Goal: Task Accomplishment & Management: Manage account settings

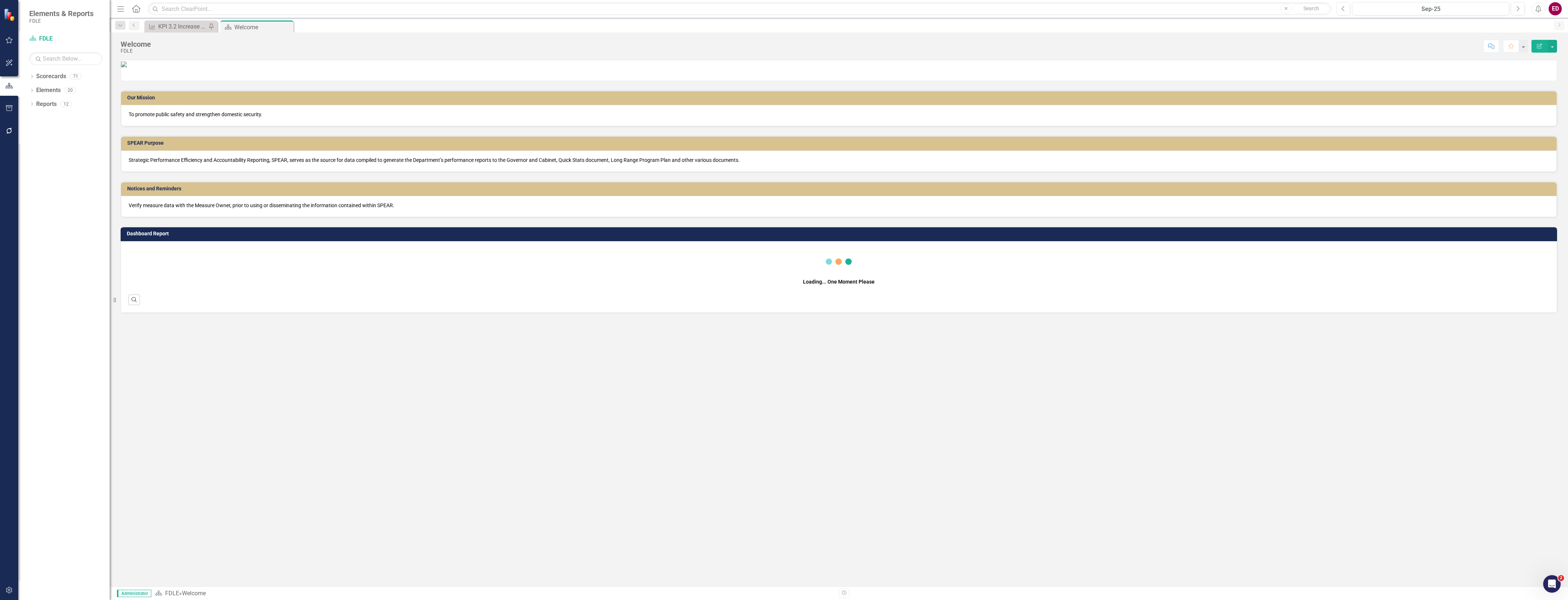
click at [33, 89] on icon "Dropdown" at bounding box center [32, 91] width 5 height 4
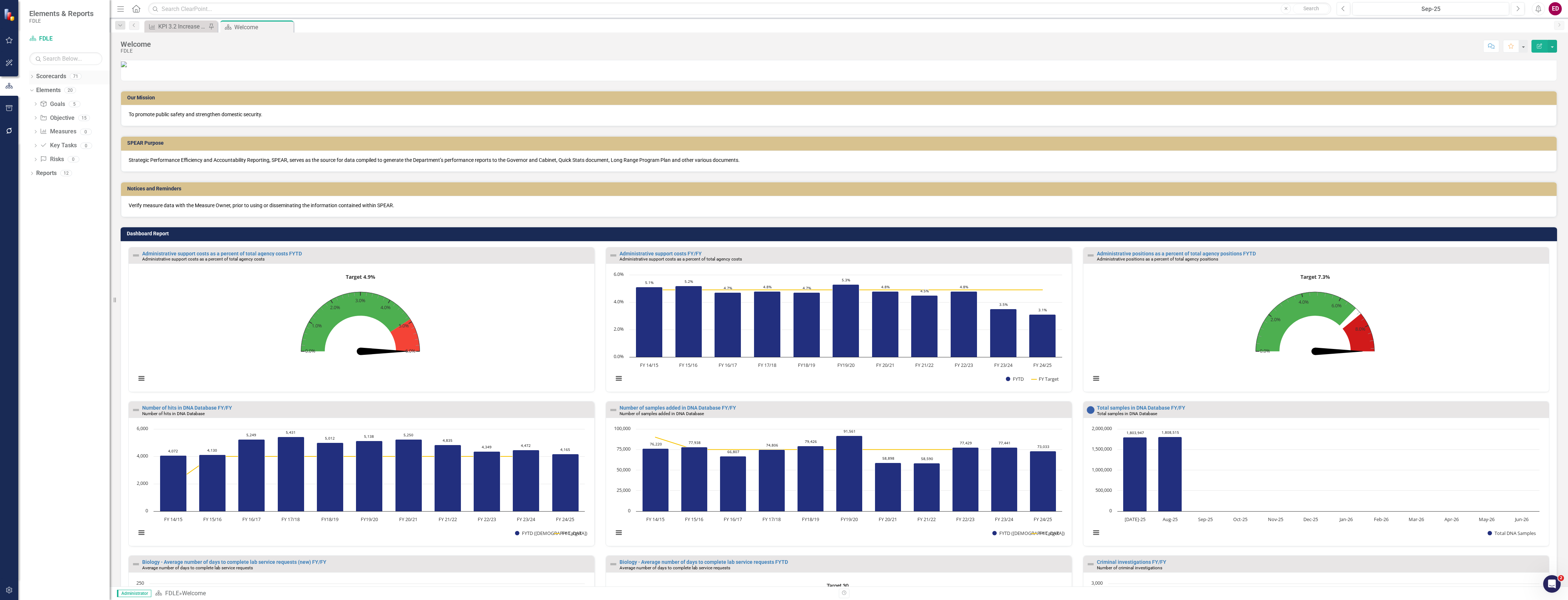
click at [35, 81] on div "Dropdown Scorecards 71" at bounding box center [69, 77] width 80 height 14
click at [32, 78] on icon "Dropdown" at bounding box center [32, 77] width 5 height 4
click at [37, 143] on icon "Dropdown" at bounding box center [35, 145] width 5 height 4
click at [44, 169] on div "Dropdown Investigative & Forensic Services Command" at bounding box center [71, 175] width 77 height 15
click at [38, 173] on icon "Dropdown" at bounding box center [35, 170] width 5 height 4
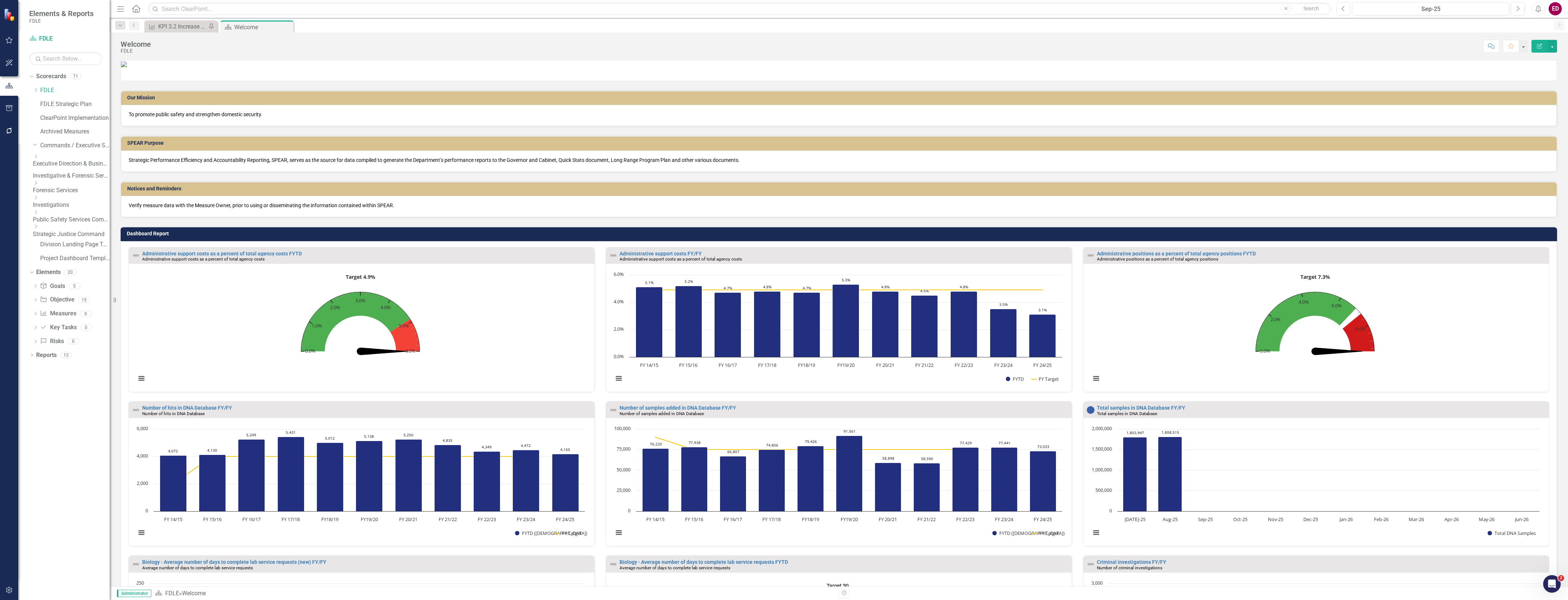
click at [38, 184] on icon "Dropdown" at bounding box center [35, 183] width 5 height 4
click at [75, 188] on link "Forensic Services" at bounding box center [71, 188] width 77 height 9
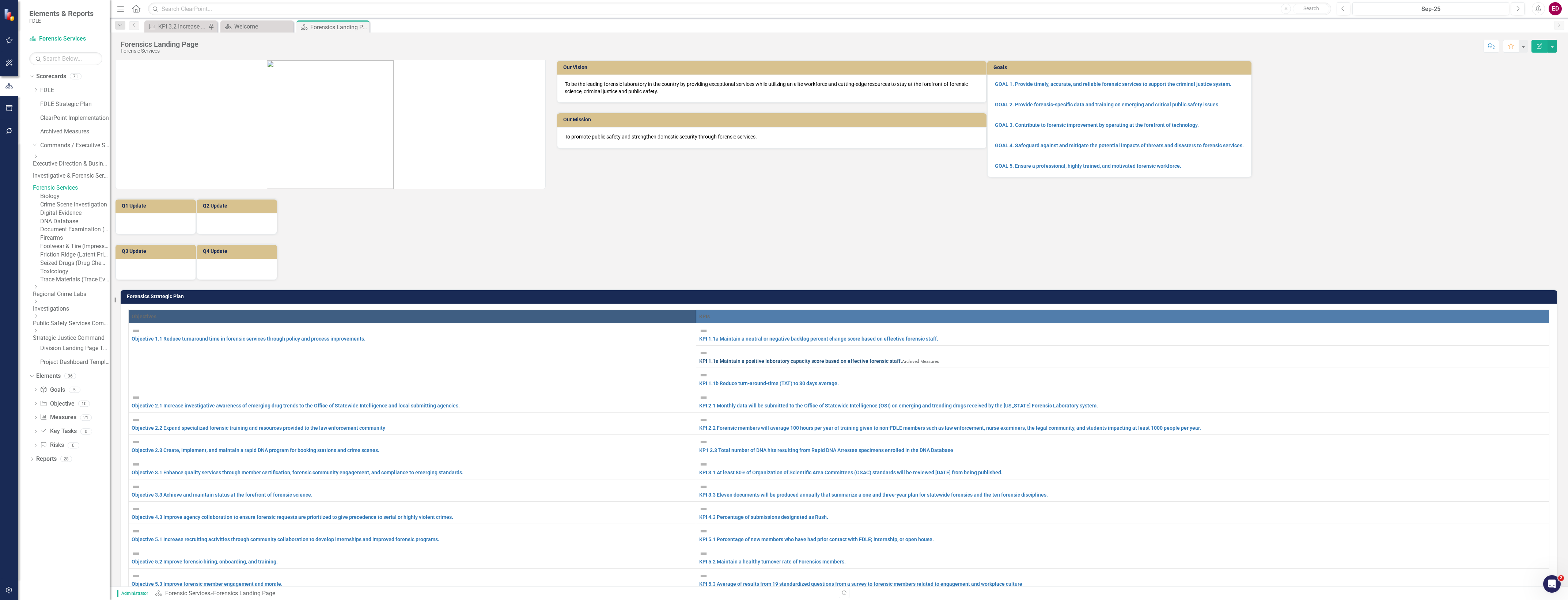
click at [902, 358] on link "KPI 1.1a Maintain a positive laboratory capacity score based on effective foren…" at bounding box center [800, 361] width 203 height 6
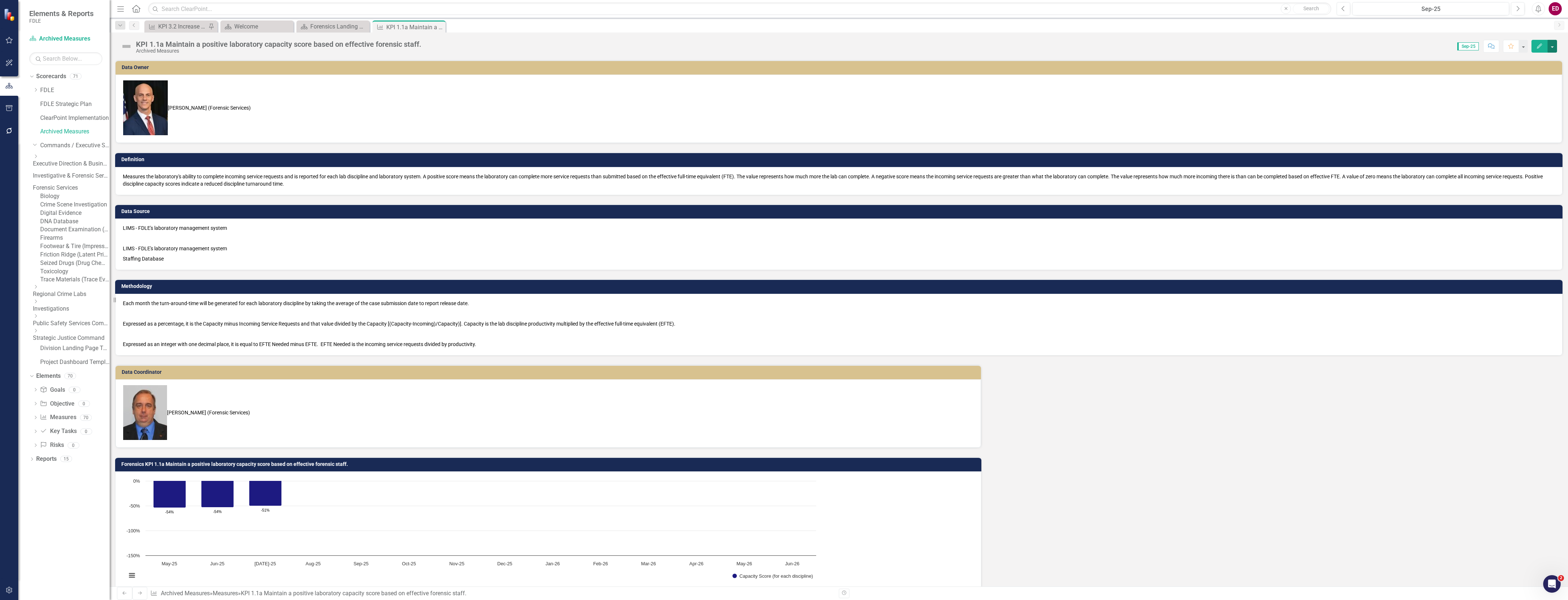
click at [1547, 52] on button "button" at bounding box center [1552, 46] width 10 height 13
click at [1542, 60] on link "Edit Edit Measure" at bounding box center [1521, 60] width 71 height 13
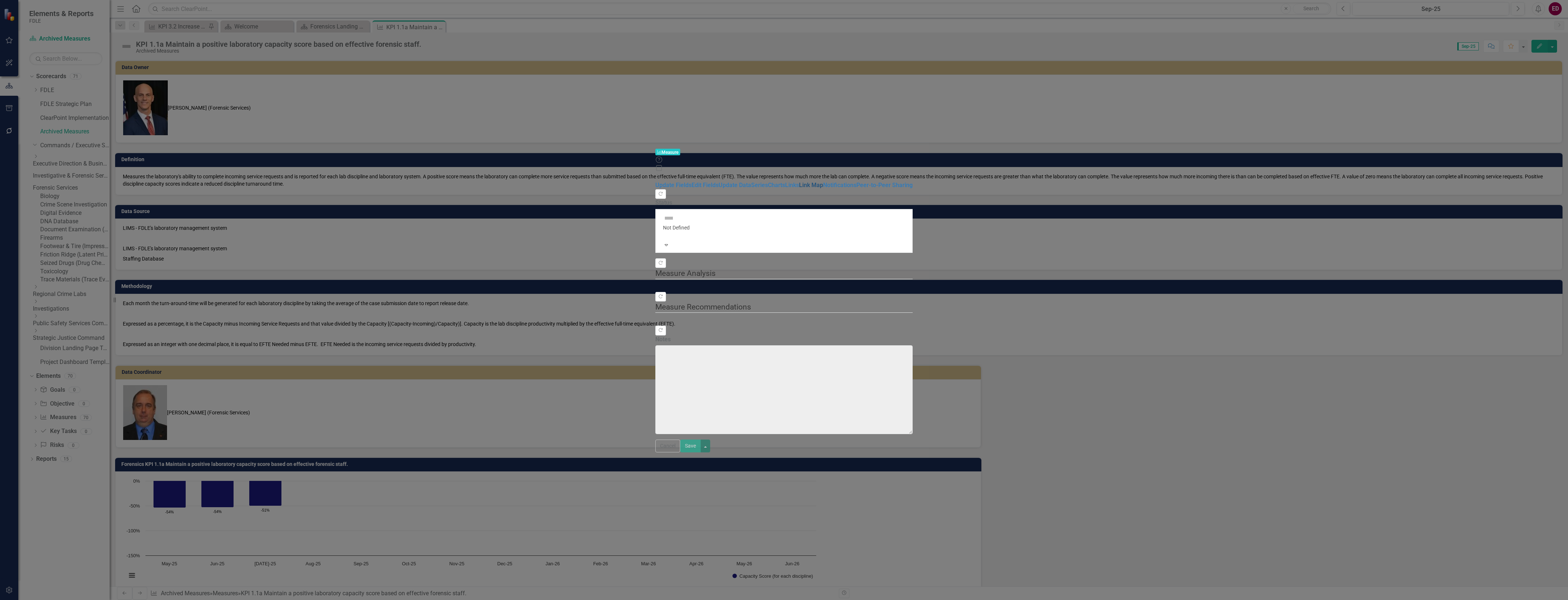
click at [799, 181] on link "Link Map" at bounding box center [811, 184] width 24 height 7
click at [785, 181] on link "Links" at bounding box center [792, 184] width 14 height 7
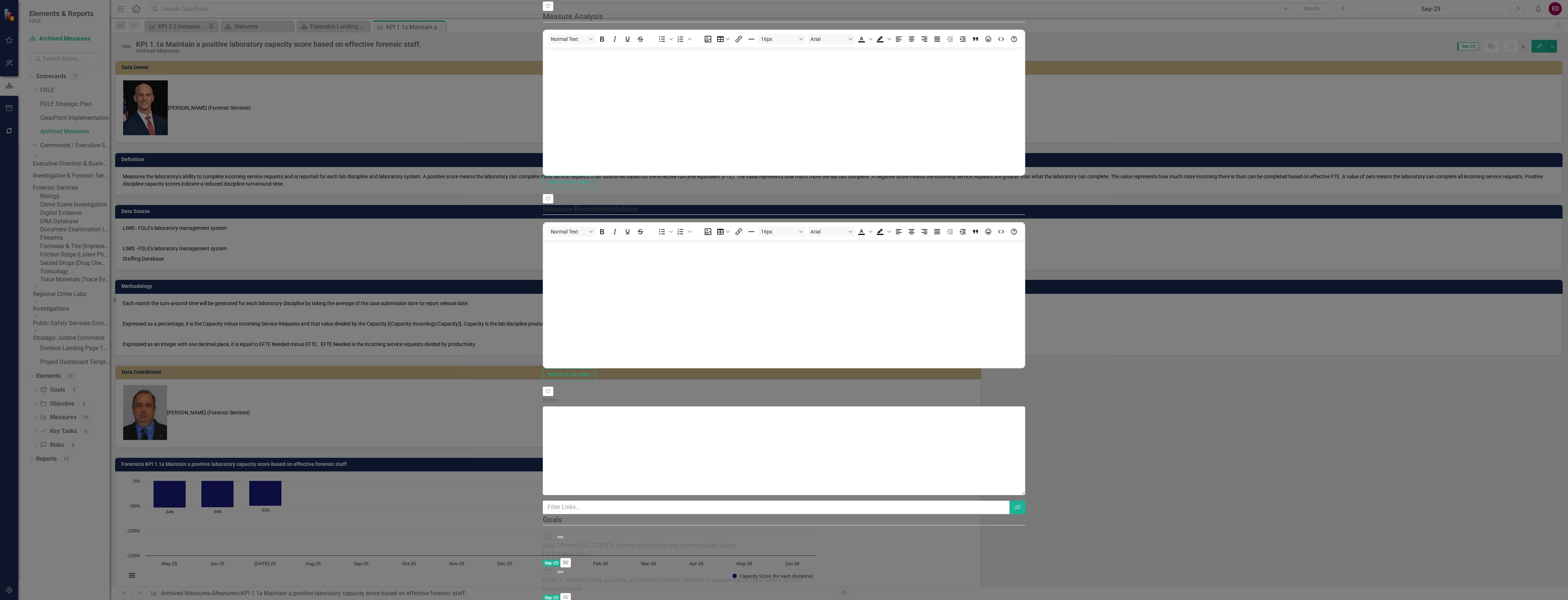
click at [569, 560] on icon "Unlink" at bounding box center [565, 562] width 5 height 4
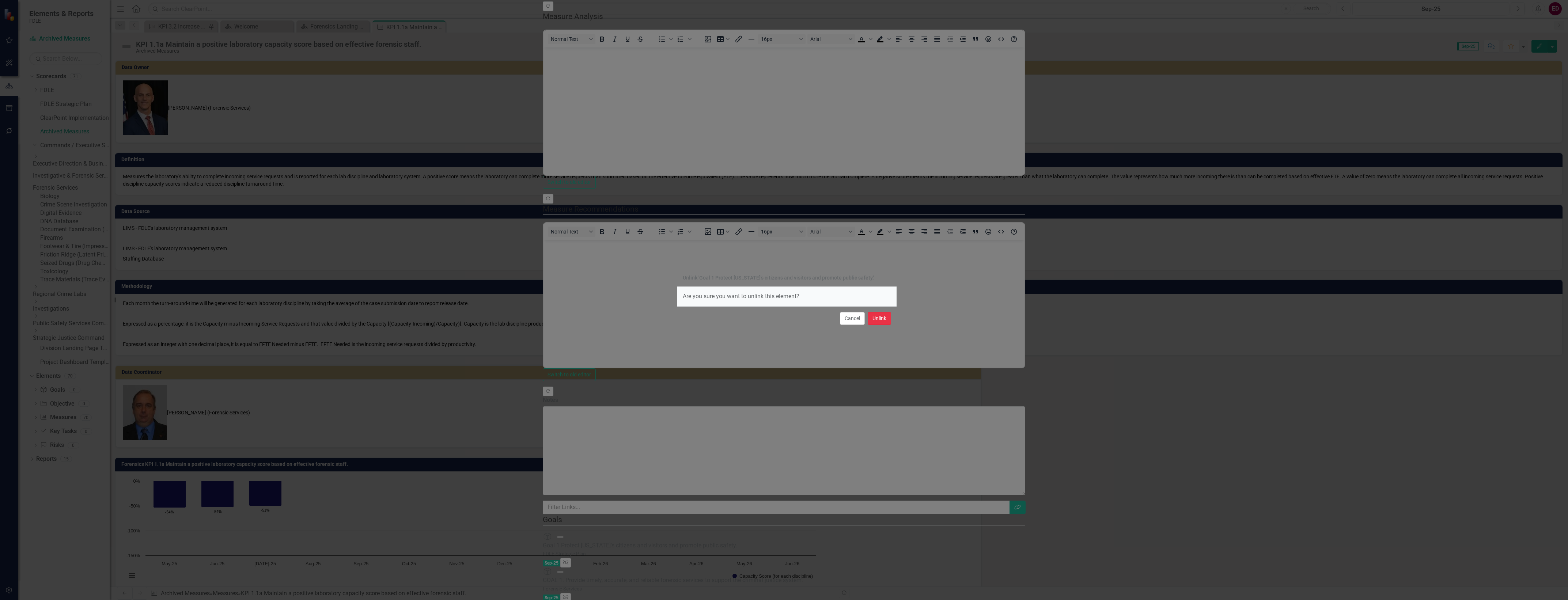
click at [875, 321] on button "Unlink" at bounding box center [880, 318] width 23 height 13
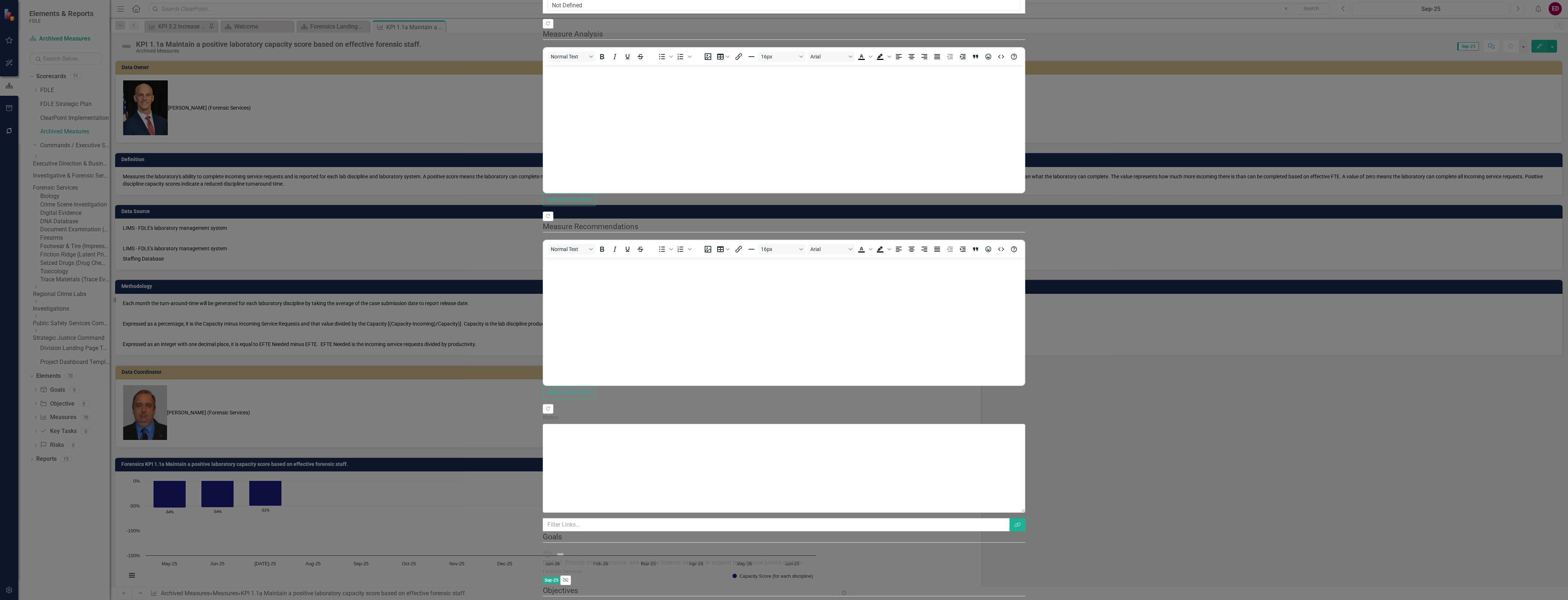
click at [569, 578] on icon "Unlink" at bounding box center [565, 580] width 5 height 4
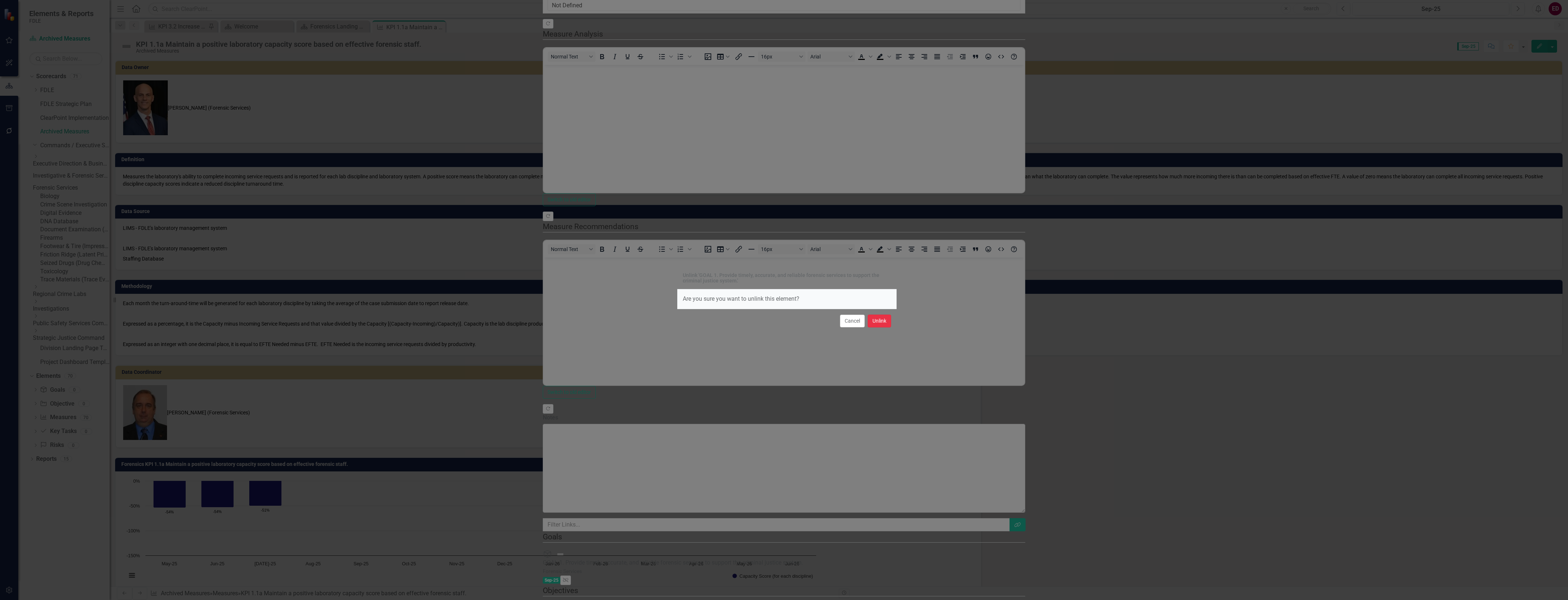
click at [877, 321] on button "Unlink" at bounding box center [880, 321] width 23 height 13
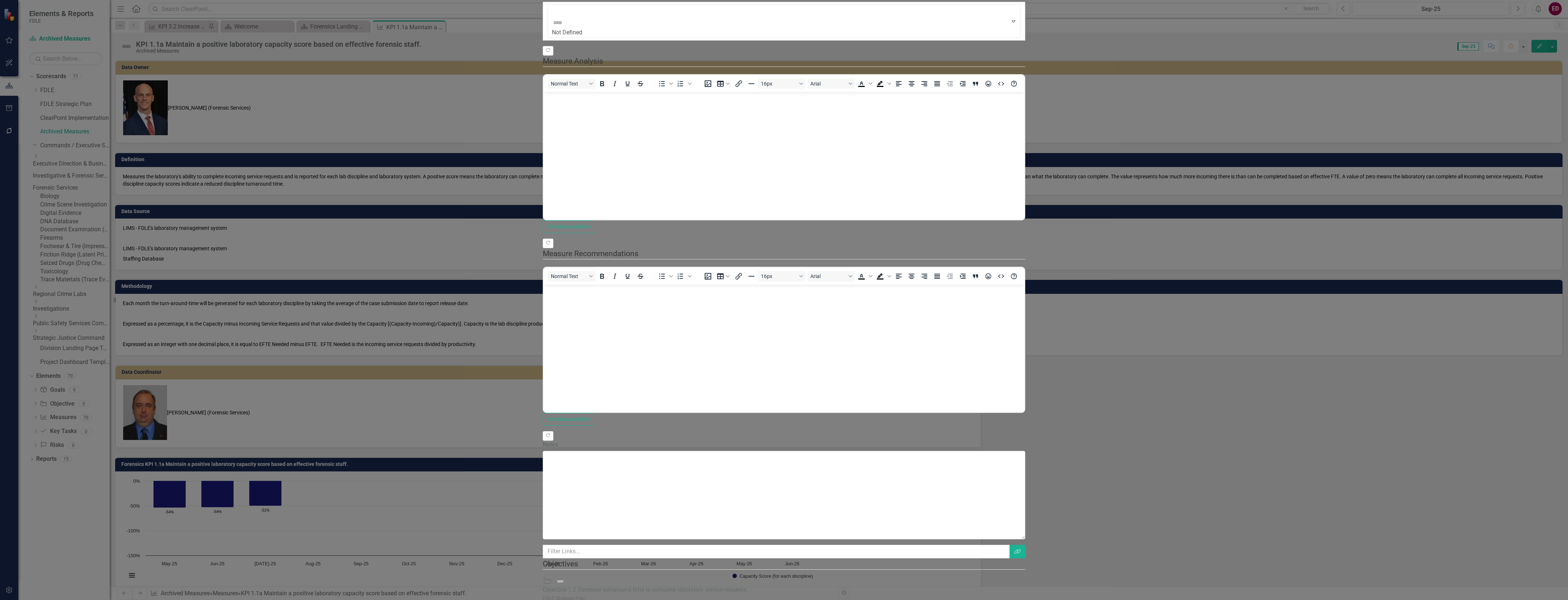
click at [571, 599] on button "Unlink" at bounding box center [565, 607] width 10 height 10
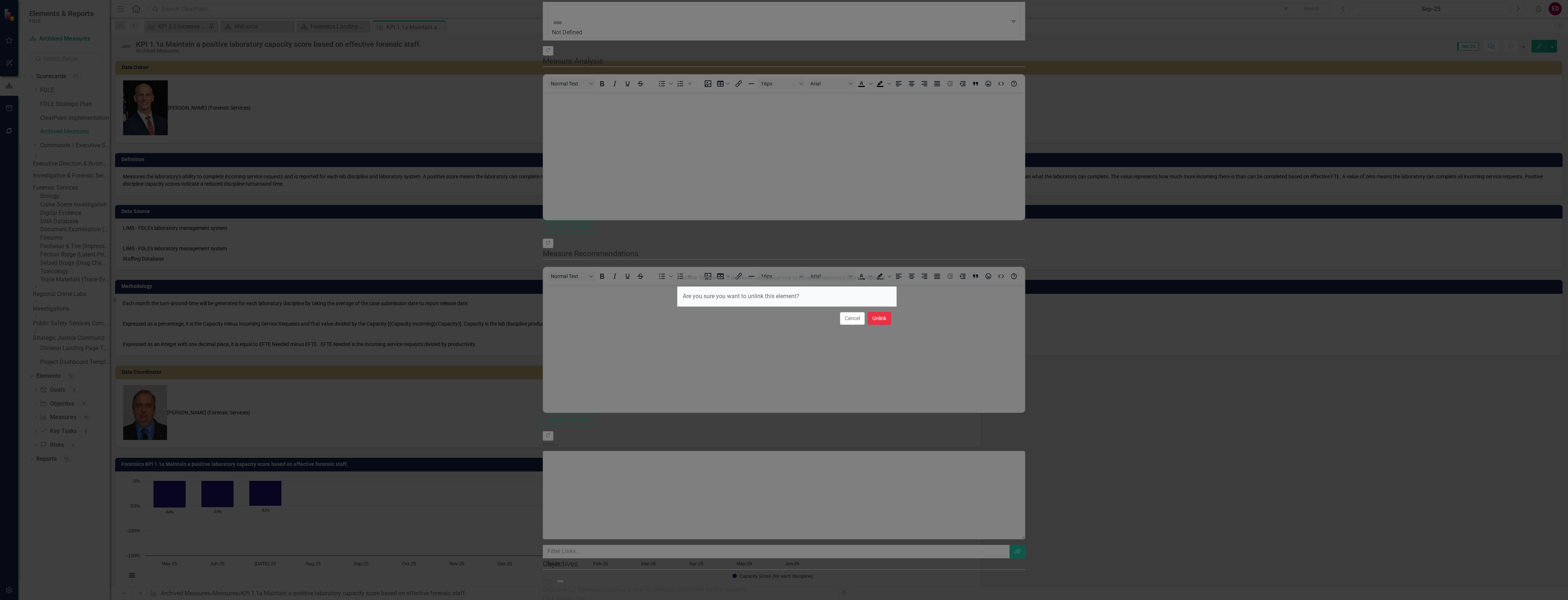
click at [881, 318] on button "Unlink" at bounding box center [880, 318] width 23 height 13
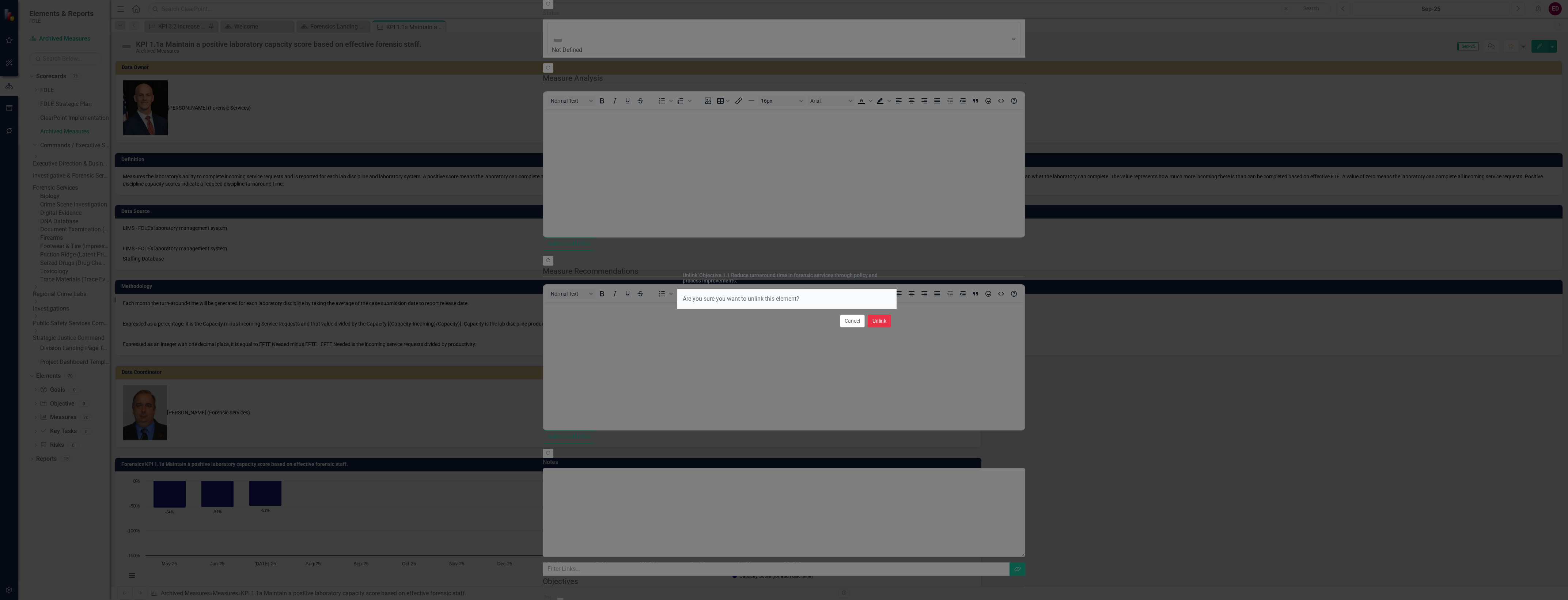
click at [887, 323] on button "Unlink" at bounding box center [880, 321] width 23 height 13
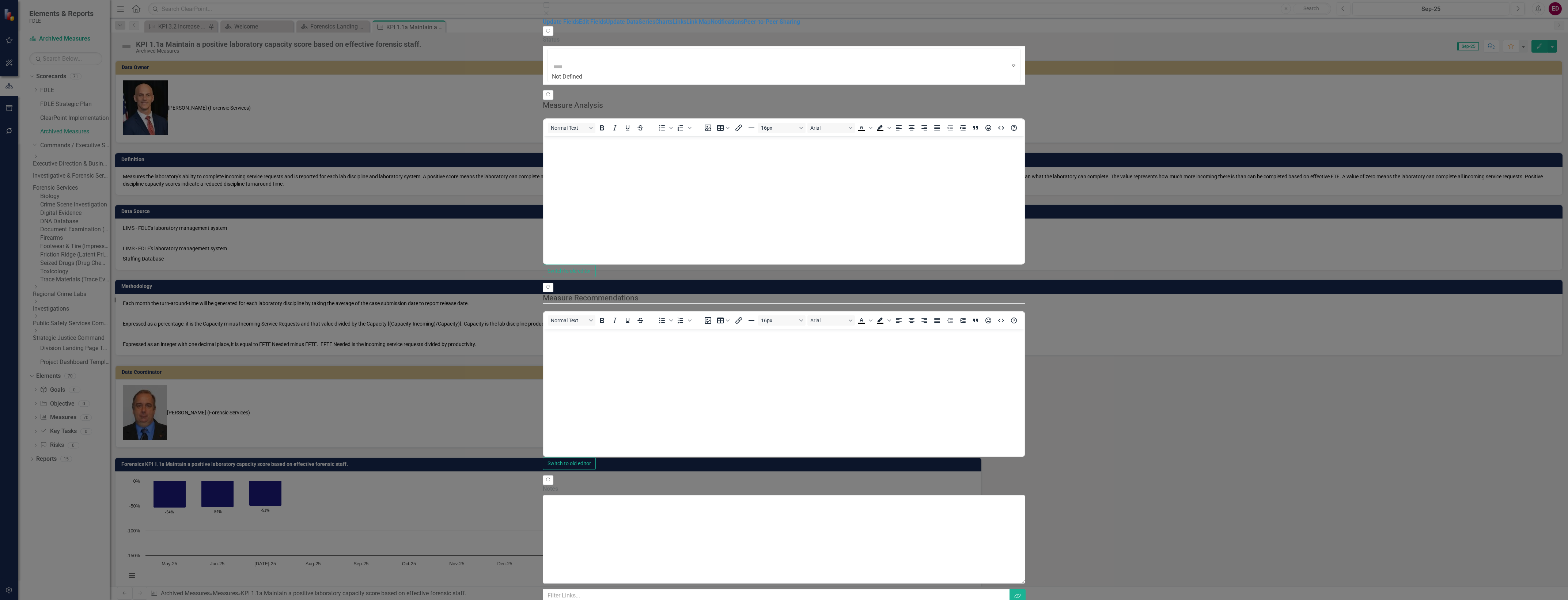
click at [588, 599] on button "Save" at bounding box center [578, 609] width 21 height 13
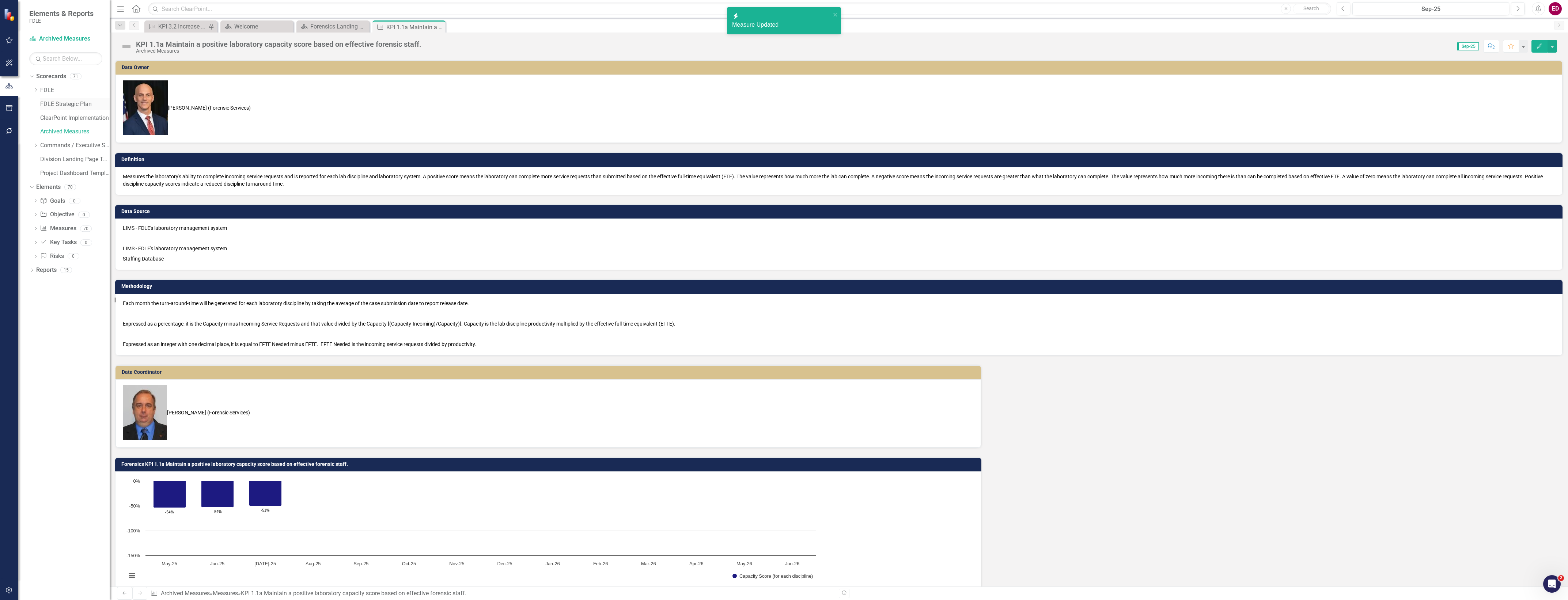
click at [44, 100] on link "FDLE Strategic Plan" at bounding box center [75, 105] width 69 height 9
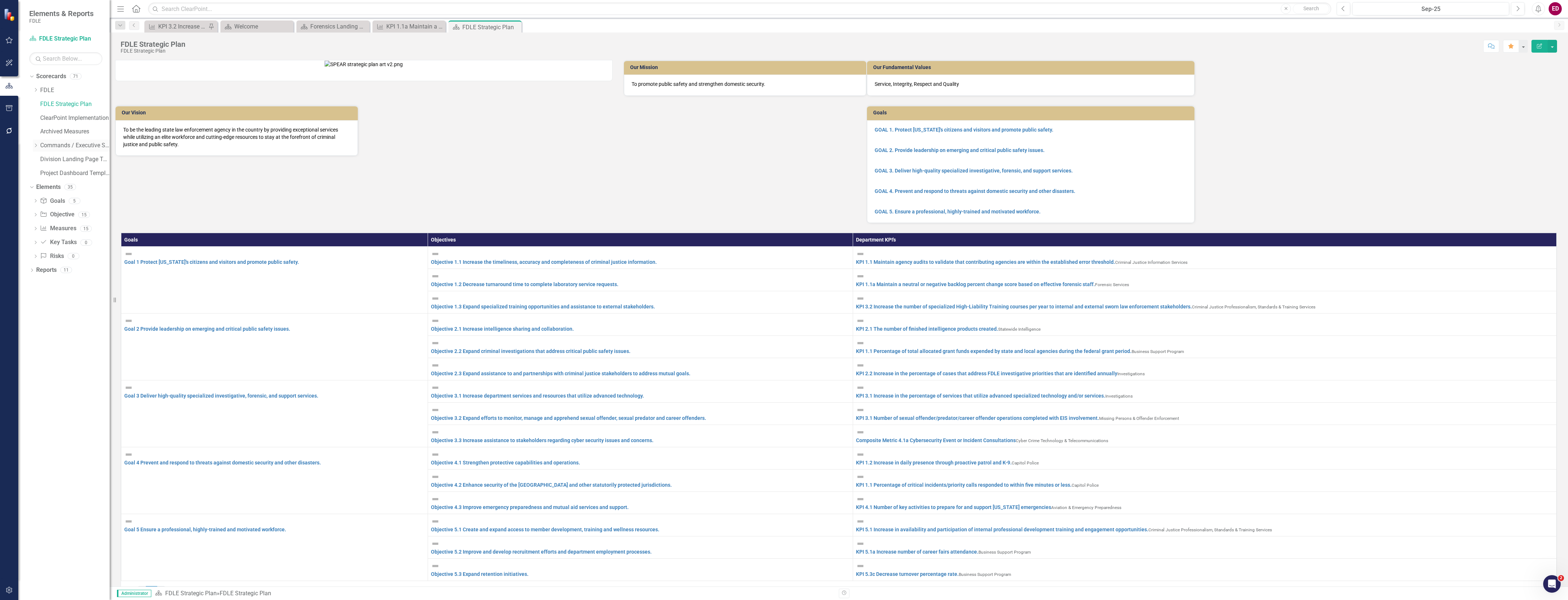
click at [37, 143] on icon "Dropdown" at bounding box center [35, 145] width 5 height 4
click at [38, 172] on icon "Dropdown" at bounding box center [35, 170] width 5 height 4
click at [68, 187] on link "Forensic Services" at bounding box center [71, 190] width 77 height 9
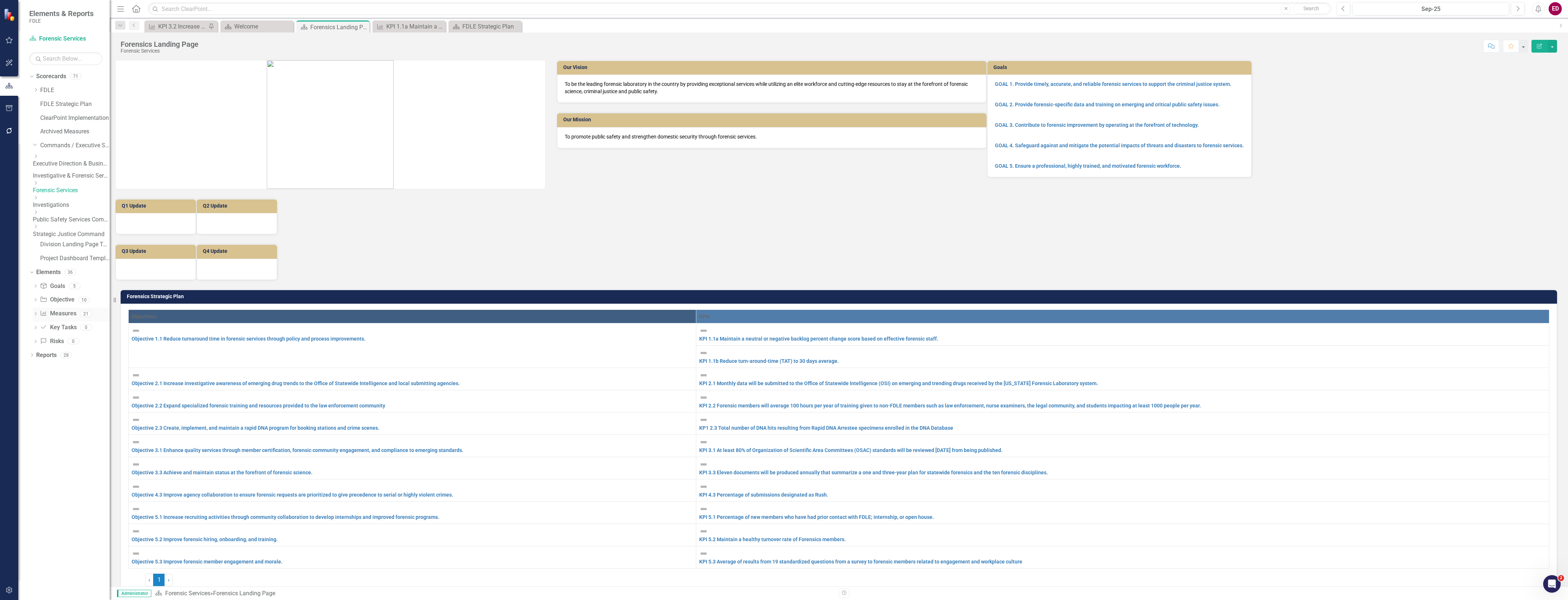
click at [57, 310] on link "Measure Measures" at bounding box center [57, 314] width 36 height 9
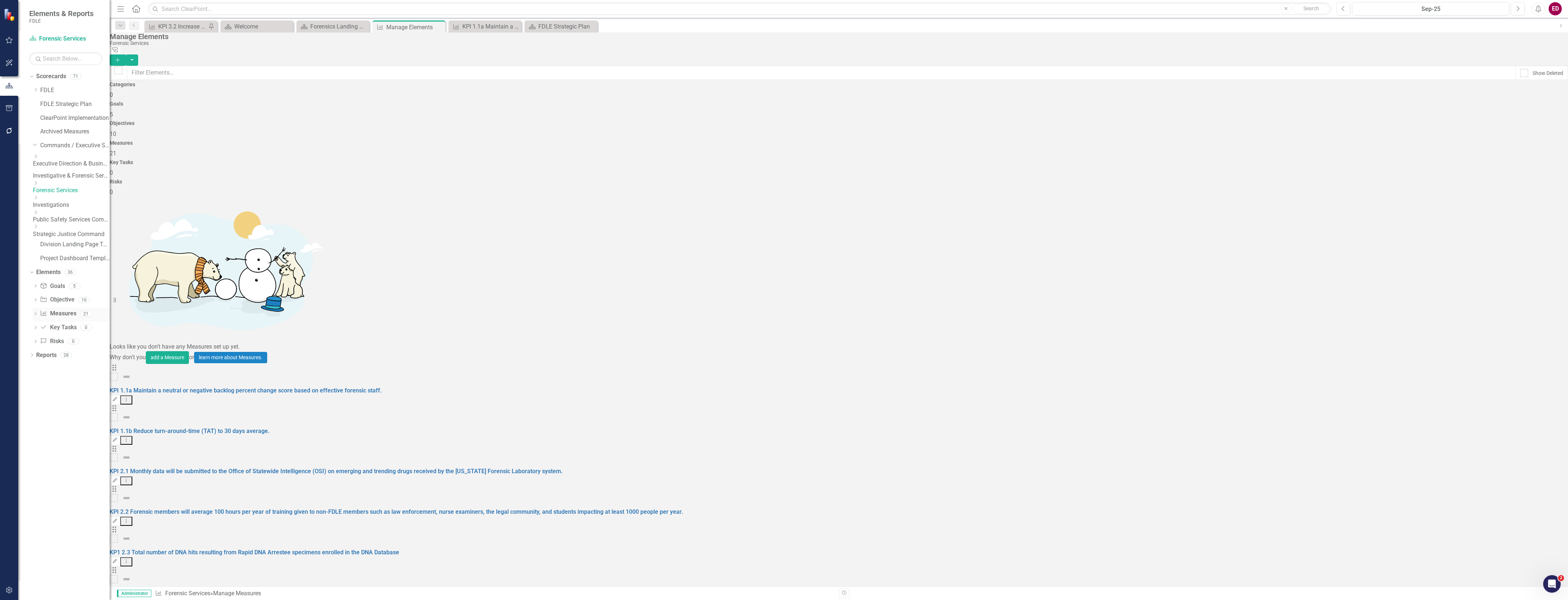
checkbox input "false"
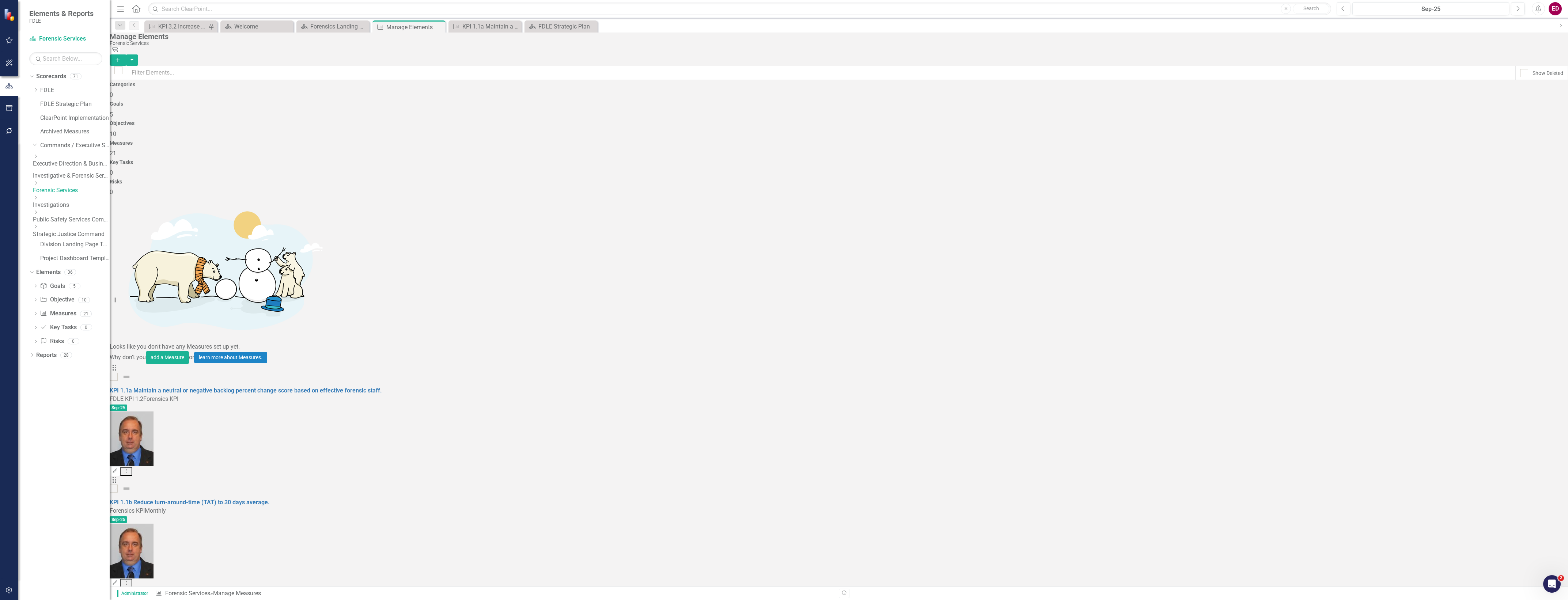
click at [126, 54] on button "Add" at bounding box center [117, 60] width 16 height 12
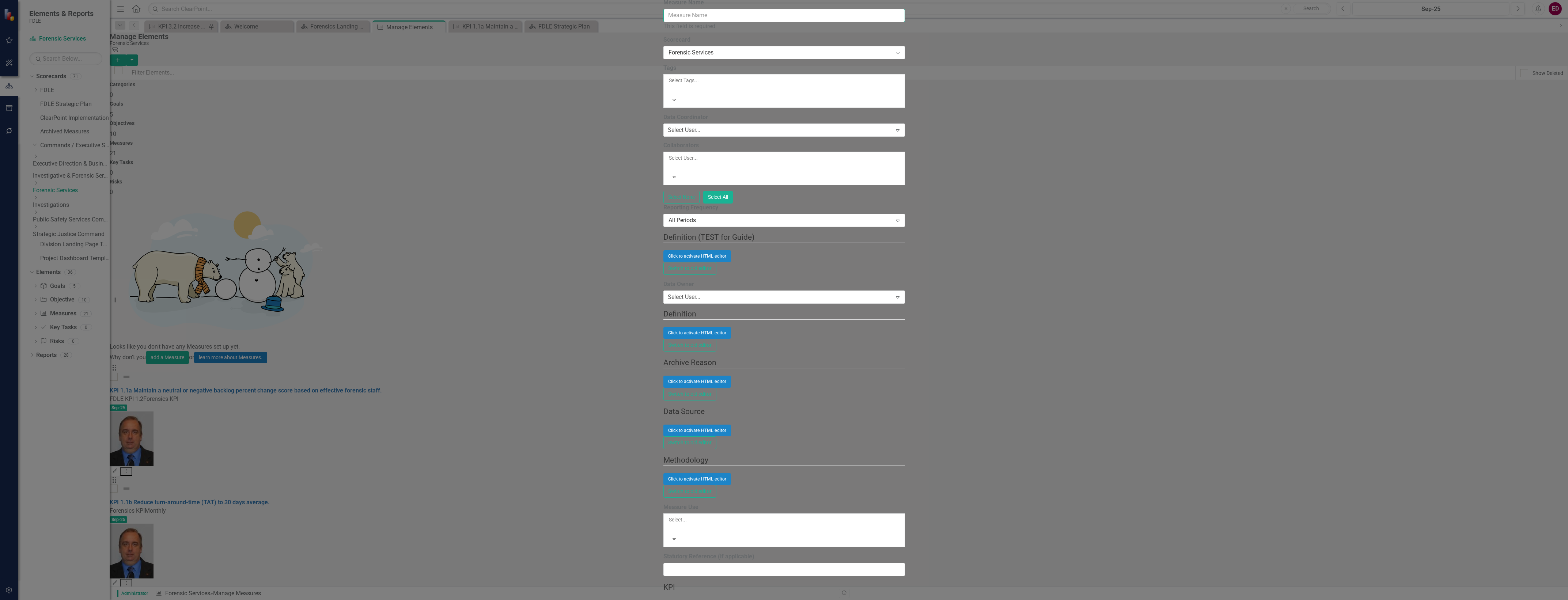
click at [905, 23] on input "Measure Name" at bounding box center [784, 15] width 242 height 13
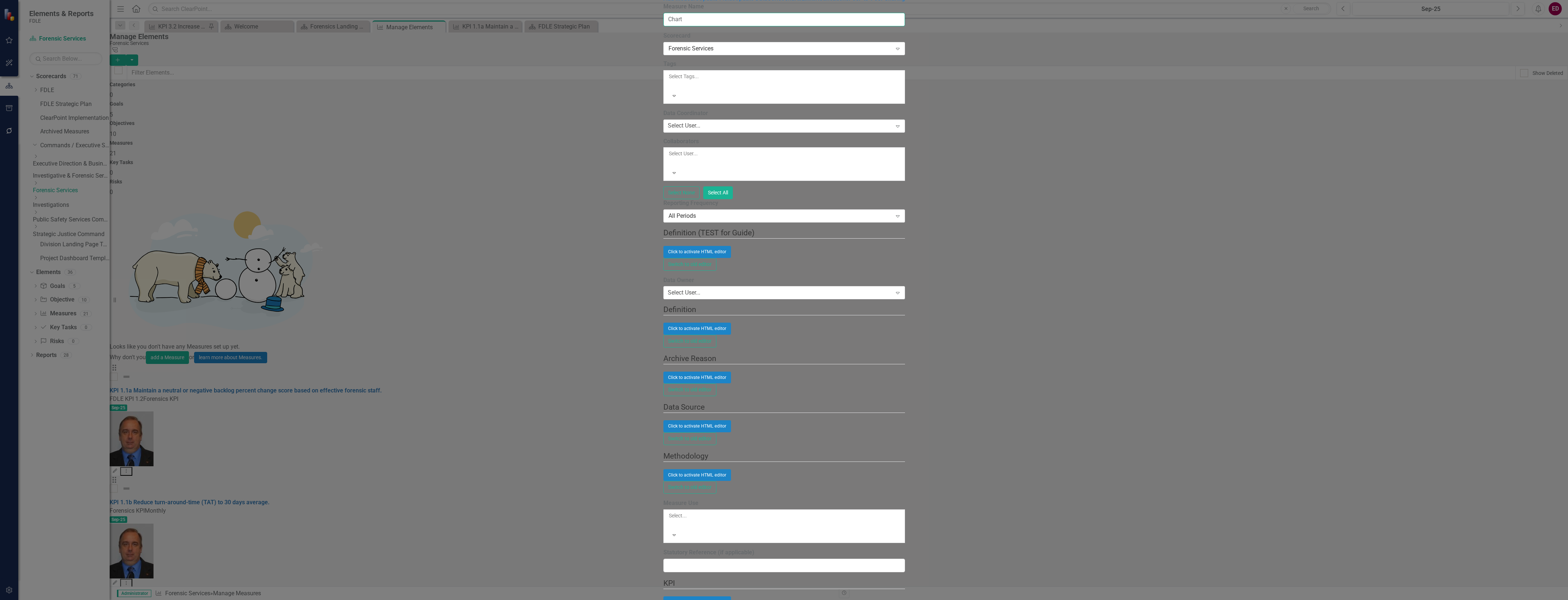
type input "Chart"
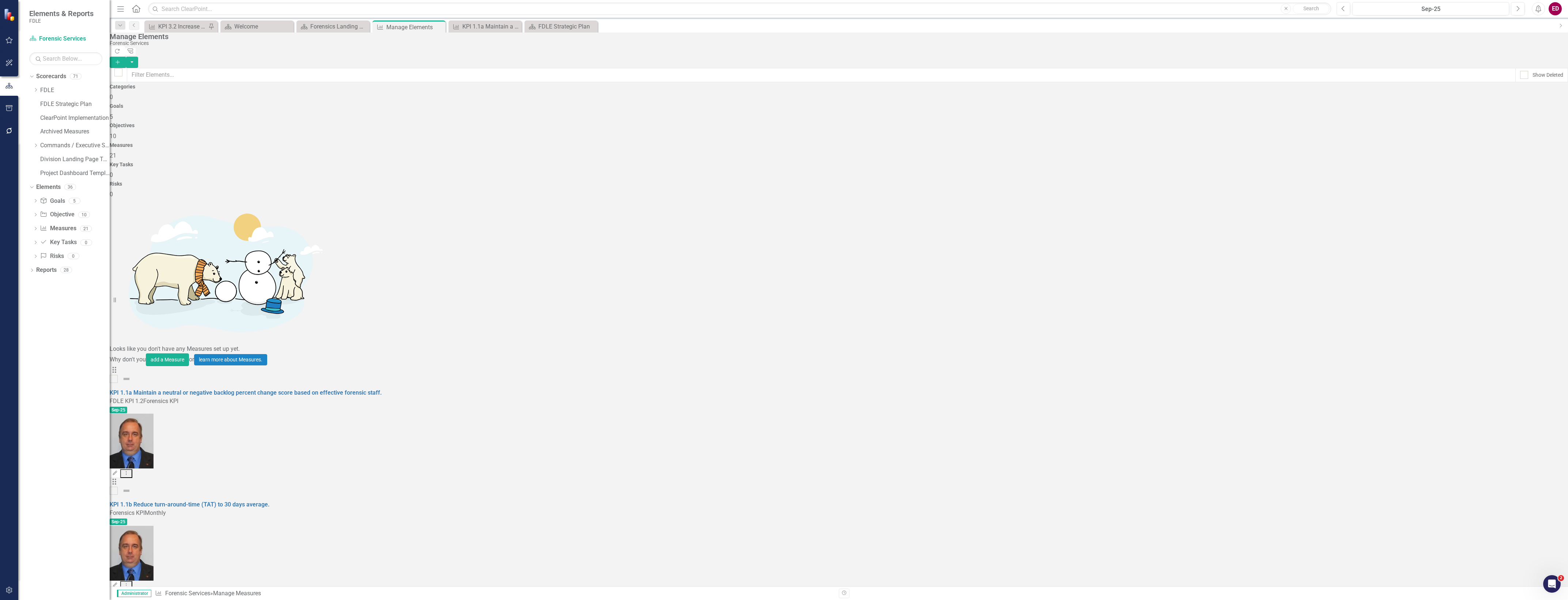
scroll to position [29, 0]
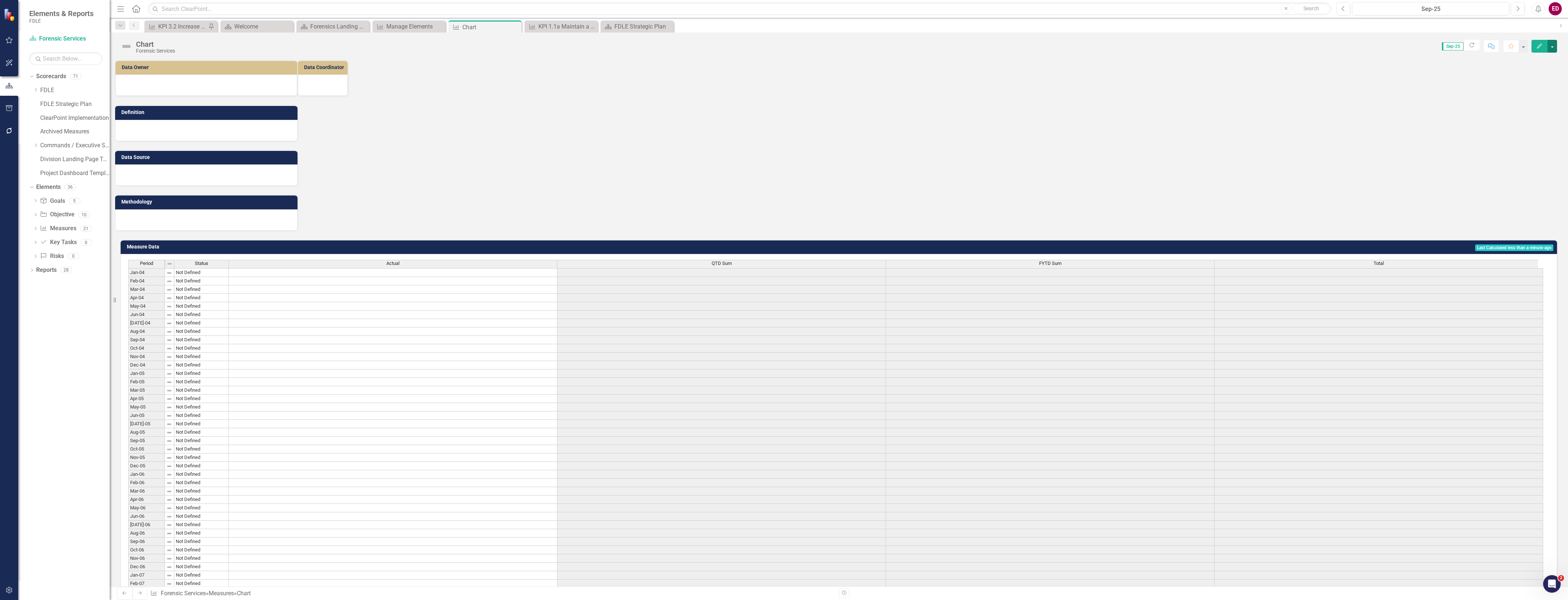
click at [1552, 49] on button "button" at bounding box center [1552, 46] width 10 height 13
click at [1548, 59] on link "Edit Edit Measure" at bounding box center [1521, 60] width 71 height 13
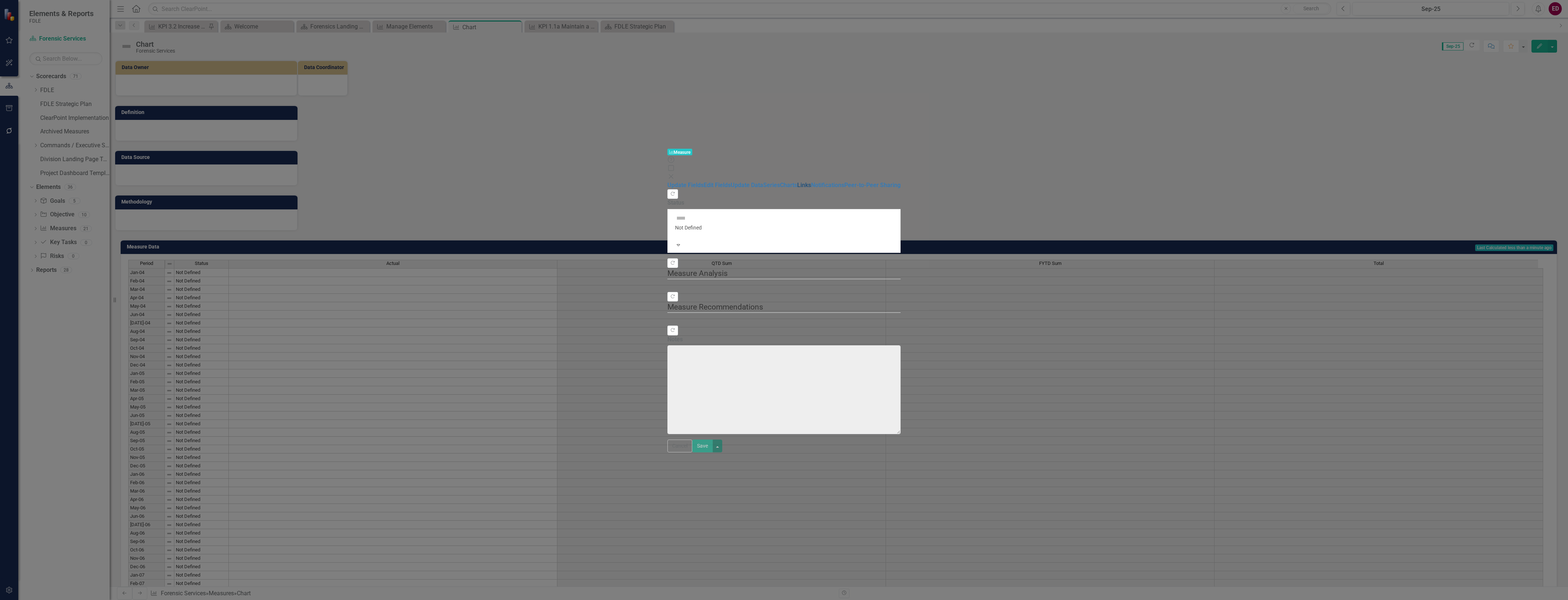
click at [797, 181] on link "Links" at bounding box center [804, 184] width 14 height 7
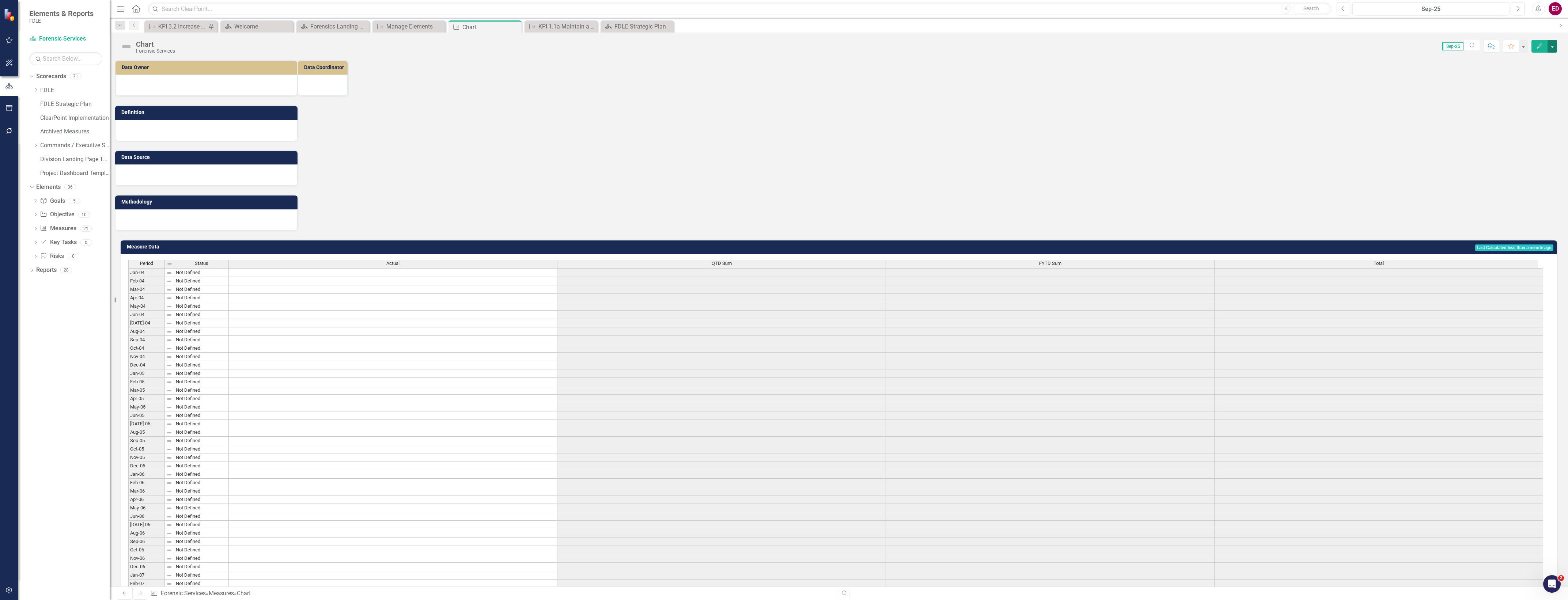
click at [1552, 46] on button "button" at bounding box center [1552, 46] width 10 height 13
click at [1524, 71] on link "Edit Report Edit Layout" at bounding box center [1521, 74] width 71 height 13
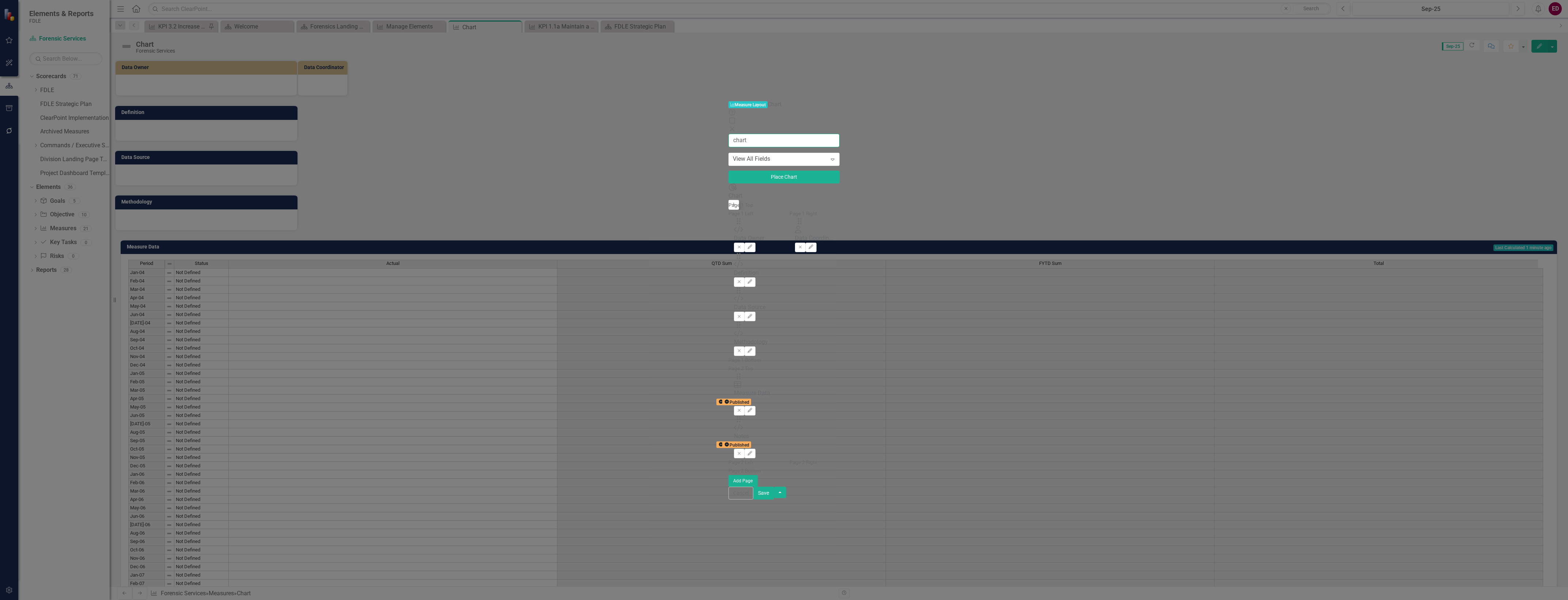
type input "chart"
click at [731, 203] on icon "Add" at bounding box center [733, 204] width 5 height 4
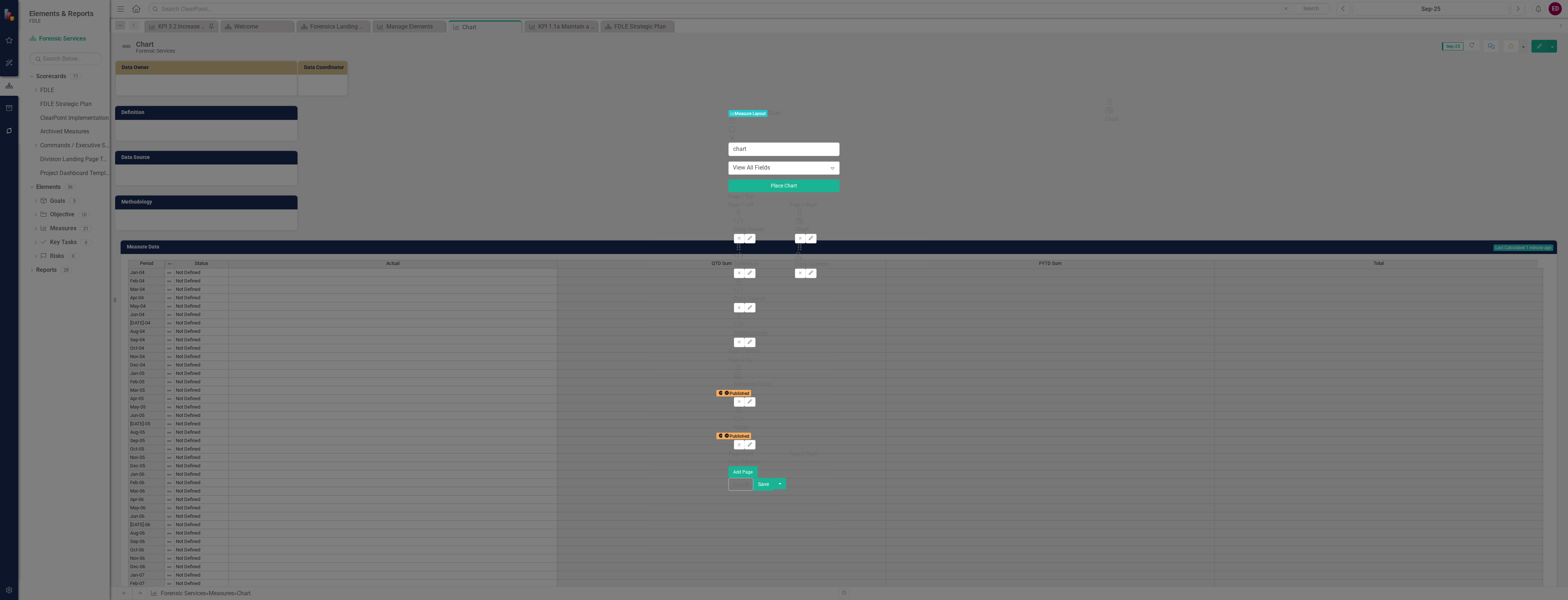
drag, startPoint x: 533, startPoint y: 48, endPoint x: 1119, endPoint y: 106, distance: 588.9
click at [774, 490] on button "Save" at bounding box center [764, 484] width 21 height 13
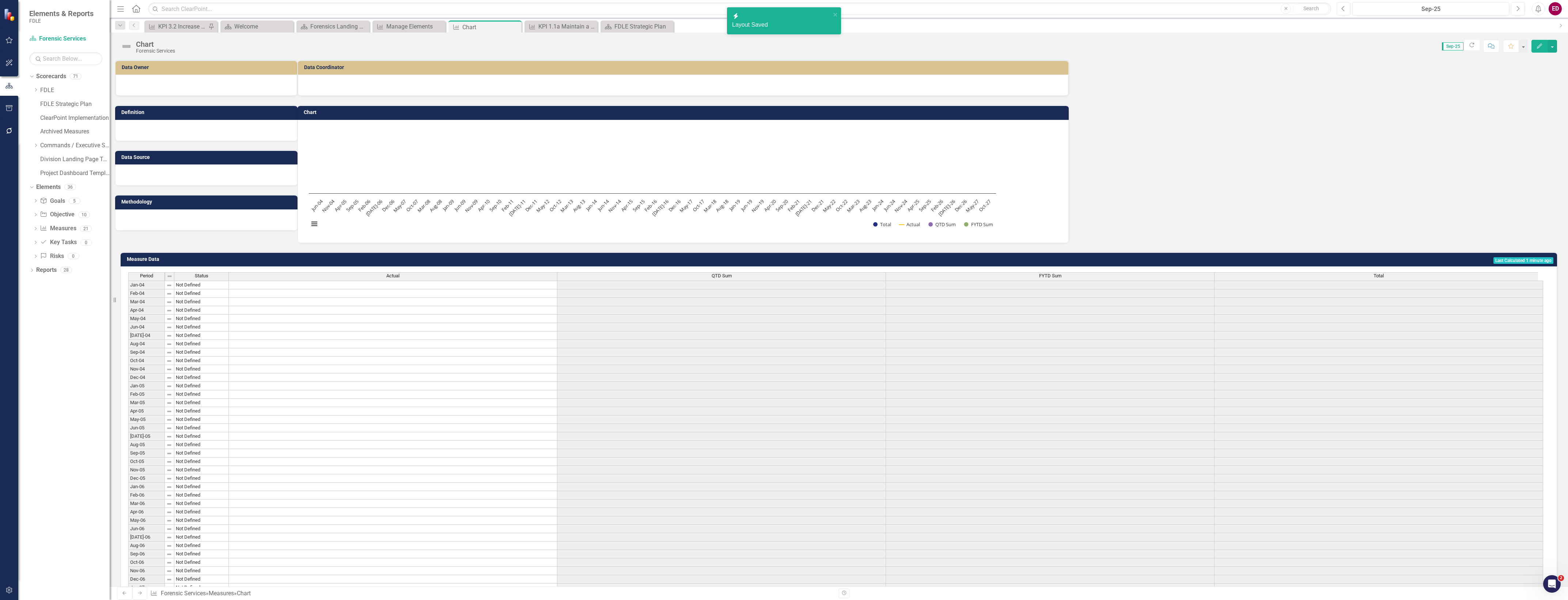
drag, startPoint x: 887, startPoint y: 111, endPoint x: 881, endPoint y: 108, distance: 6.7
click at [886, 110] on h3 "Chart" at bounding box center [684, 112] width 761 height 5
click at [885, 110] on td "Chart" at bounding box center [684, 113] width 761 height 11
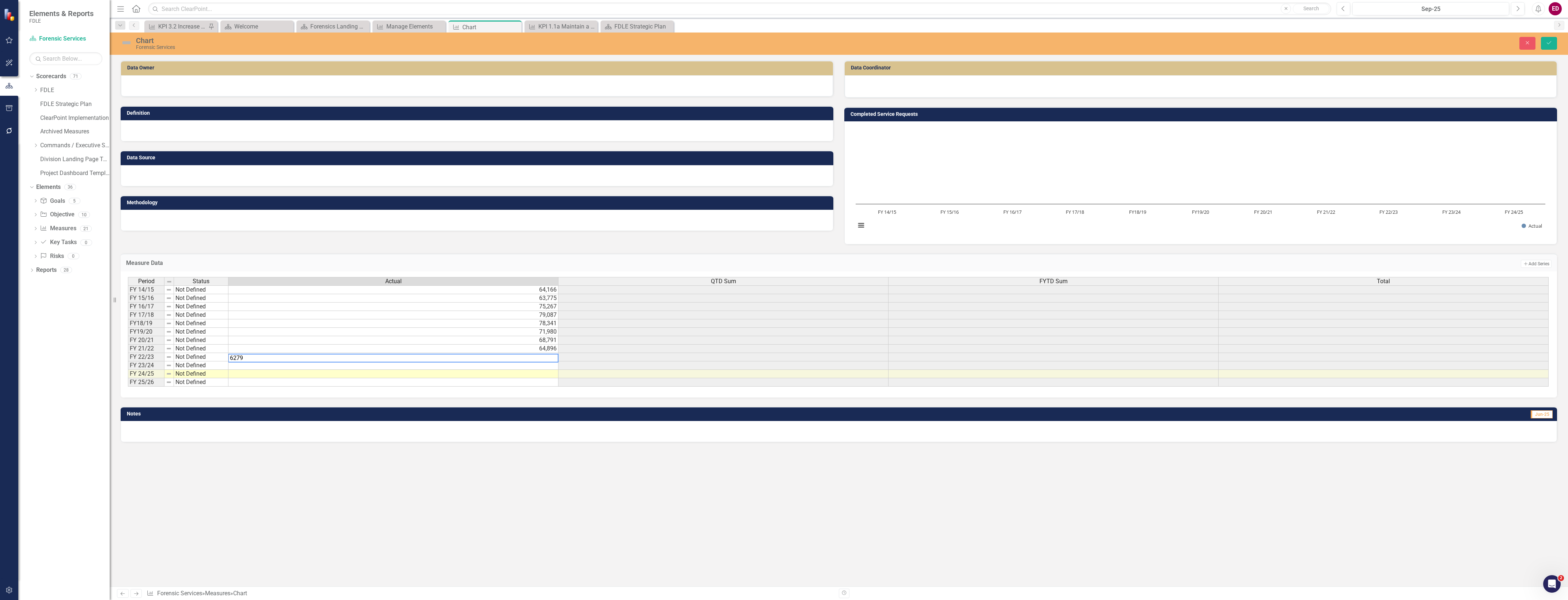
type textarea "62792"
type textarea "65947"
type textarea "61848"
click at [1546, 46] on button "Save" at bounding box center [1549, 43] width 16 height 13
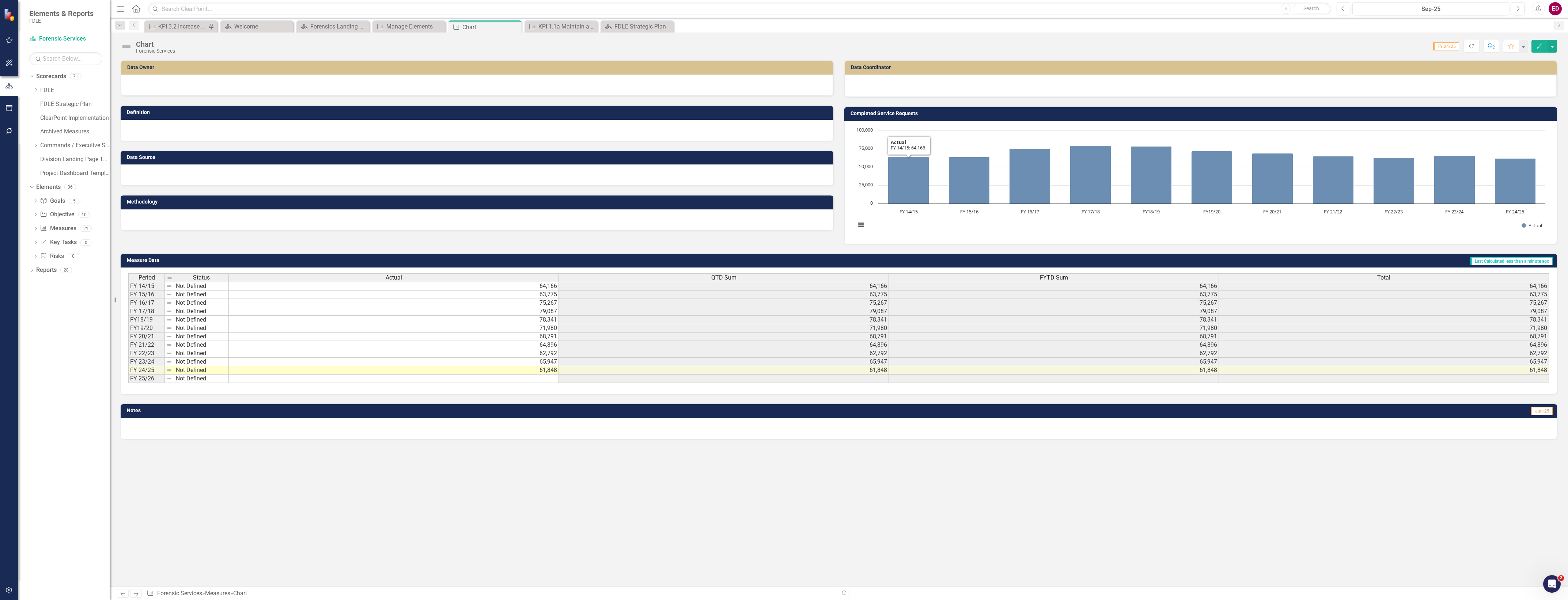
click at [970, 111] on h3 "Completed Service Requests" at bounding box center [1202, 113] width 703 height 5
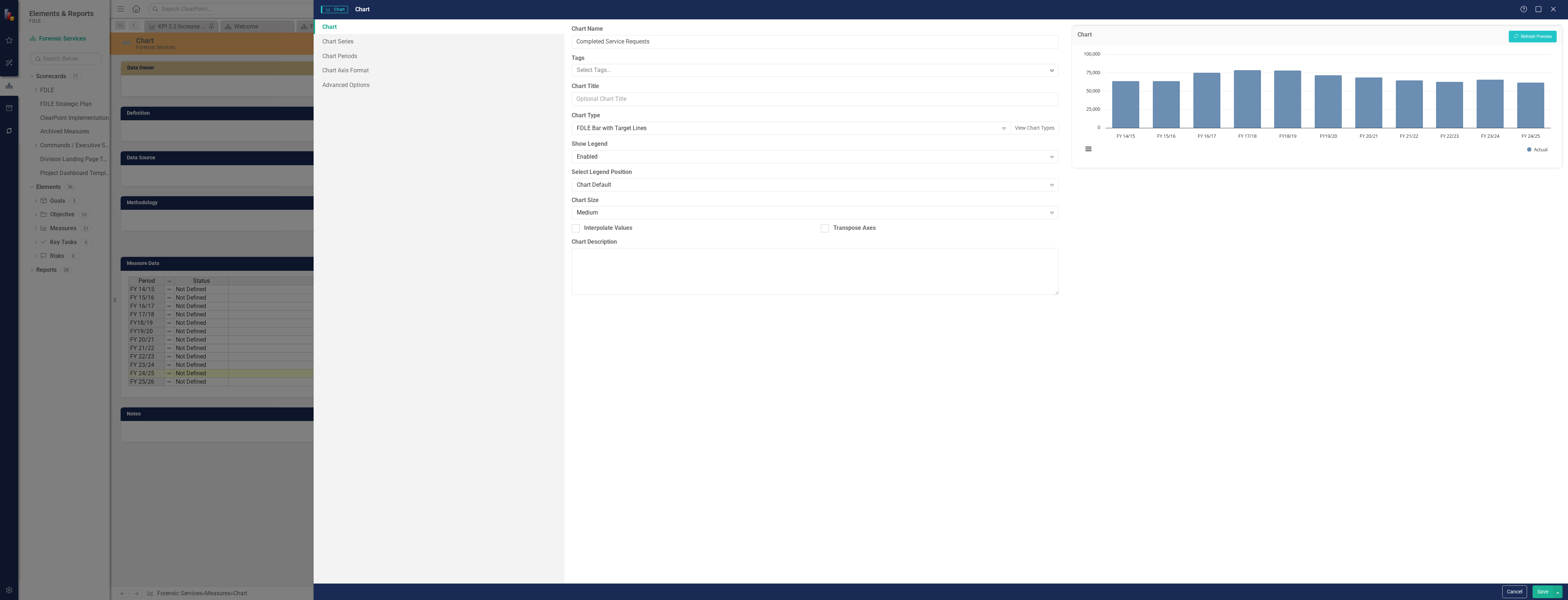
type input "Completed Service Requests"
click at [1514, 590] on button "Cancel" at bounding box center [1514, 591] width 25 height 13
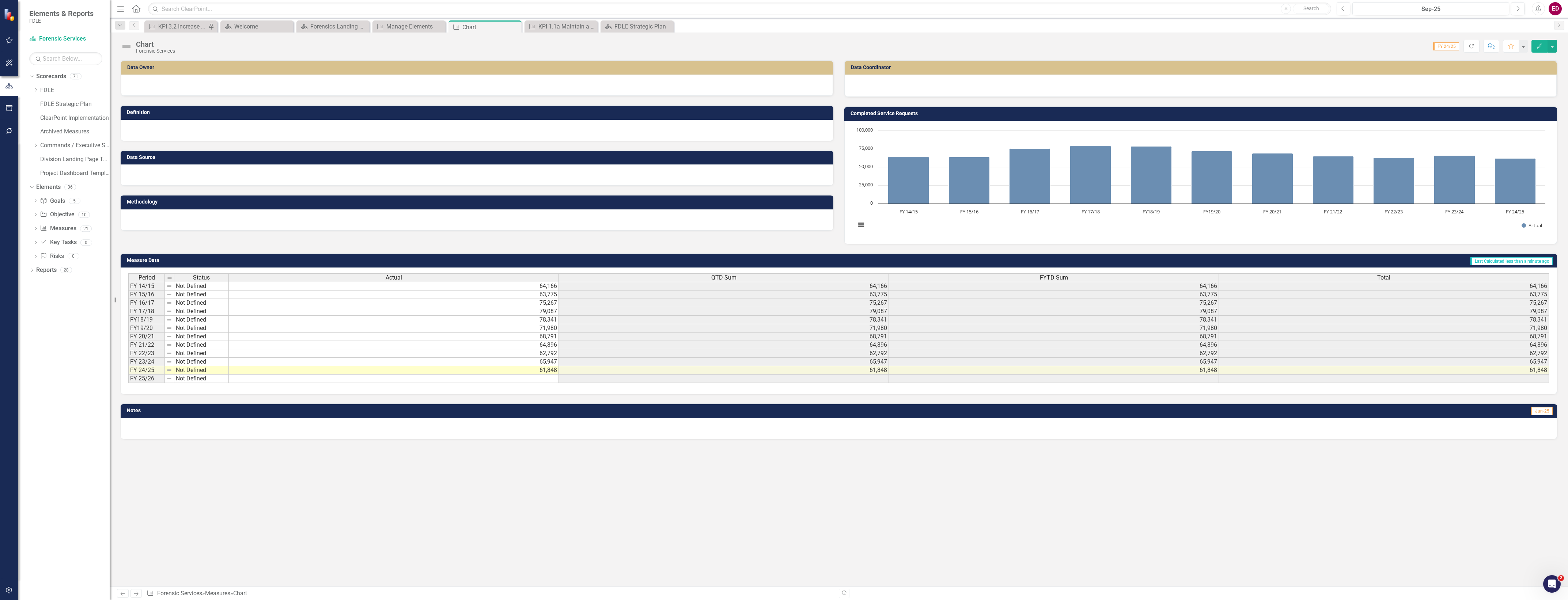
click at [1438, 222] on rect "Interactive chart" at bounding box center [1200, 181] width 697 height 110
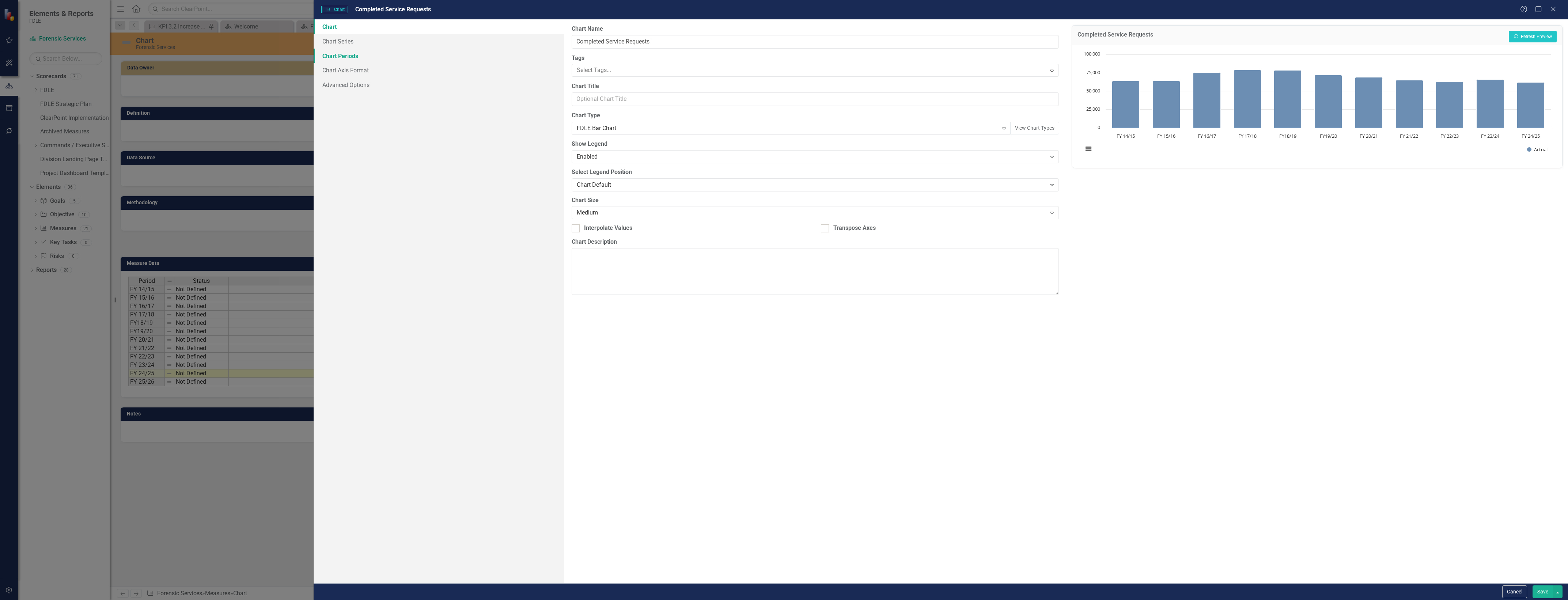
click at [459, 54] on link "Chart Periods" at bounding box center [439, 56] width 251 height 15
click at [463, 66] on link "Chart Axis Format" at bounding box center [439, 70] width 251 height 15
click at [478, 34] on link "Chart Series" at bounding box center [439, 41] width 251 height 15
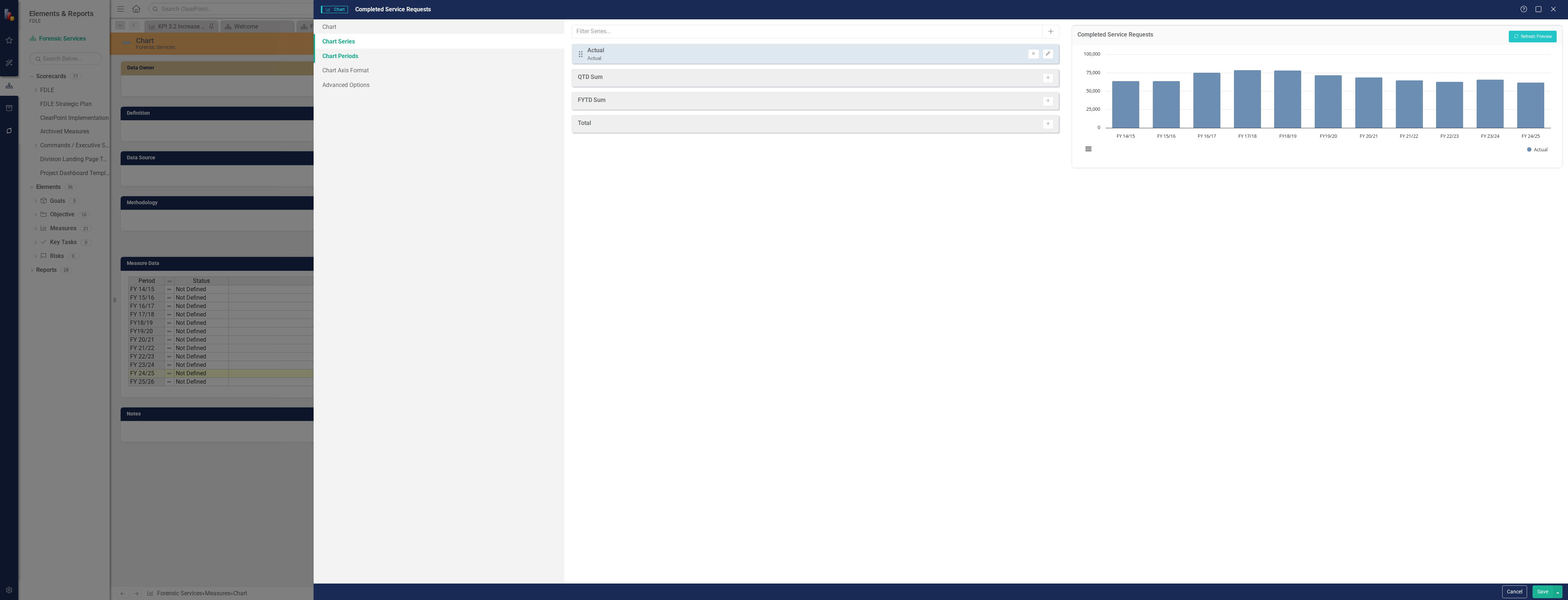
click at [494, 55] on link "Chart Periods" at bounding box center [439, 56] width 251 height 15
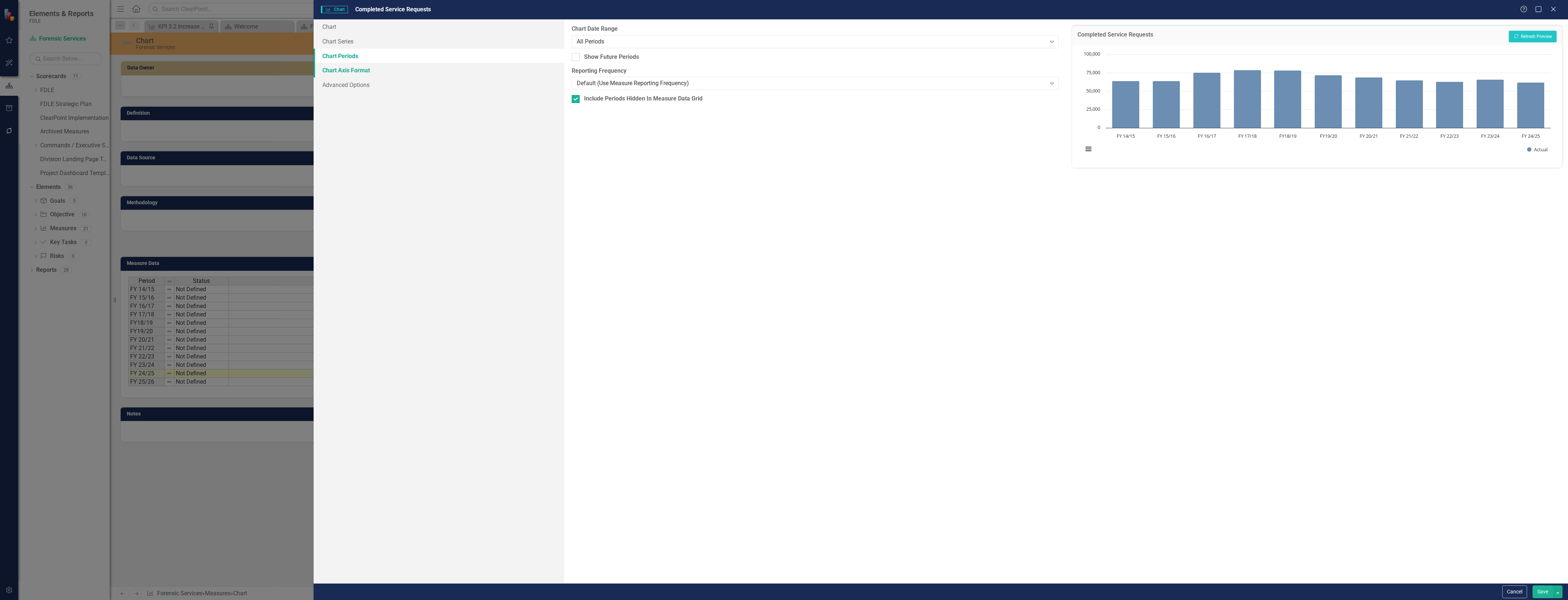
click at [494, 71] on link "Chart Axis Format" at bounding box center [439, 70] width 251 height 15
click at [496, 37] on link "Chart Series" at bounding box center [439, 41] width 251 height 15
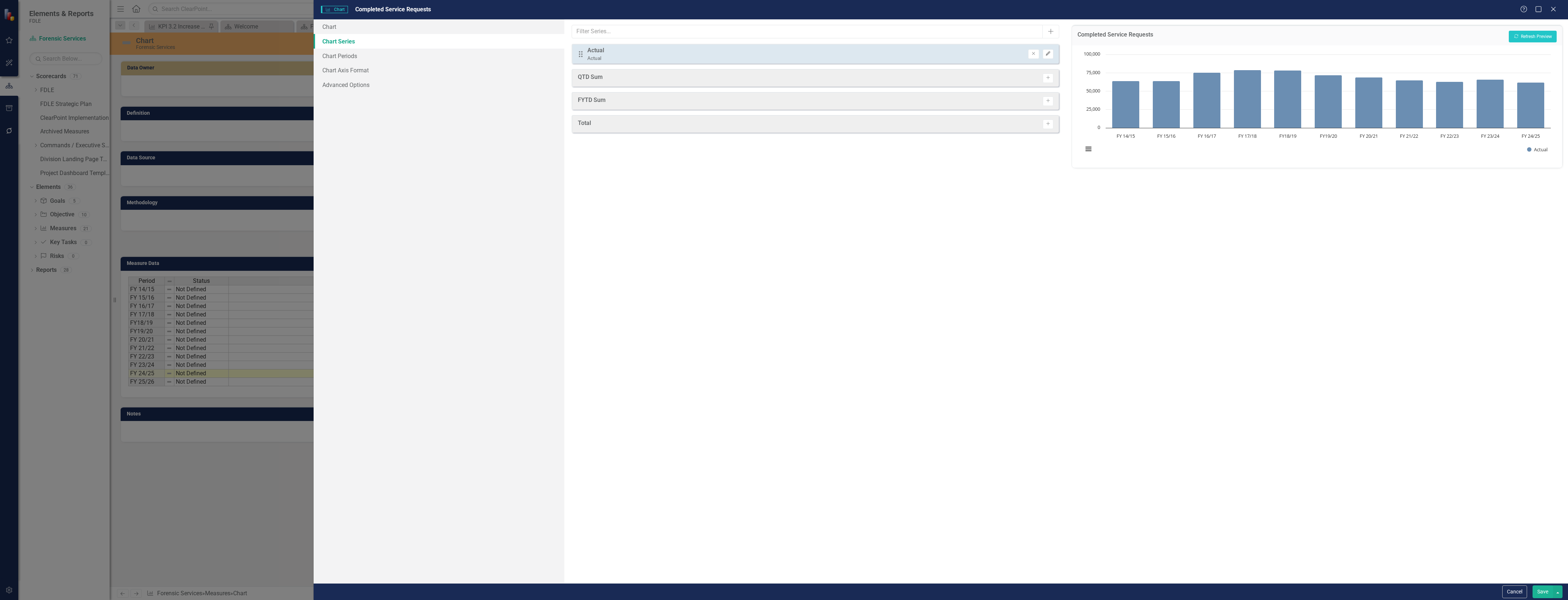
click at [1052, 50] on button "Edit" at bounding box center [1048, 54] width 10 height 10
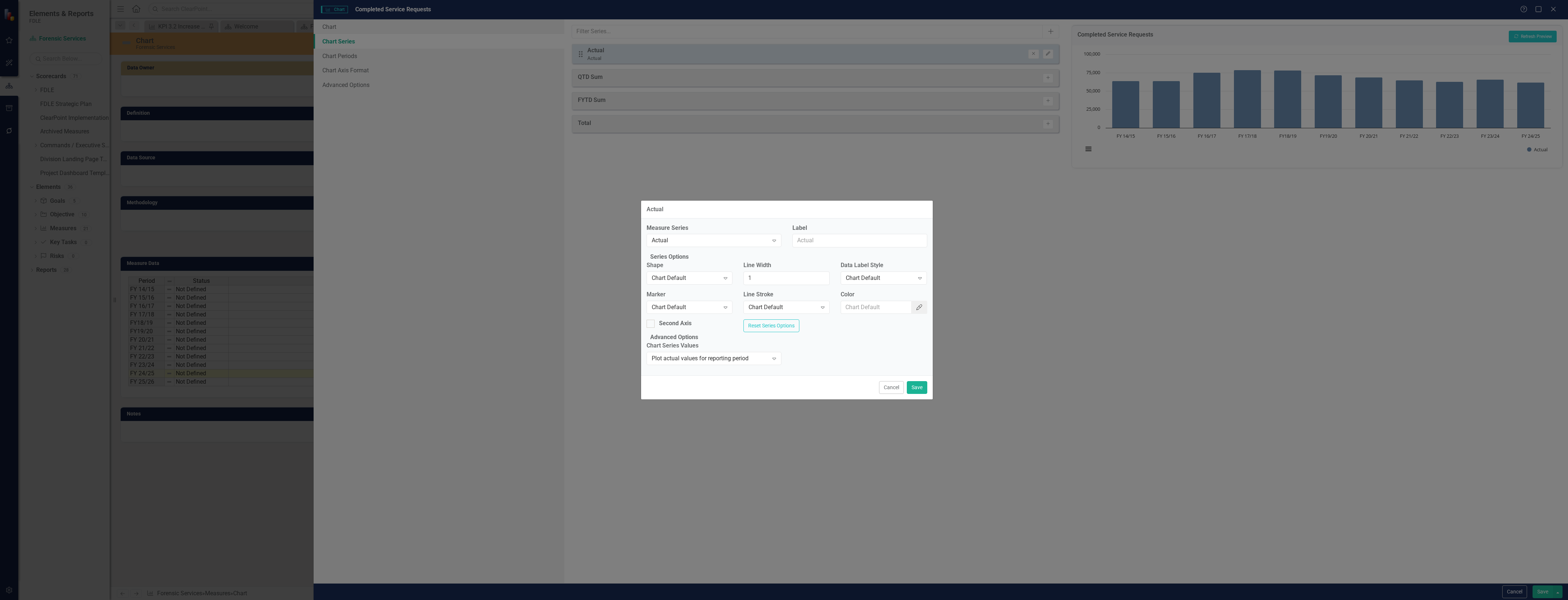
click at [916, 305] on button "Color Picker" at bounding box center [919, 307] width 16 height 13
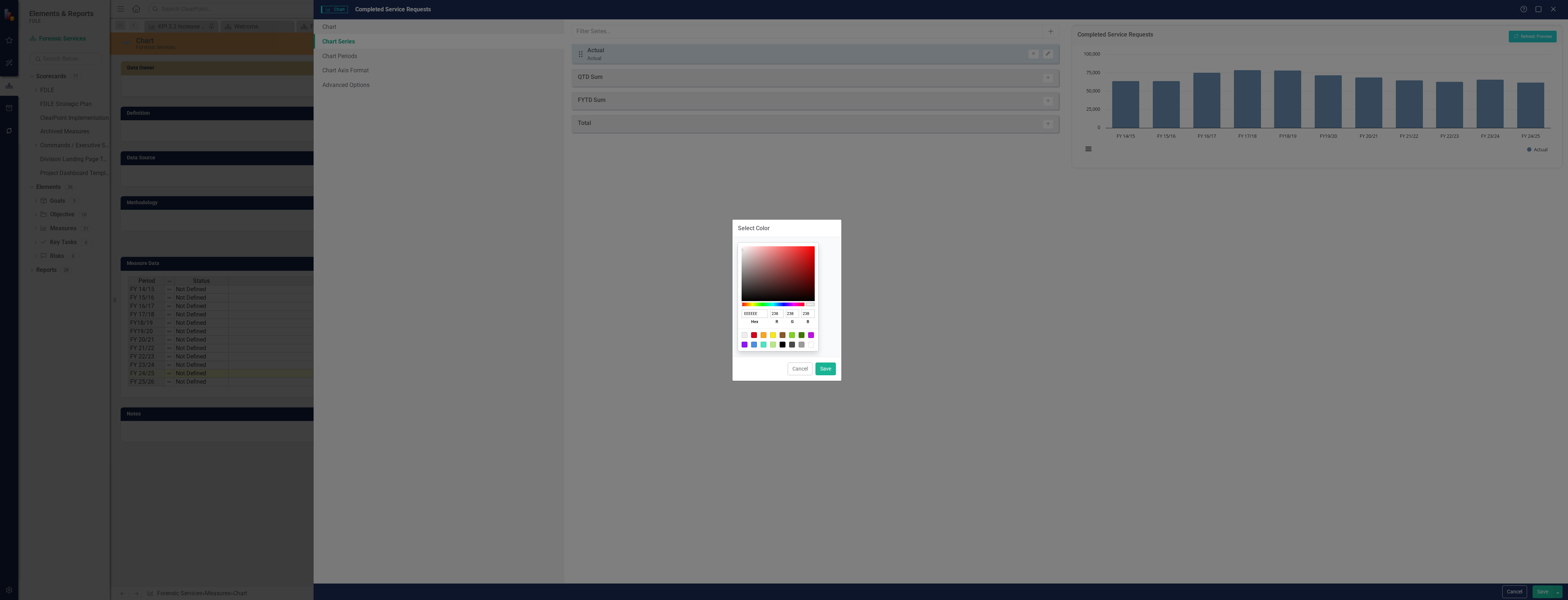
type input "020101"
type input "2"
type input "1"
click at [791, 301] on div at bounding box center [778, 274] width 73 height 55
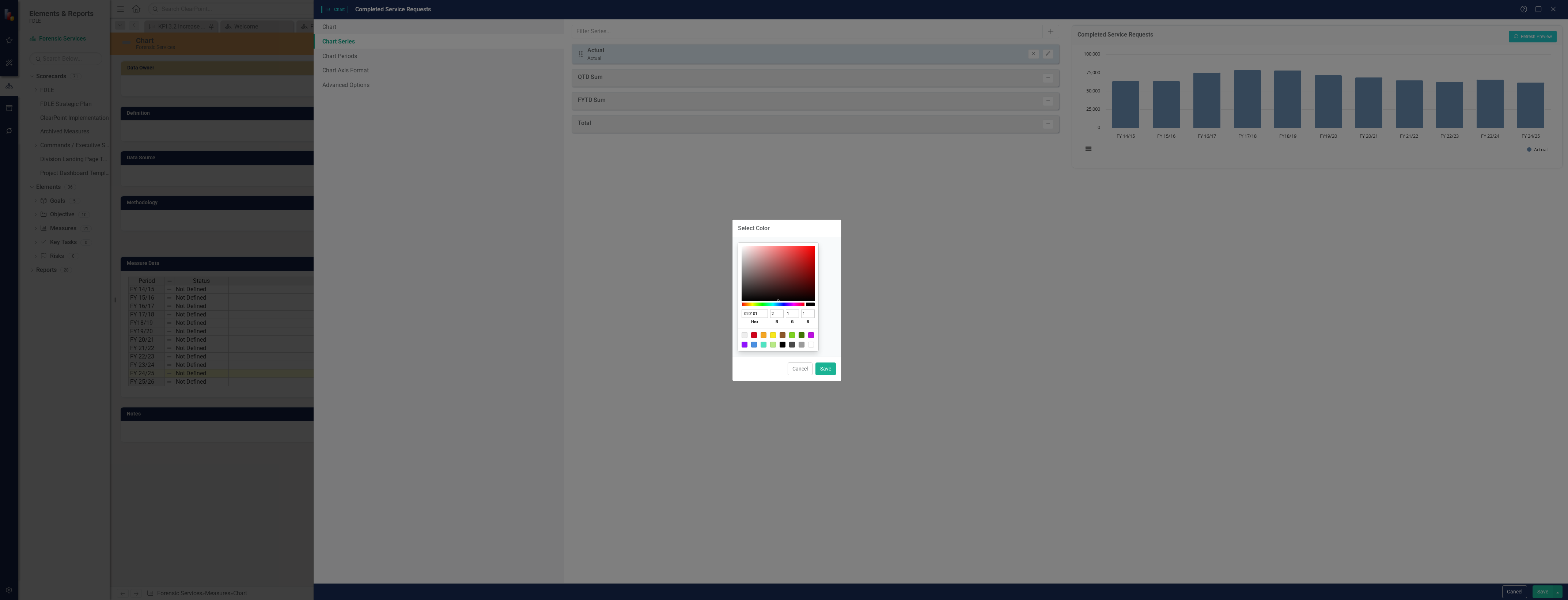
type input "010102"
type input "1"
type input "2"
click at [792, 304] on div at bounding box center [772, 304] width 63 height 4
click at [804, 369] on button "Cancel" at bounding box center [800, 369] width 25 height 13
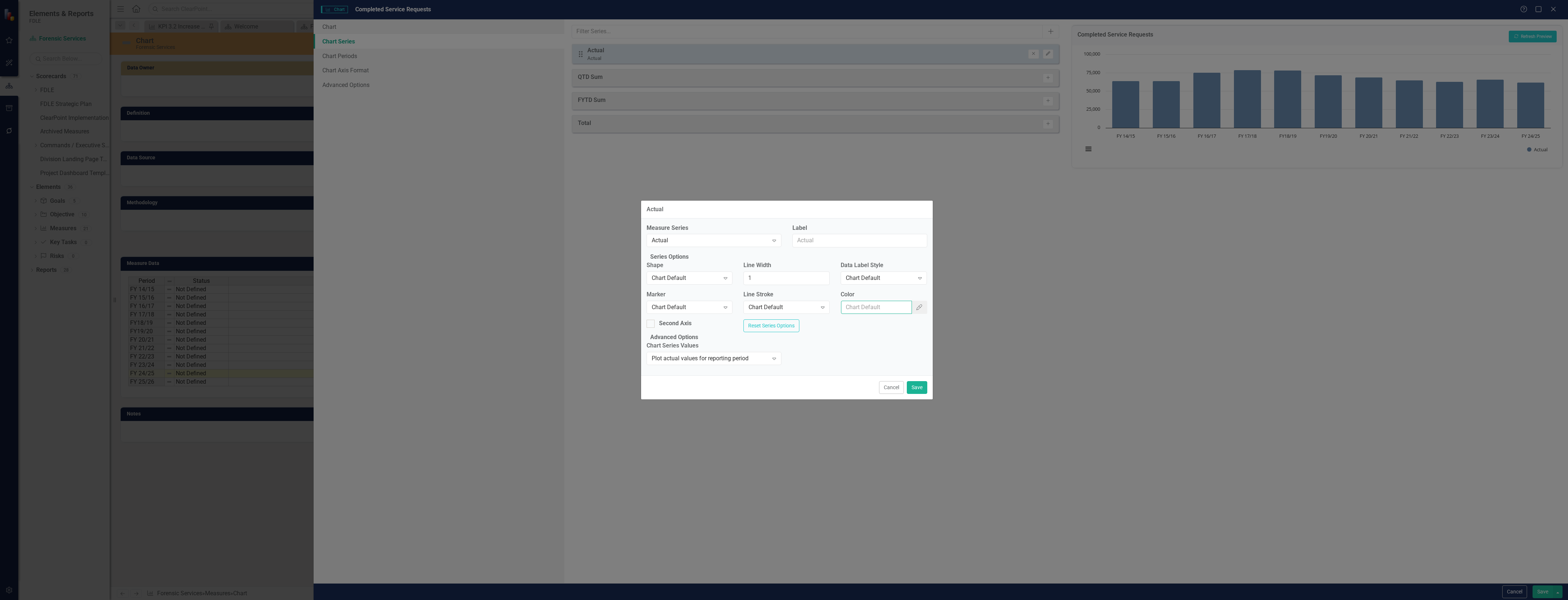
click at [887, 310] on input "Color" at bounding box center [877, 307] width 71 height 13
paste input "192a55"
type input "#192a55"
click at [916, 394] on button "Save" at bounding box center [917, 387] width 21 height 13
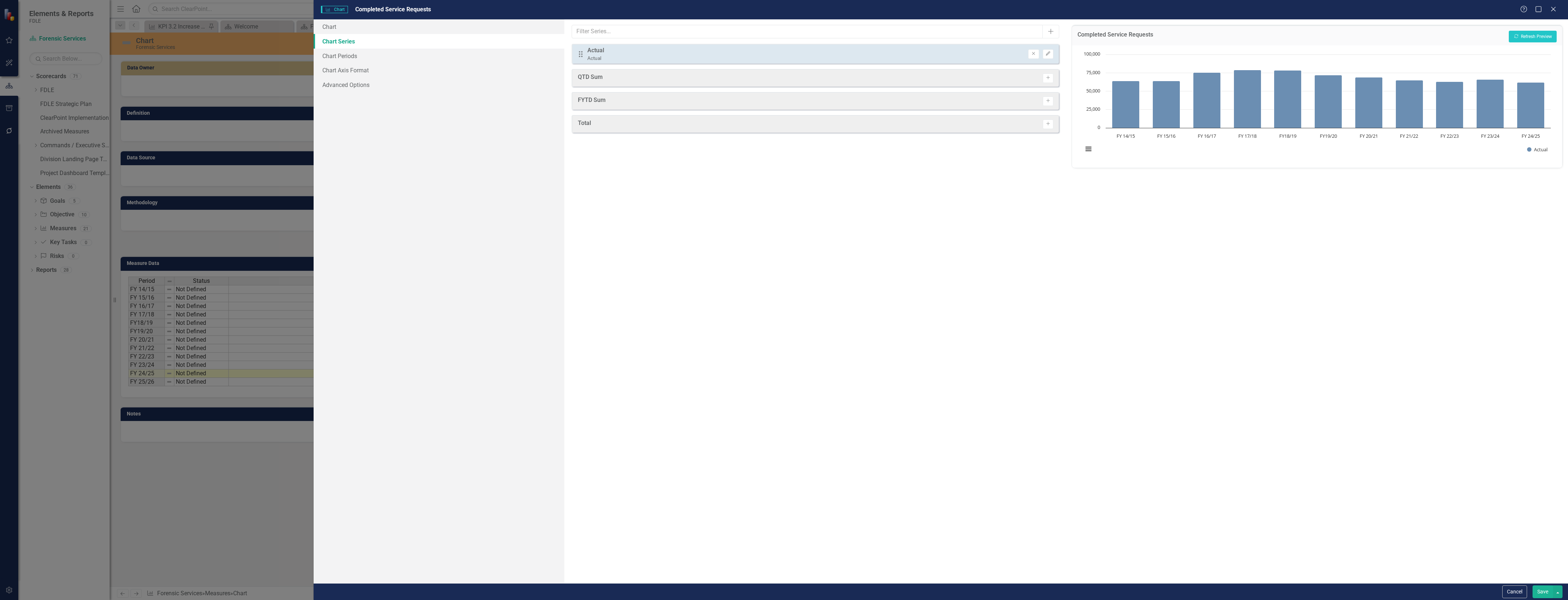
click at [1549, 591] on button "Save" at bounding box center [1543, 591] width 21 height 13
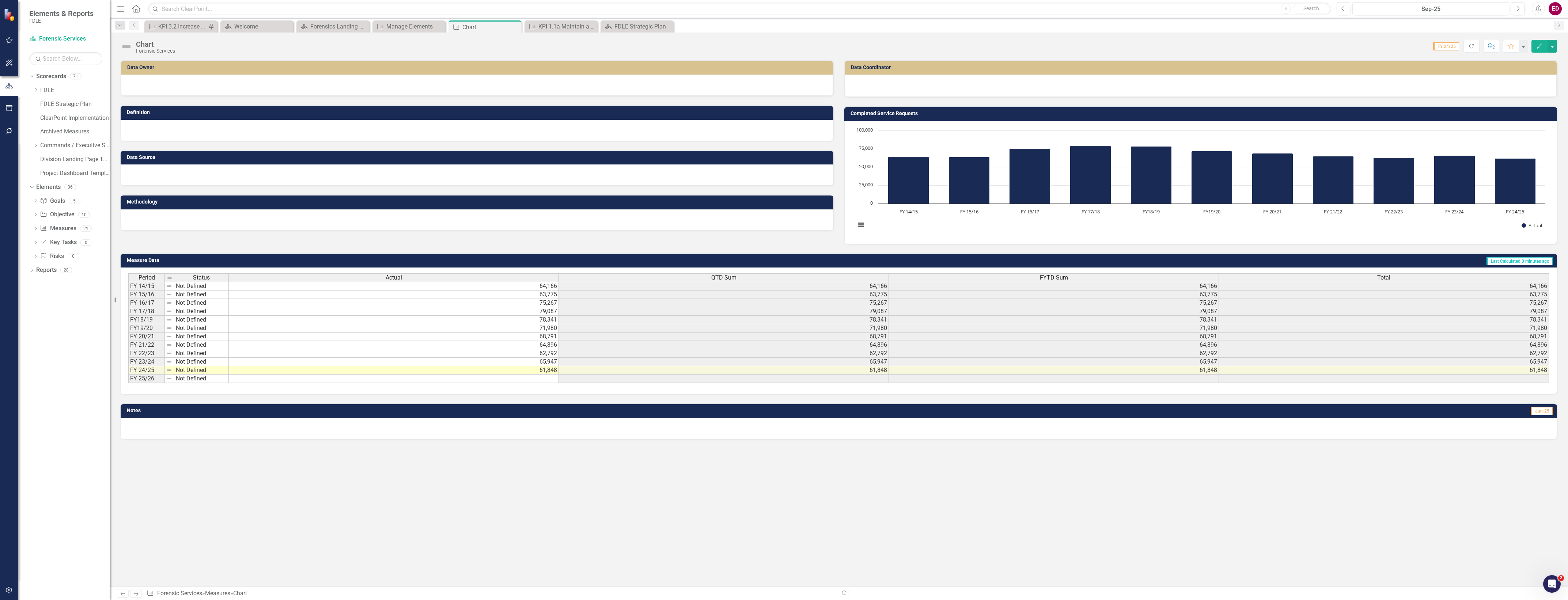
click at [1298, 490] on div "Data Owner Definition Data Source Methodology Data Coordinator Completed Servic…" at bounding box center [839, 323] width 1458 height 526
click at [1320, 223] on rect "Interactive chart" at bounding box center [1200, 181] width 697 height 110
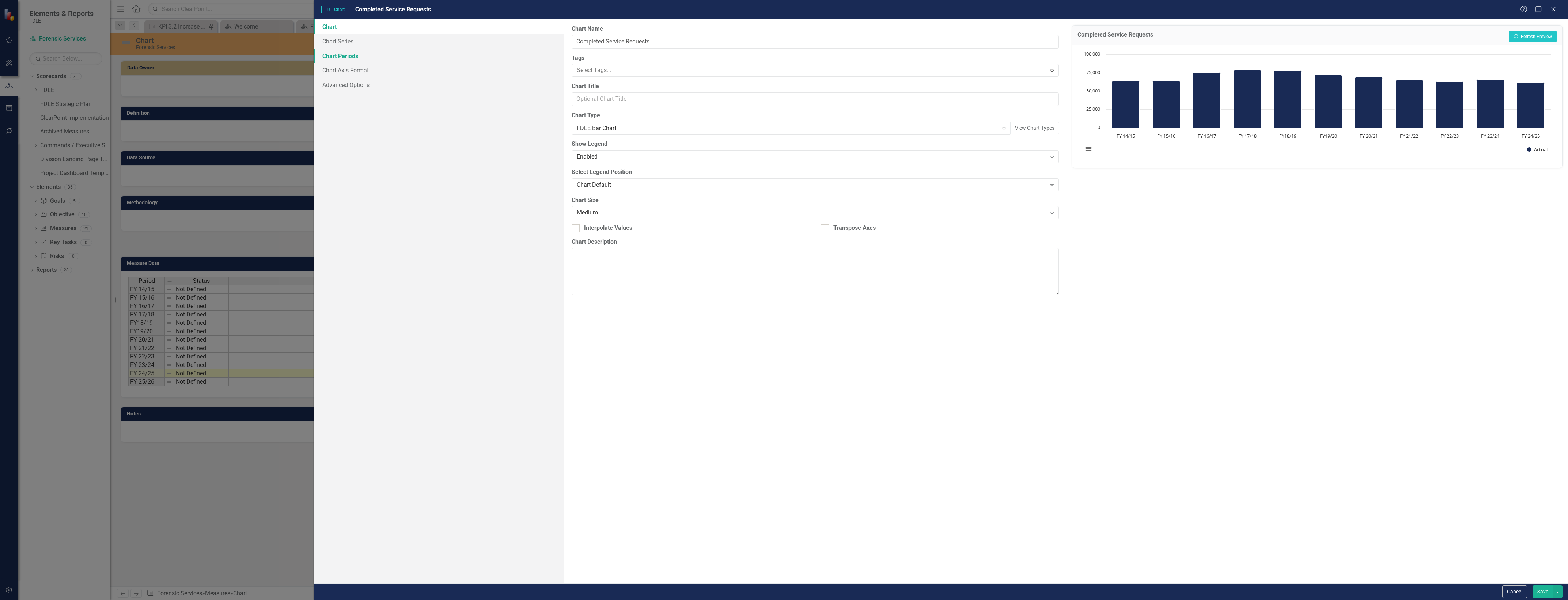
click at [490, 59] on link "Chart Periods" at bounding box center [439, 56] width 251 height 15
click at [505, 43] on link "Chart Series" at bounding box center [439, 41] width 251 height 15
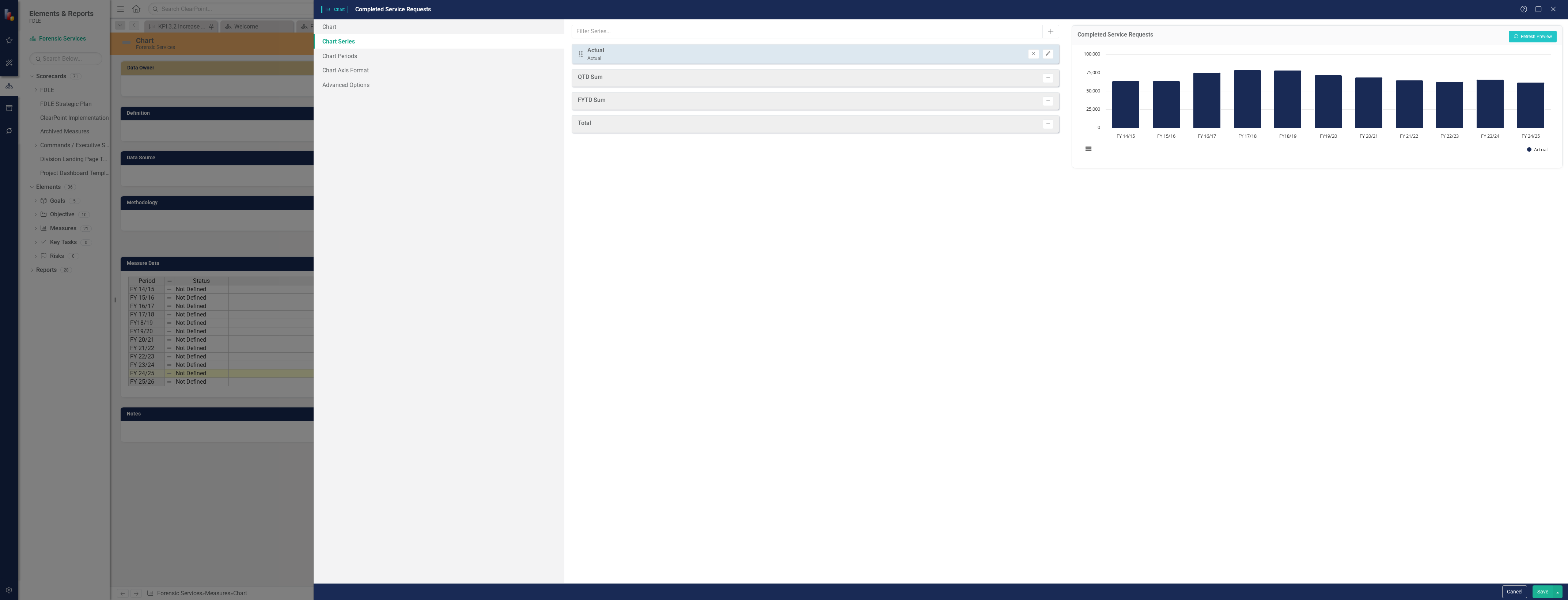
click at [1046, 52] on icon "Edit" at bounding box center [1048, 54] width 5 height 4
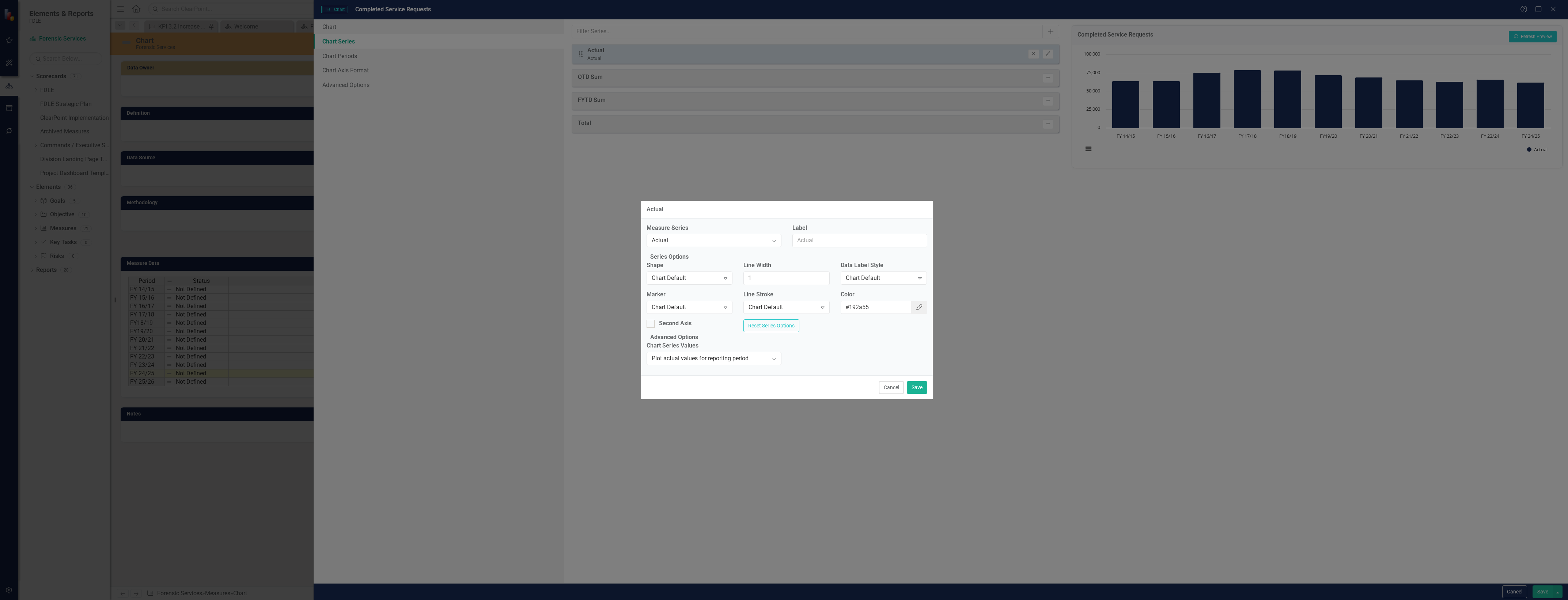
click at [915, 307] on icon "Color Picker" at bounding box center [919, 307] width 7 height 6
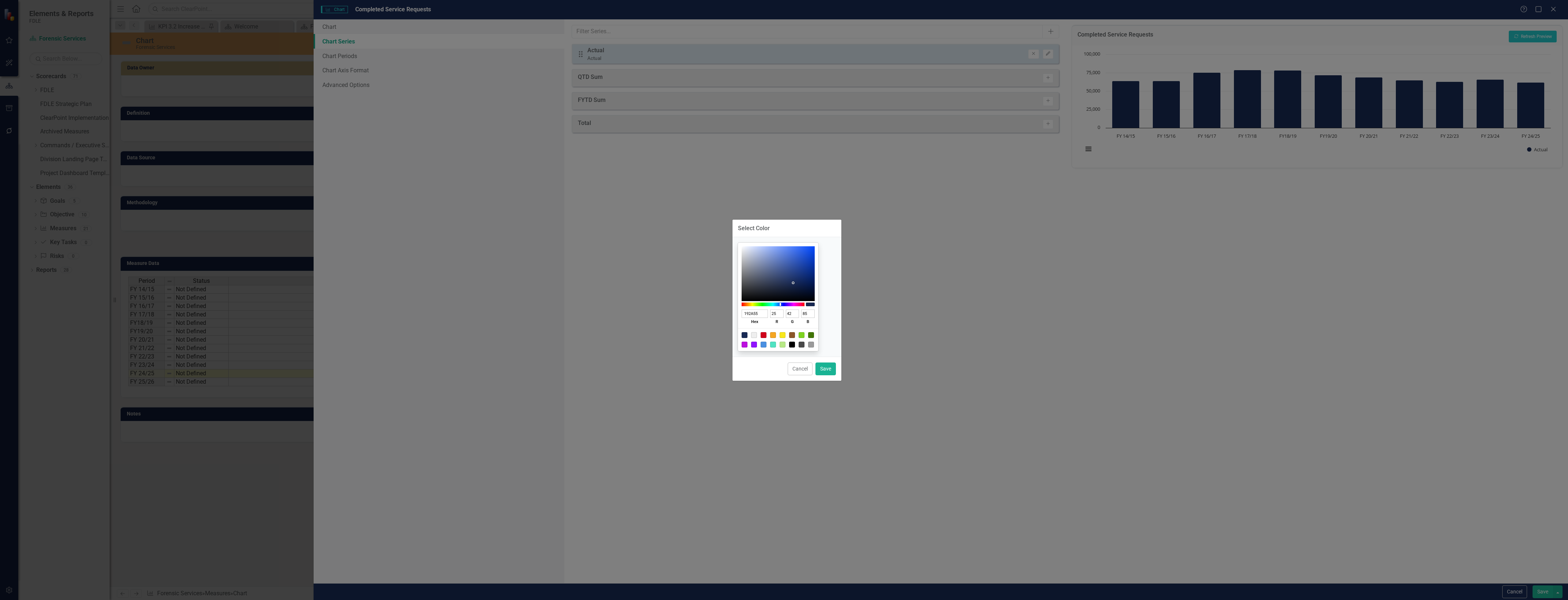
type input "1B2E5C"
type input "27"
type input "46"
type input "92"
click at [802, 281] on div at bounding box center [778, 274] width 73 height 55
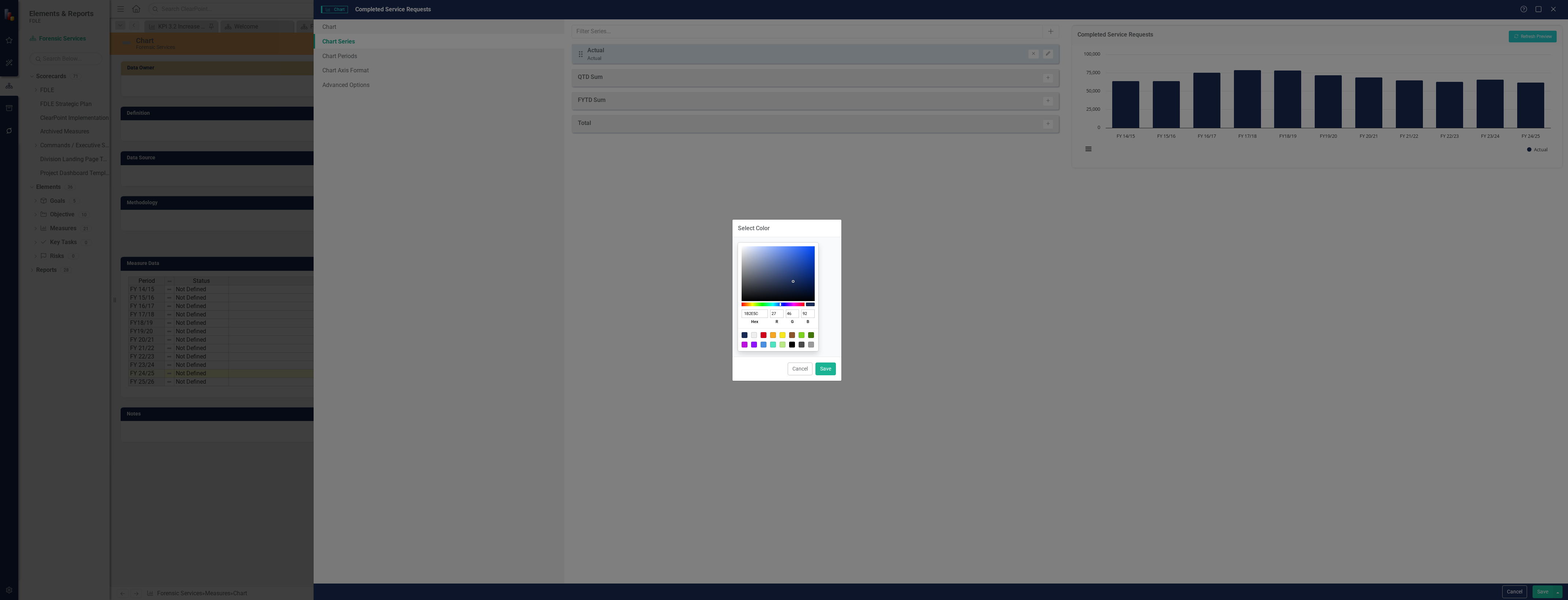
type input "1F366D"
type input "31"
type input "54"
type input "109"
click at [803, 277] on div at bounding box center [778, 274] width 73 height 55
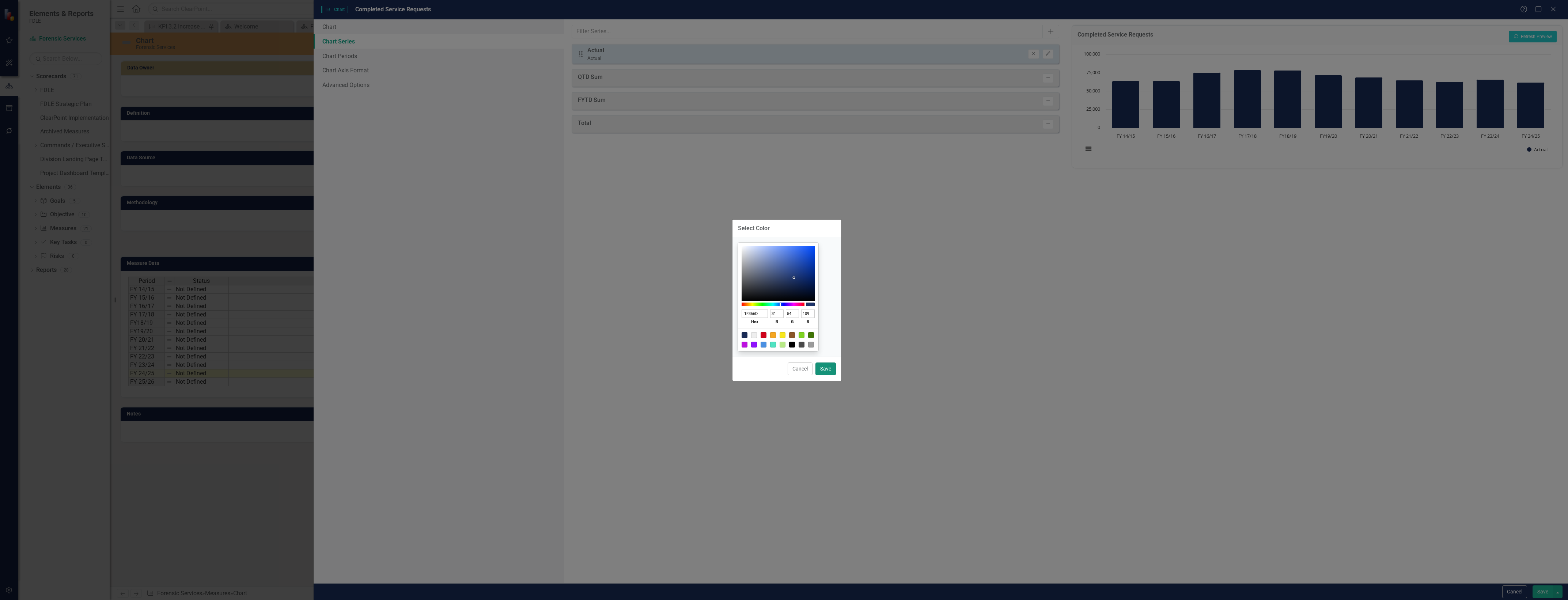
click at [831, 369] on button "Save" at bounding box center [826, 369] width 21 height 13
type input "#1f366d"
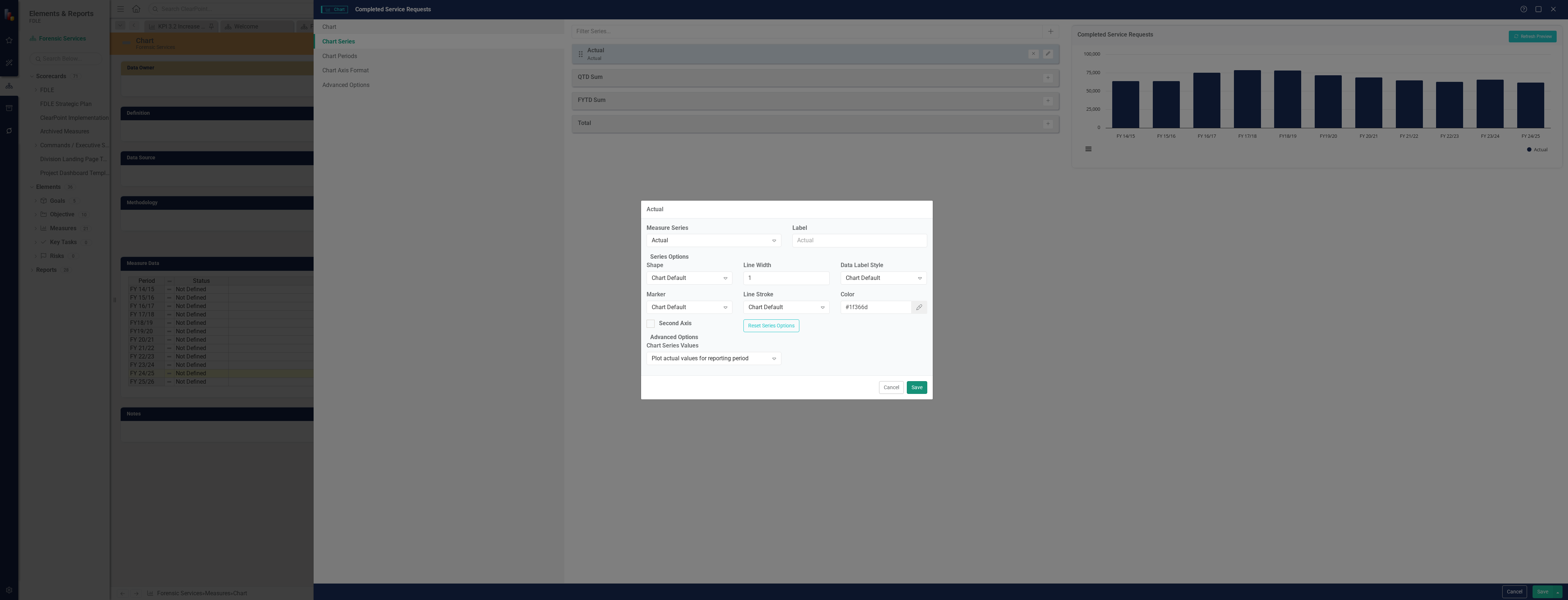
click at [914, 394] on button "Save" at bounding box center [917, 387] width 21 height 13
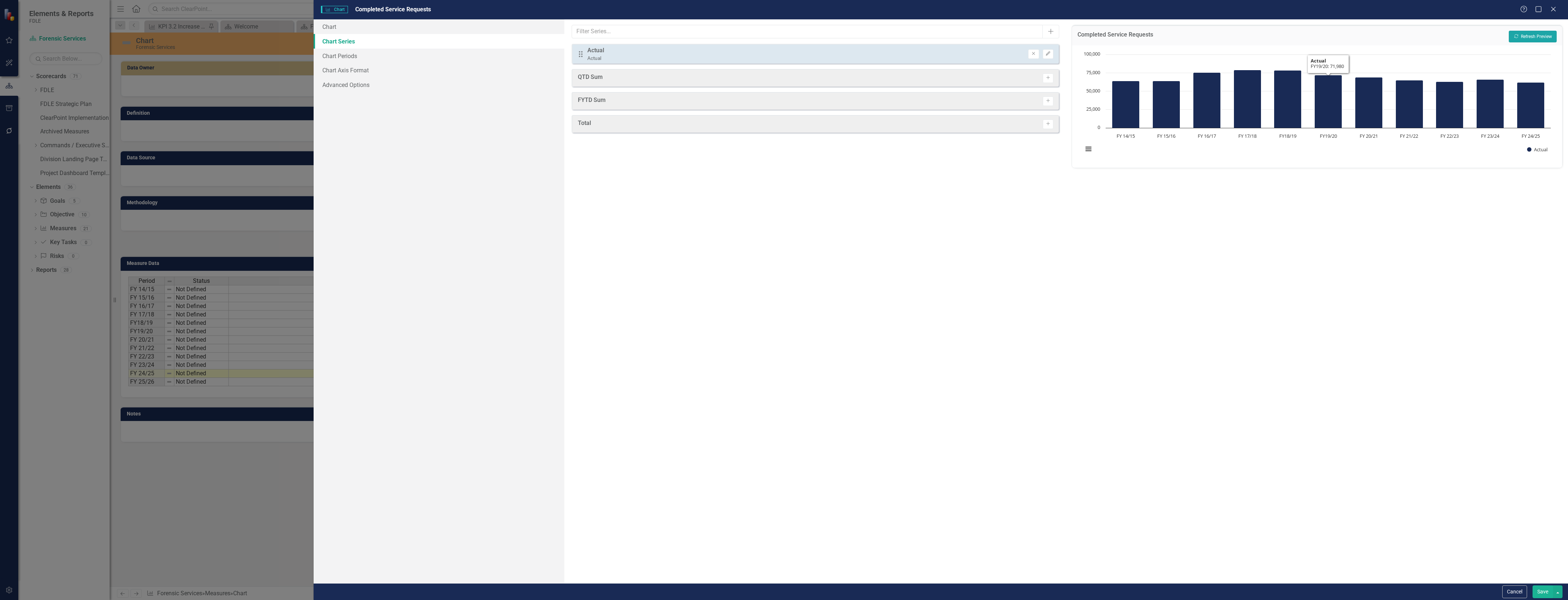
click at [1547, 35] on button "Recalculate Refresh Preview" at bounding box center [1533, 36] width 48 height 12
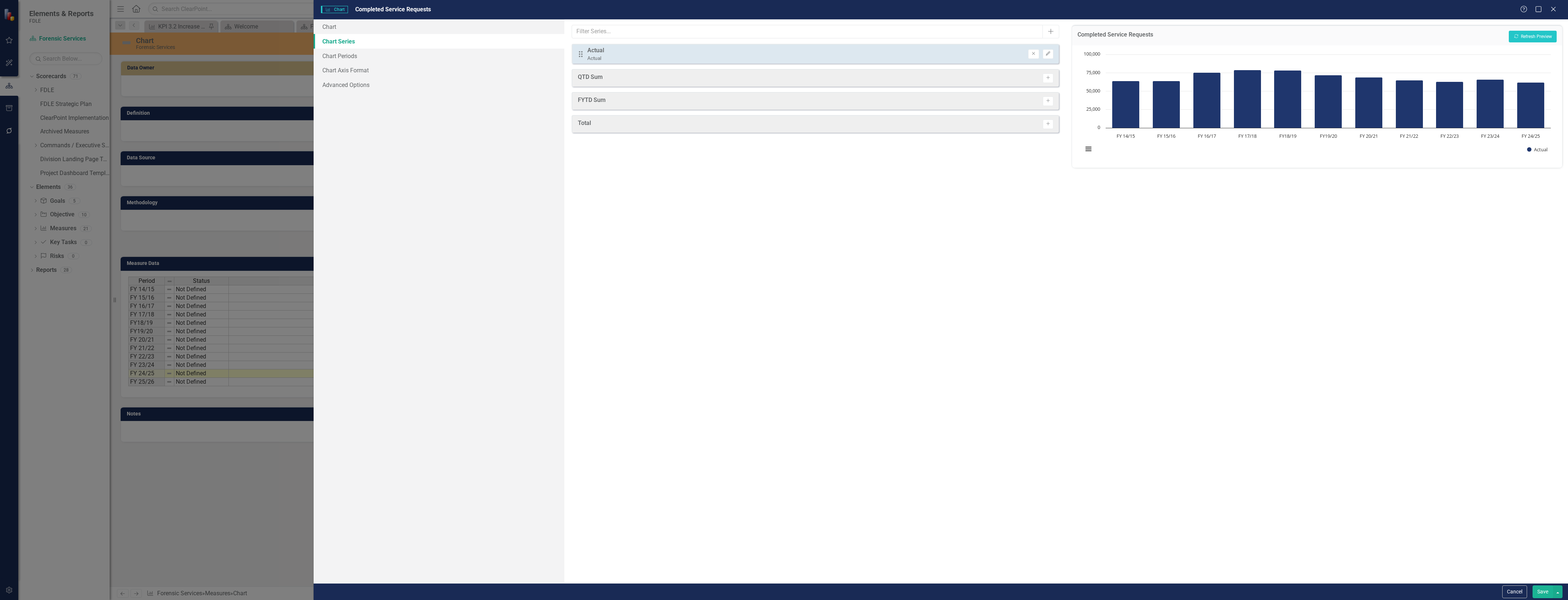
click at [1542, 591] on button "Save" at bounding box center [1543, 591] width 21 height 13
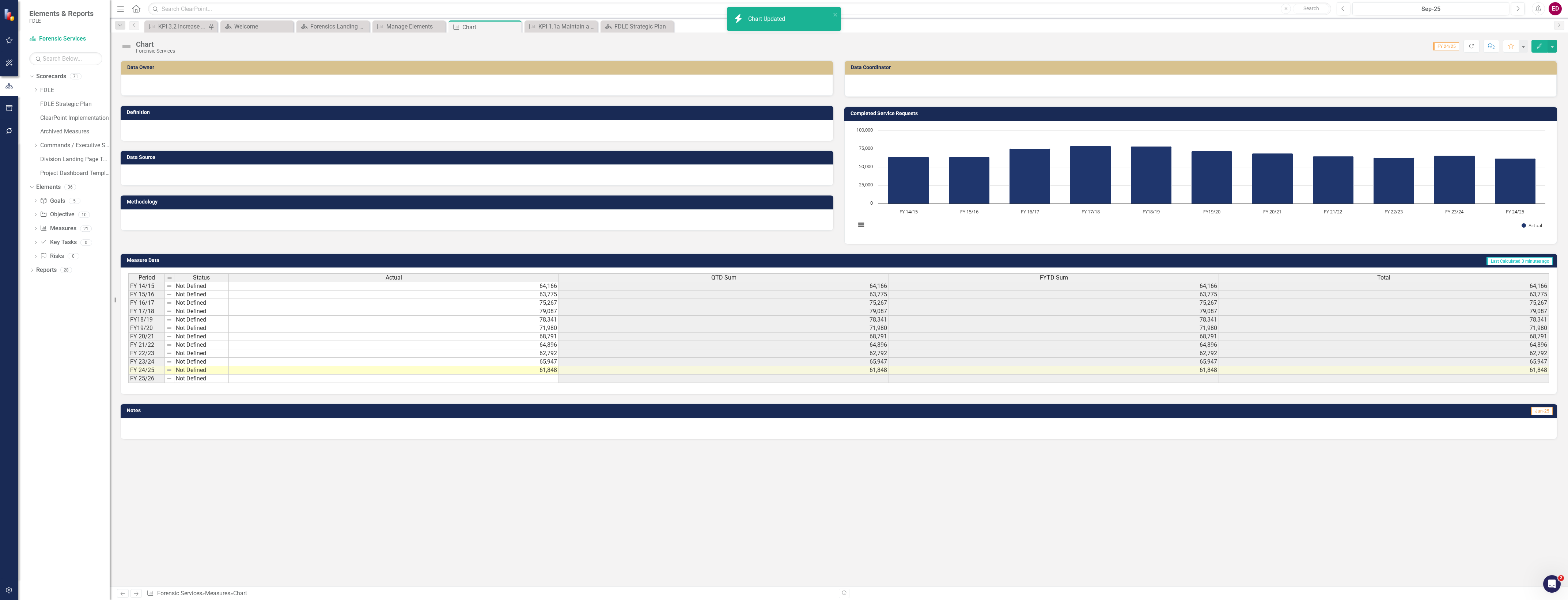
click at [1466, 138] on rect "Interactive chart" at bounding box center [1200, 181] width 697 height 110
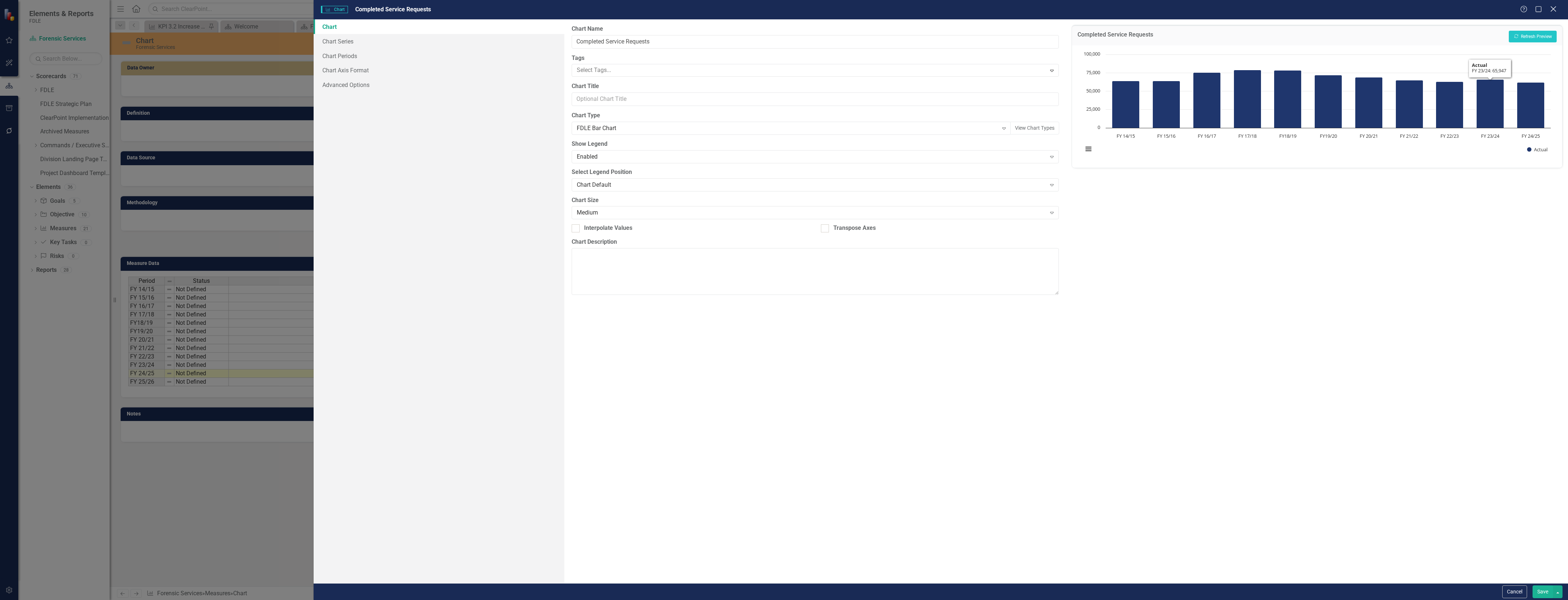
click at [1553, 11] on icon "Close" at bounding box center [1553, 9] width 9 height 7
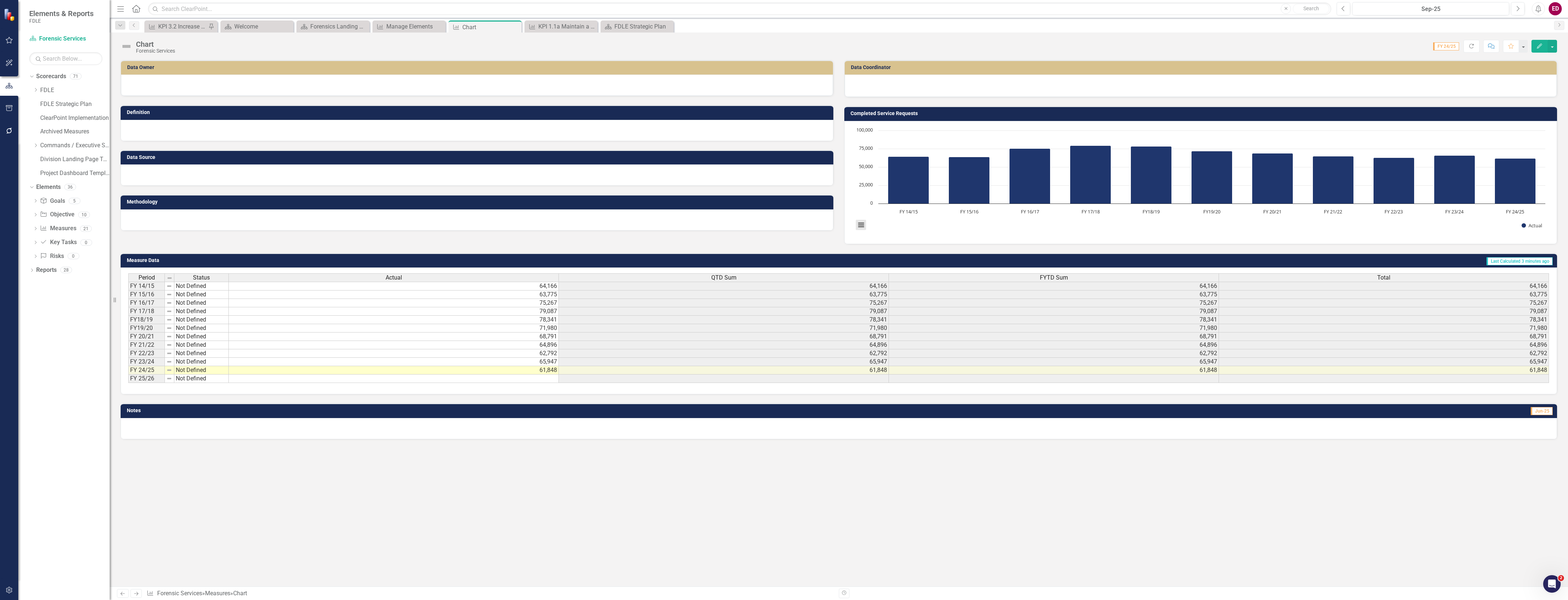
click at [863, 220] on button "View chart menu, Chart" at bounding box center [861, 225] width 10 height 10
click at [909, 175] on li "Download PNG image" at bounding box center [891, 177] width 66 height 12
click at [1116, 224] on rect "Interactive chart" at bounding box center [1200, 181] width 697 height 110
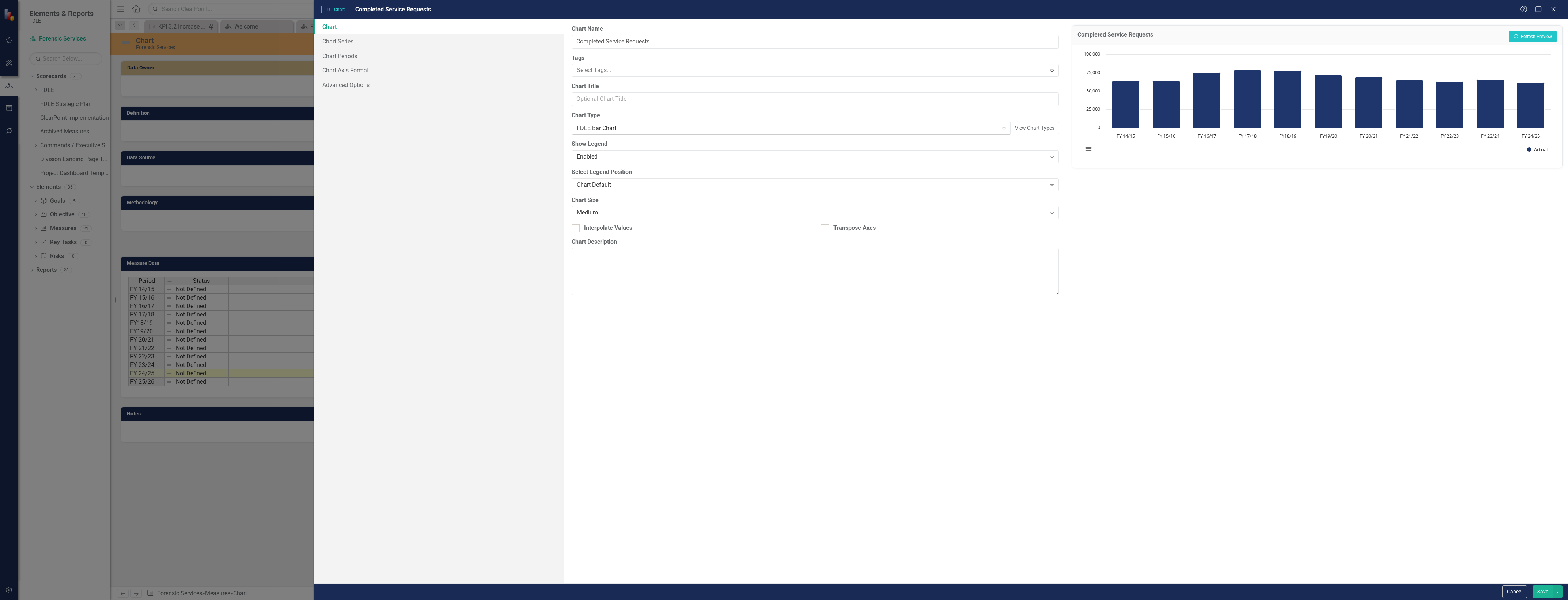
click at [673, 128] on div "FDLE Bar Chart" at bounding box center [788, 128] width 421 height 9
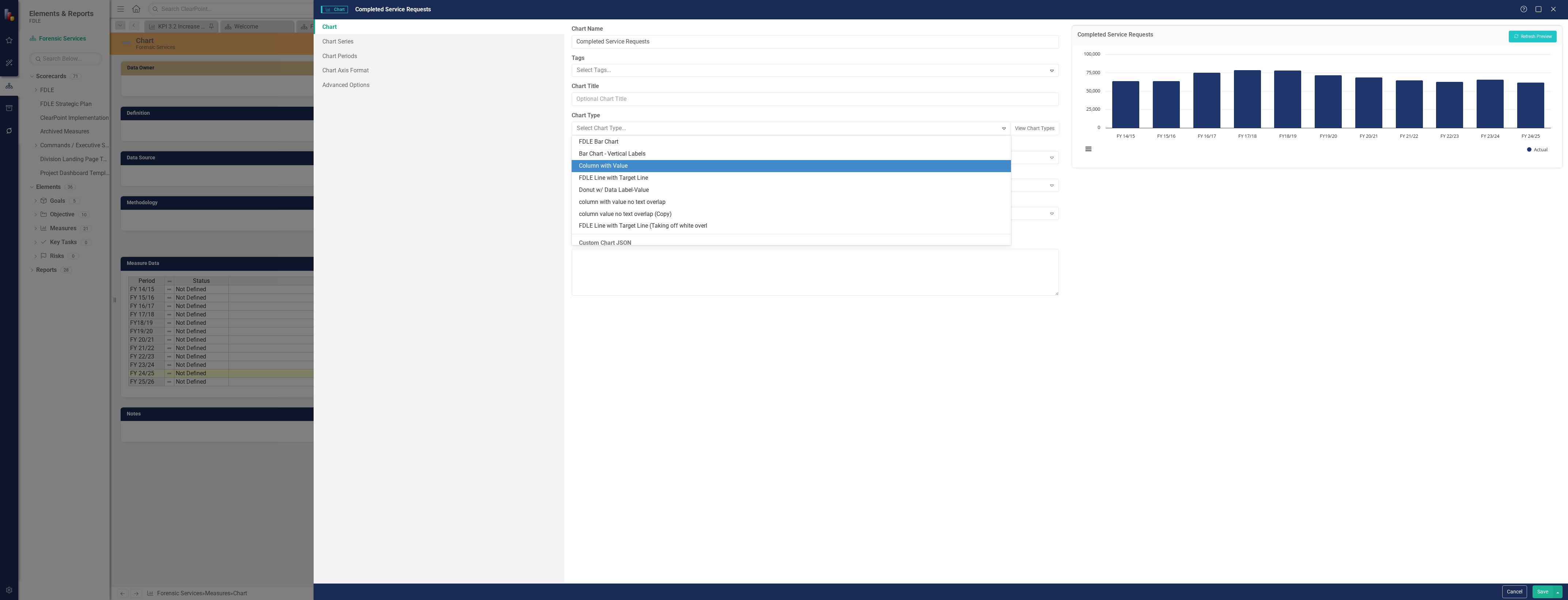
click at [670, 167] on div "Column with Value" at bounding box center [793, 166] width 427 height 9
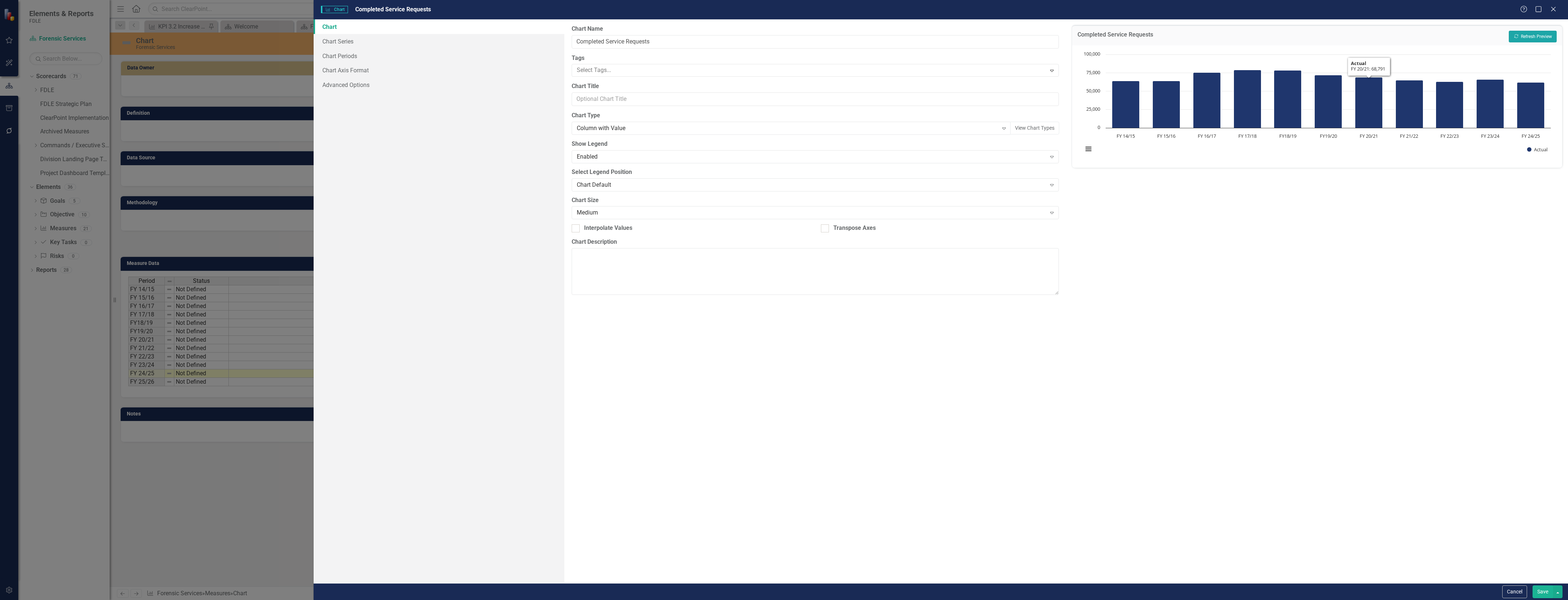
click at [1540, 33] on button "Recalculate Refresh Preview" at bounding box center [1533, 36] width 48 height 12
click at [704, 125] on div "Column with Value" at bounding box center [788, 128] width 421 height 9
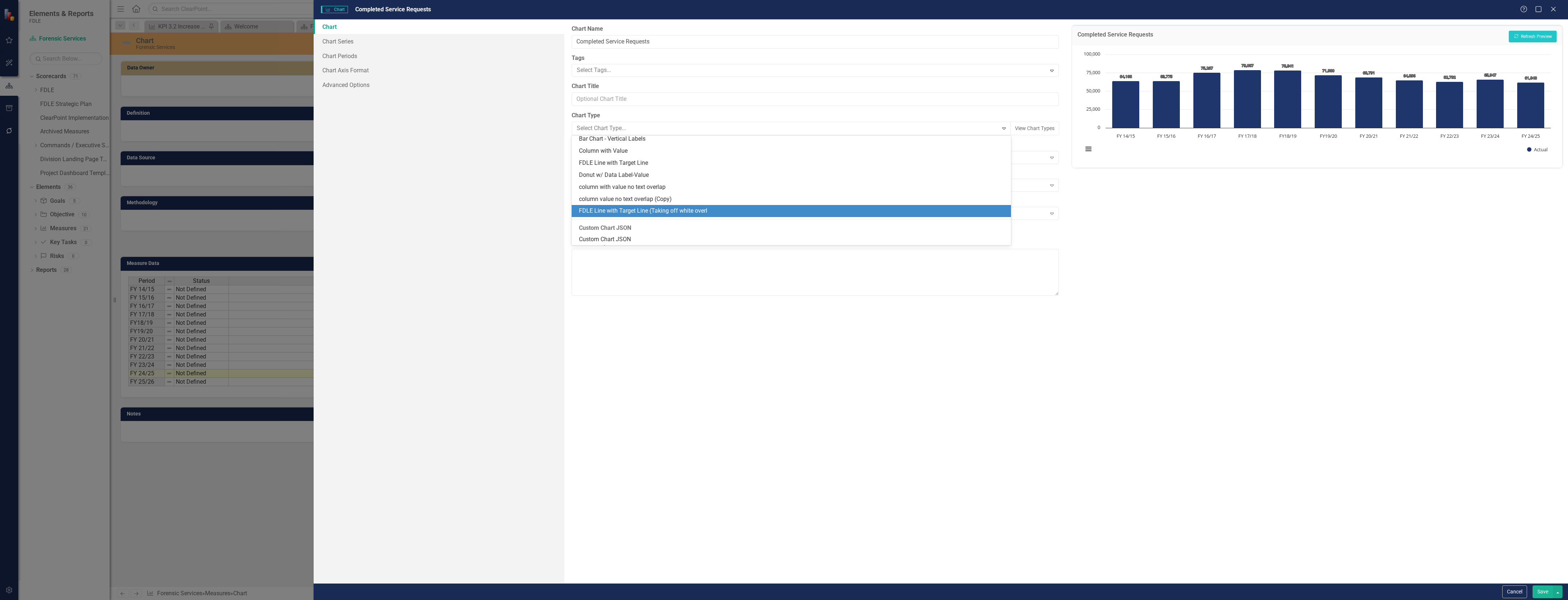
click at [757, 206] on div "FDLE Line with Target Line (Taking off white overl" at bounding box center [791, 211] width 439 height 12
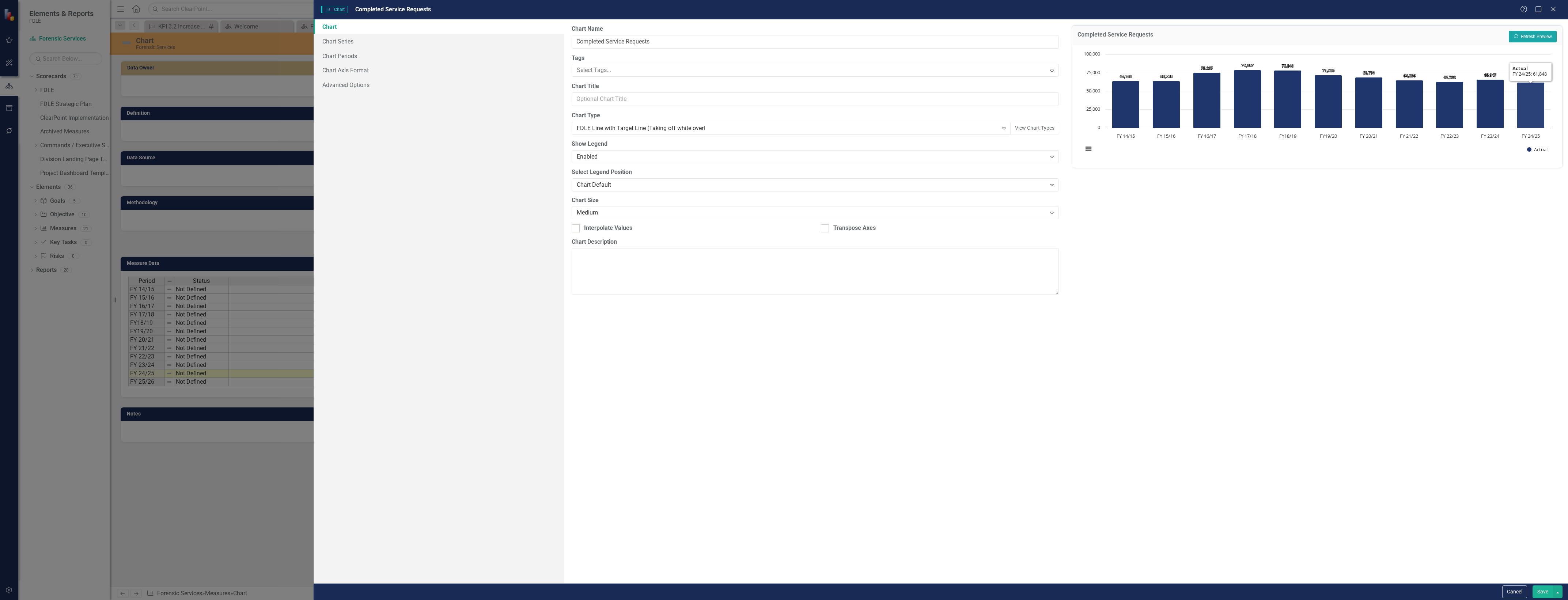
click at [1532, 31] on button "Recalculate Refresh Preview" at bounding box center [1533, 36] width 48 height 12
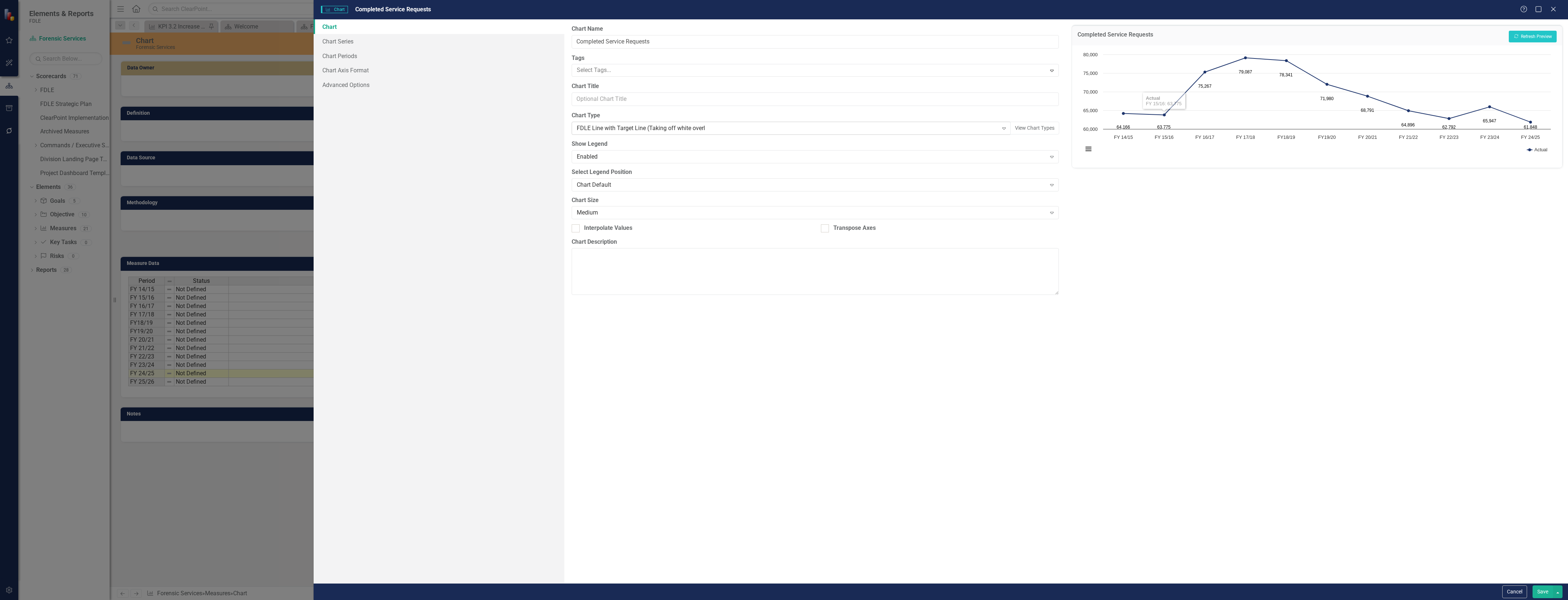
click at [628, 126] on div "FDLE Line with Target Line (Taking off white overl" at bounding box center [788, 128] width 421 height 9
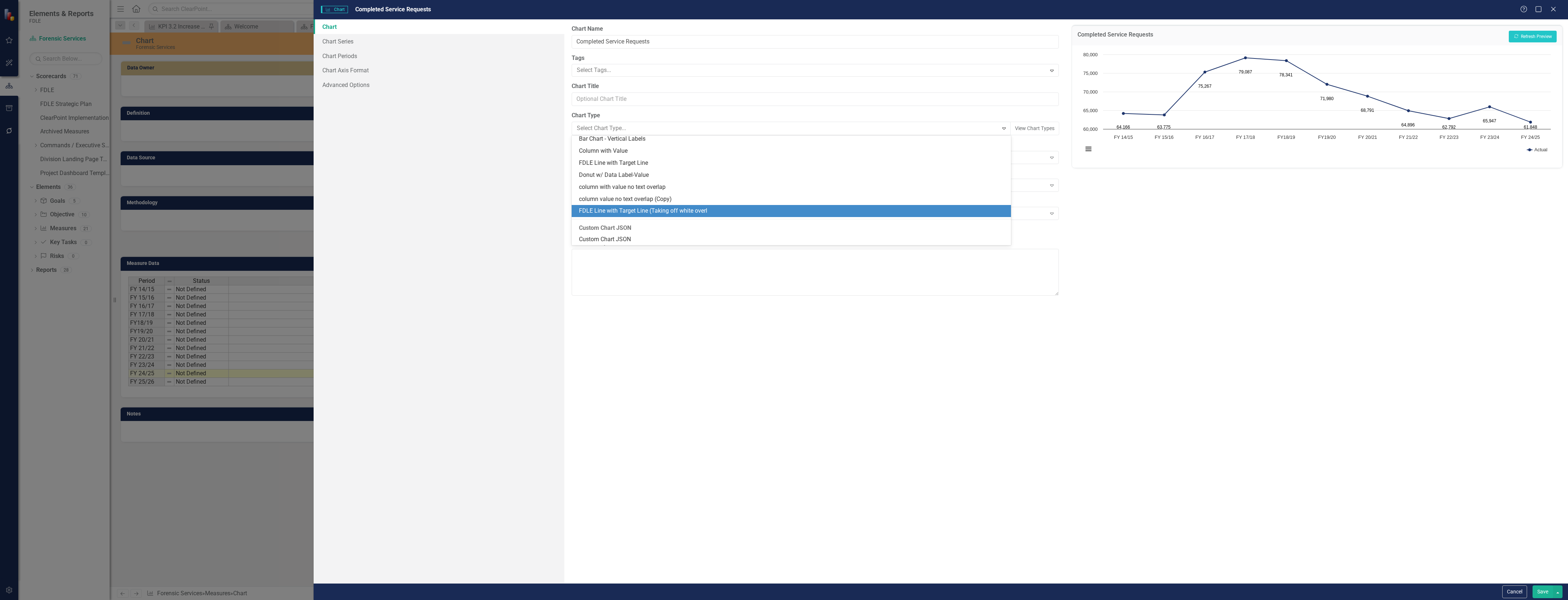
click at [659, 207] on div "FDLE Line with Target Line (Taking off white overl" at bounding box center [793, 211] width 427 height 9
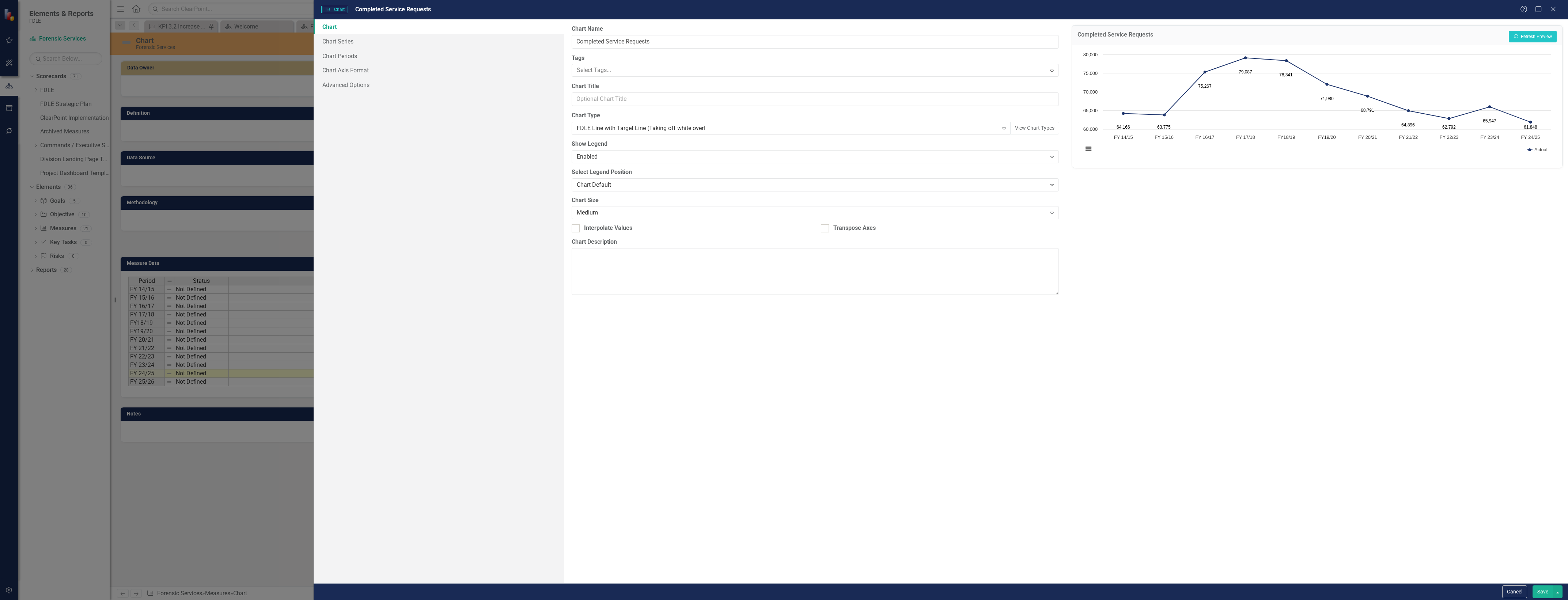
click at [659, 206] on div "Medium Expand" at bounding box center [815, 213] width 487 height 13
click at [662, 132] on div "FDLE Line with Target Line (Taking off white overl" at bounding box center [788, 128] width 421 height 9
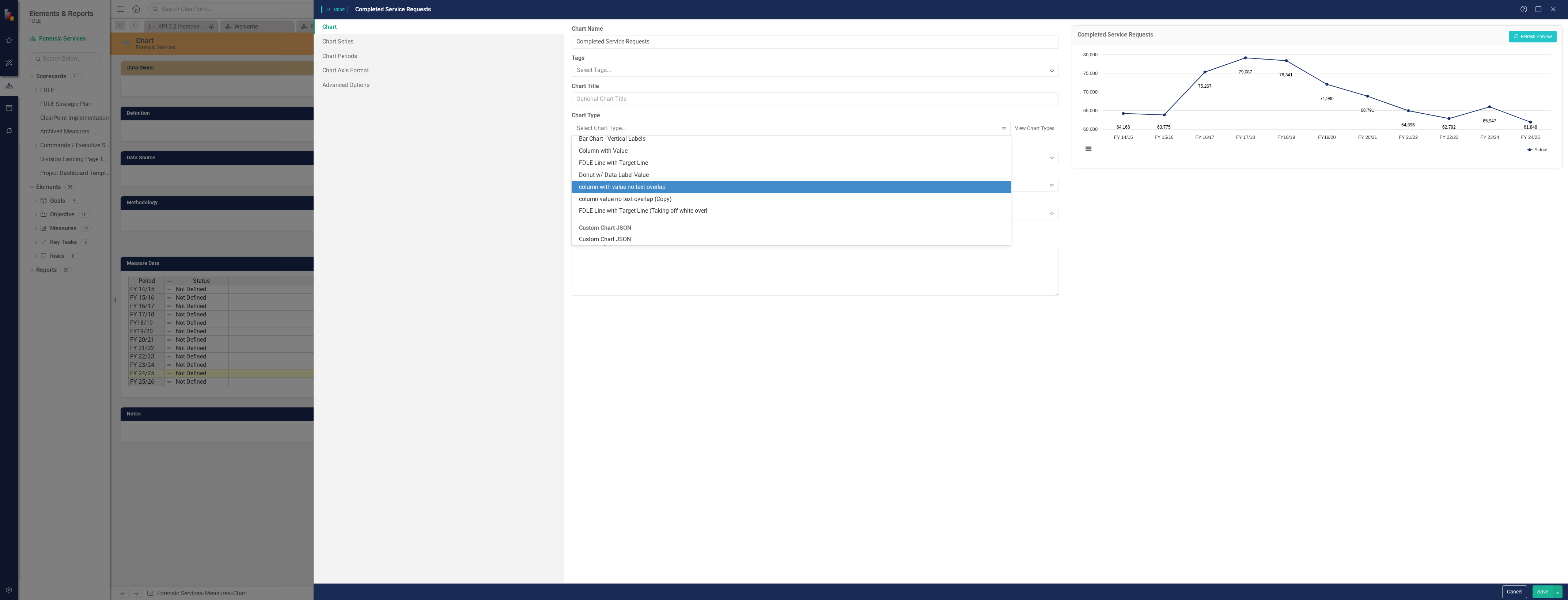
click at [660, 194] on div "column value no text overlap (Copy)" at bounding box center [791, 200] width 439 height 12
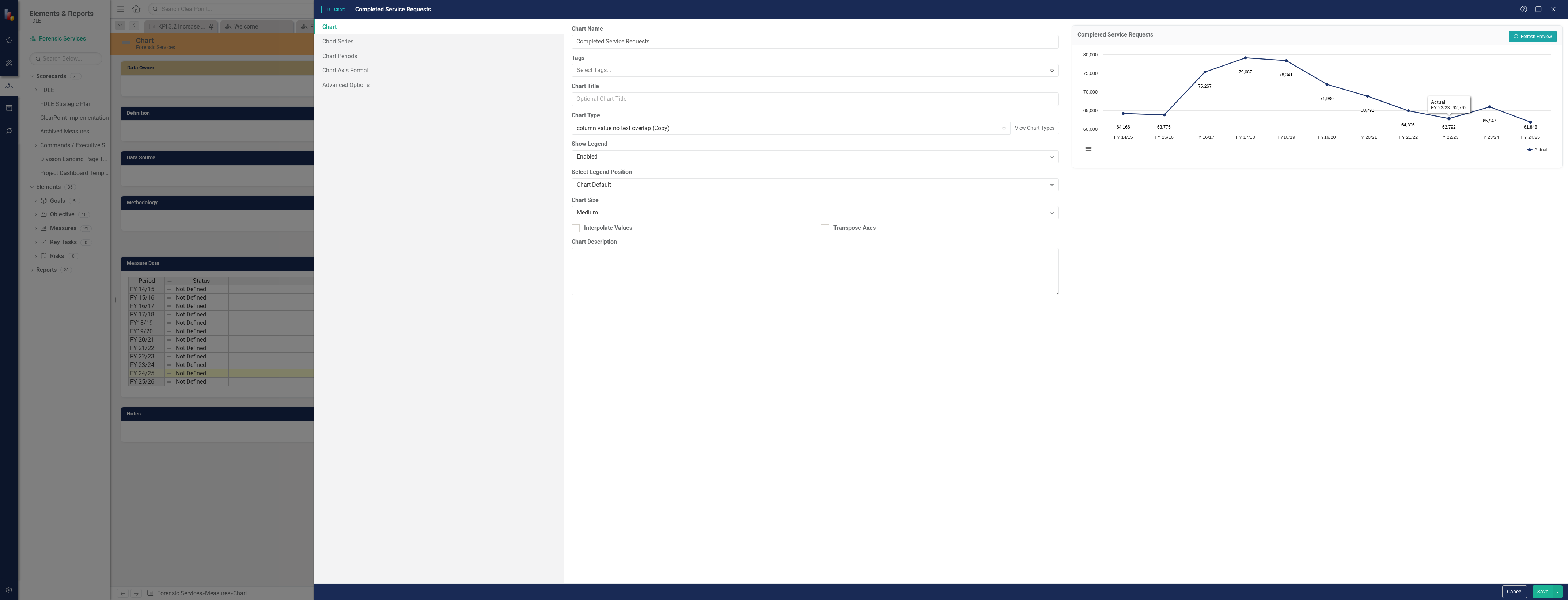
click at [1533, 36] on button "Recalculate Refresh Preview" at bounding box center [1533, 36] width 48 height 12
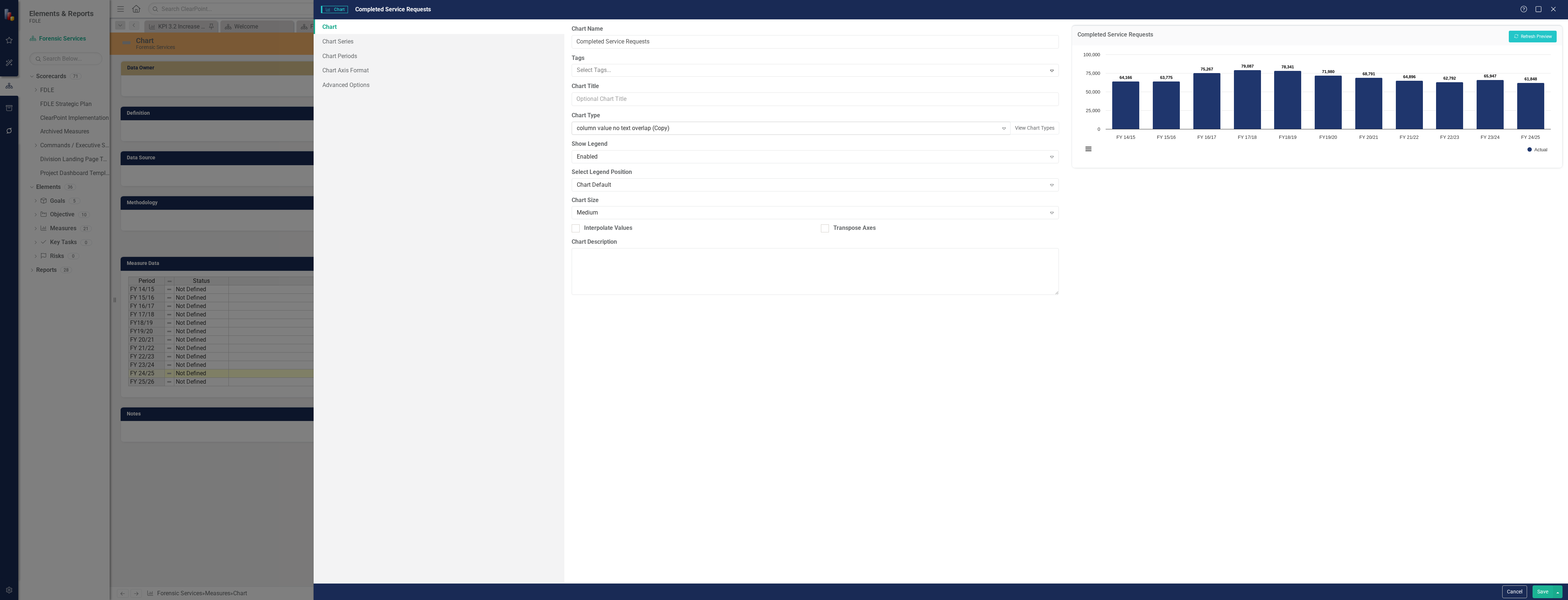
click at [670, 128] on div "column value no text overlap (Copy)" at bounding box center [788, 128] width 421 height 9
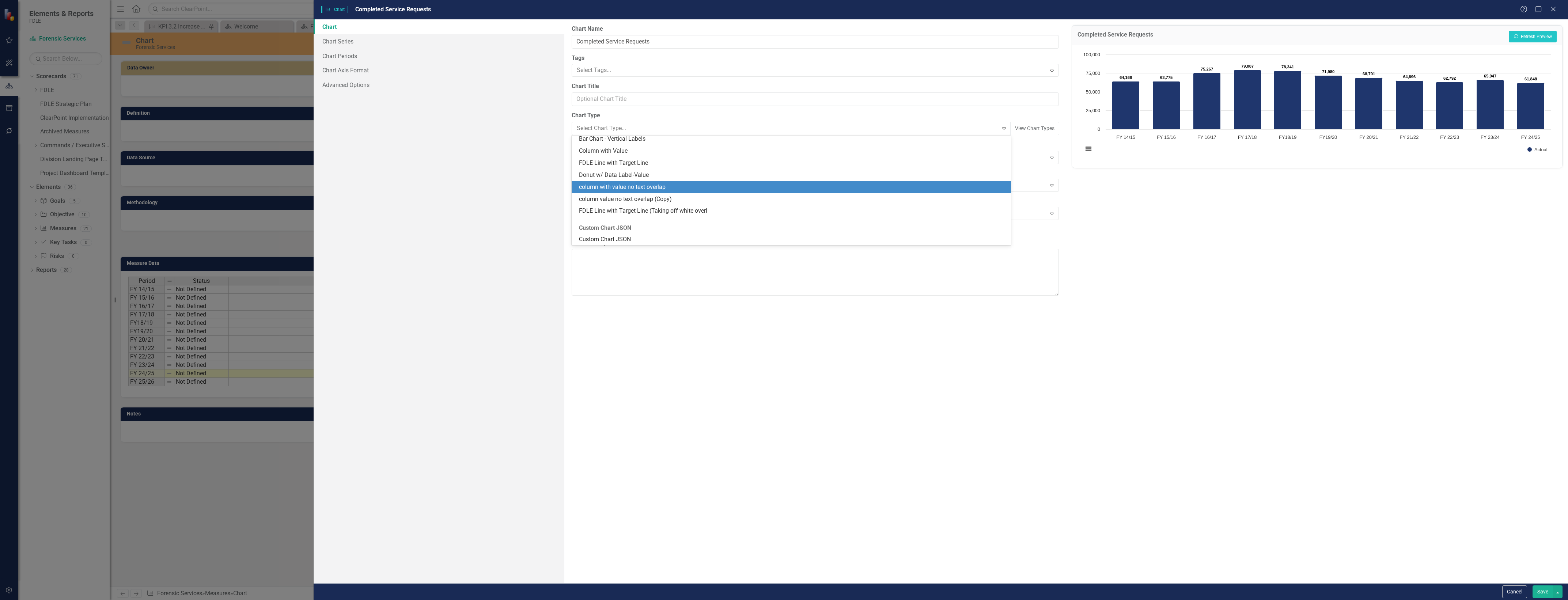
click at [660, 186] on div "column with value no text overlap" at bounding box center [793, 187] width 427 height 9
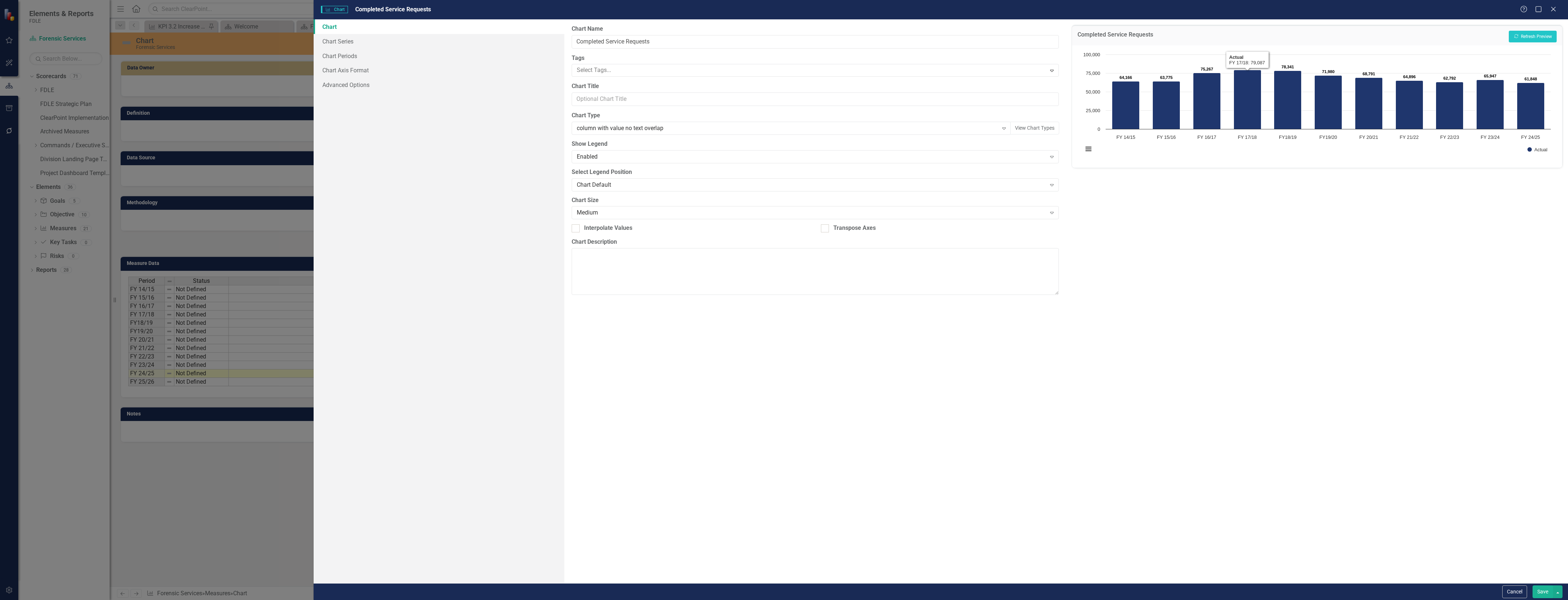
click at [1532, 27] on div "Completed Service Requests Recalculate Refresh Preview" at bounding box center [1317, 35] width 490 height 20
click at [1531, 38] on button "Recalculate Refresh Preview" at bounding box center [1533, 36] width 48 height 12
click at [639, 128] on div "column with value no text overlap" at bounding box center [788, 128] width 421 height 9
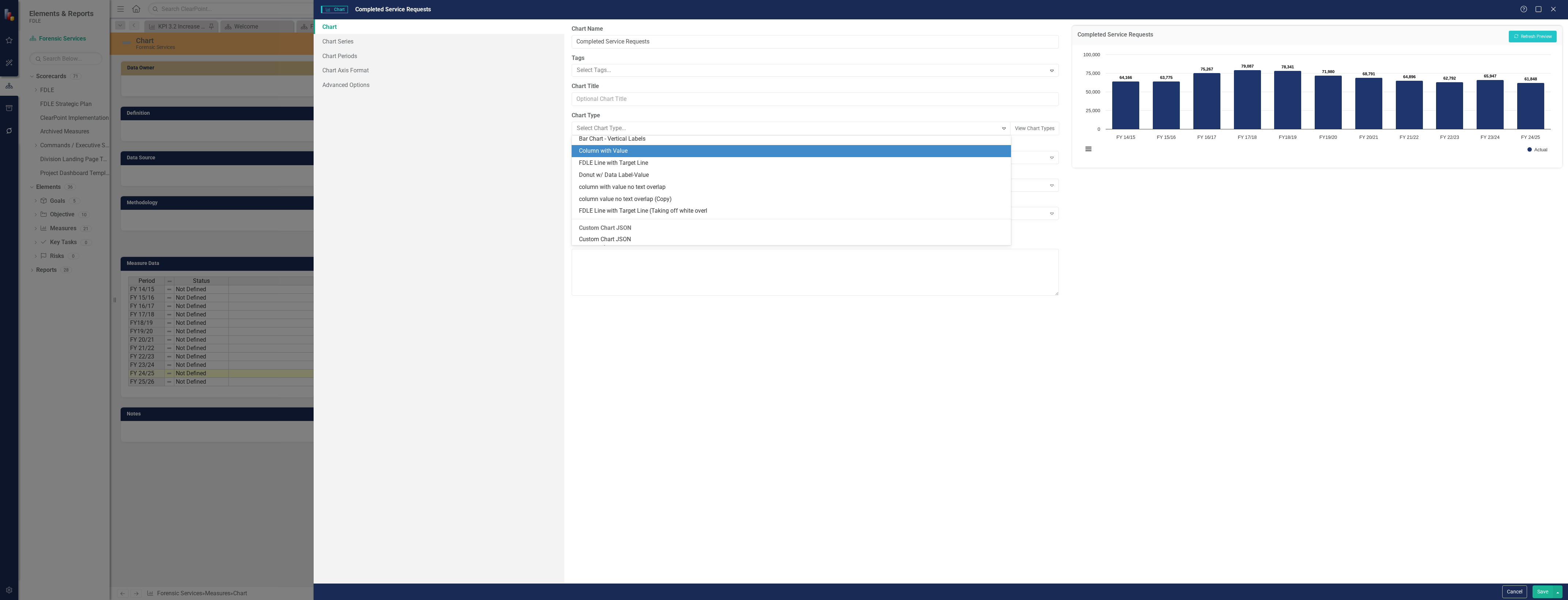
click at [651, 156] on div "Column with Value" at bounding box center [791, 151] width 439 height 12
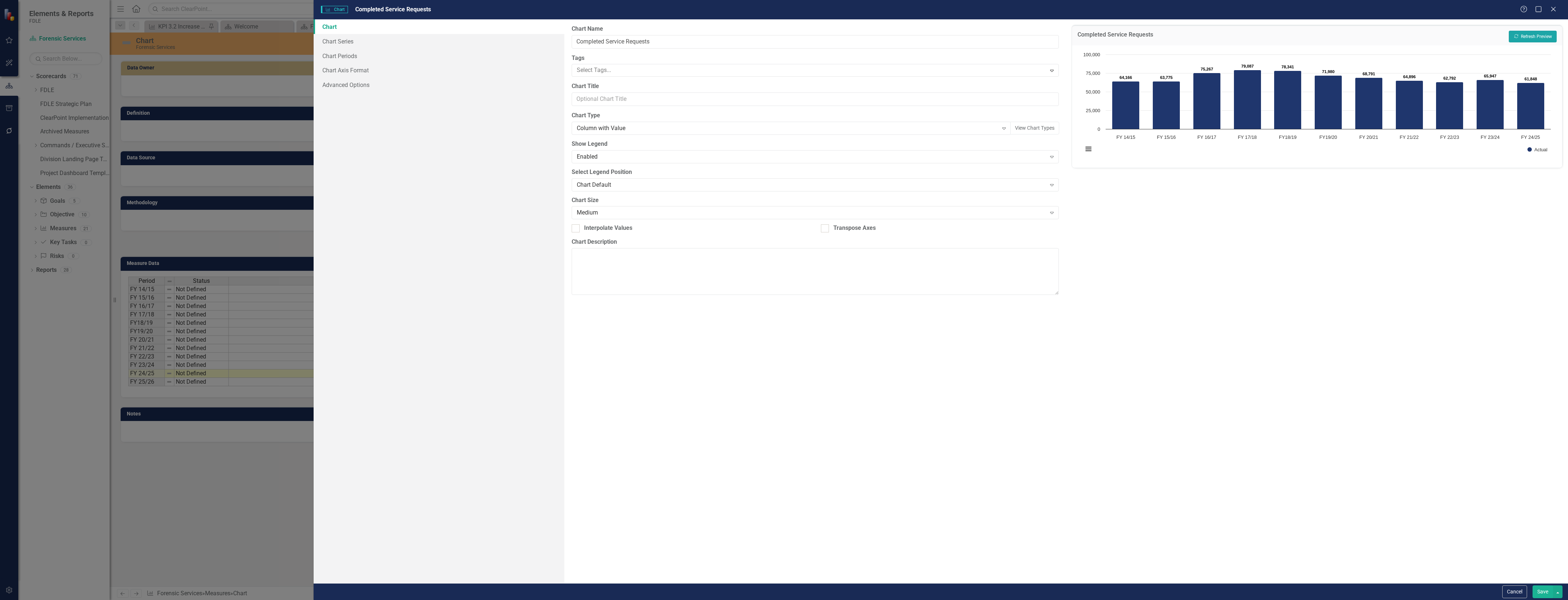
click at [1542, 34] on button "Recalculate Refresh Preview" at bounding box center [1533, 36] width 48 height 12
click at [728, 121] on div "Chart Type Column with Value Expand View Chart Types" at bounding box center [815, 123] width 487 height 23
click at [748, 126] on div "Column with Value" at bounding box center [788, 128] width 421 height 9
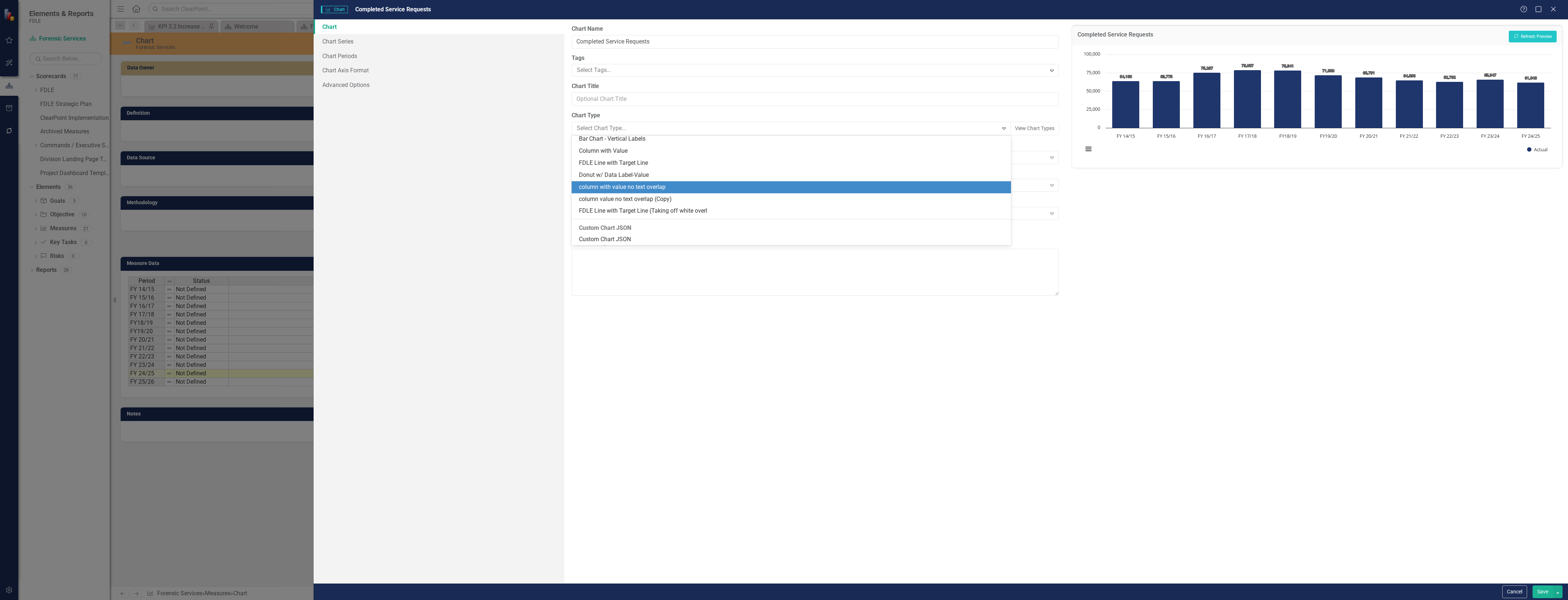
click at [727, 190] on div "column with value no text overlap" at bounding box center [793, 187] width 427 height 9
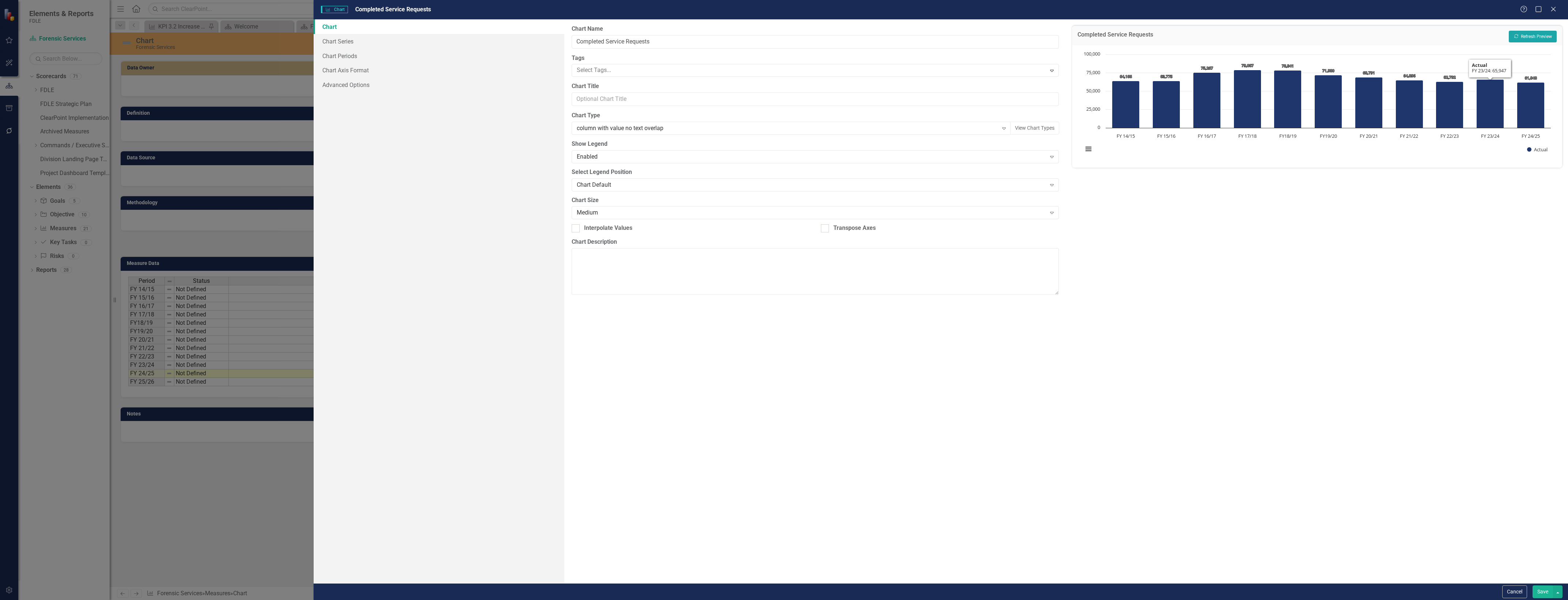
click at [1541, 38] on button "Recalculate Refresh Preview" at bounding box center [1533, 36] width 48 height 12
click at [1037, 120] on label "Chart Type" at bounding box center [815, 116] width 487 height 9
click at [1042, 128] on button "View Chart Types" at bounding box center [1035, 128] width 49 height 13
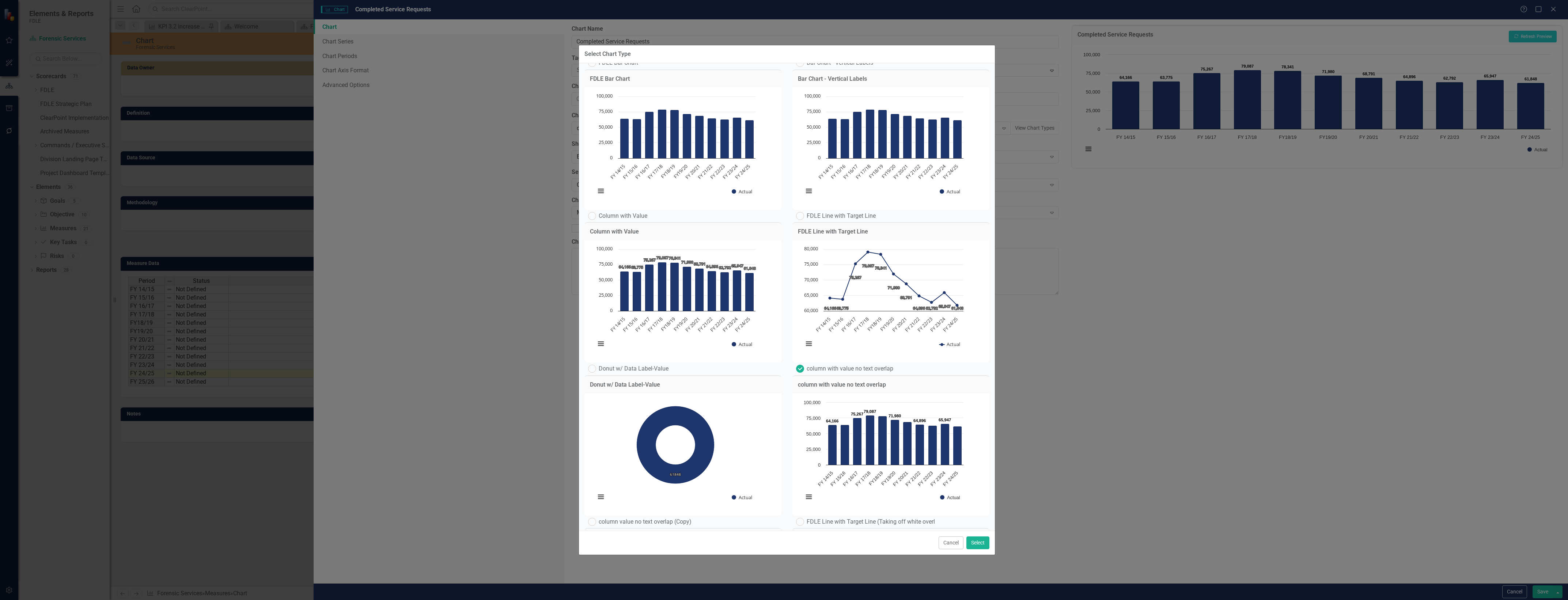
scroll to position [0, 0]
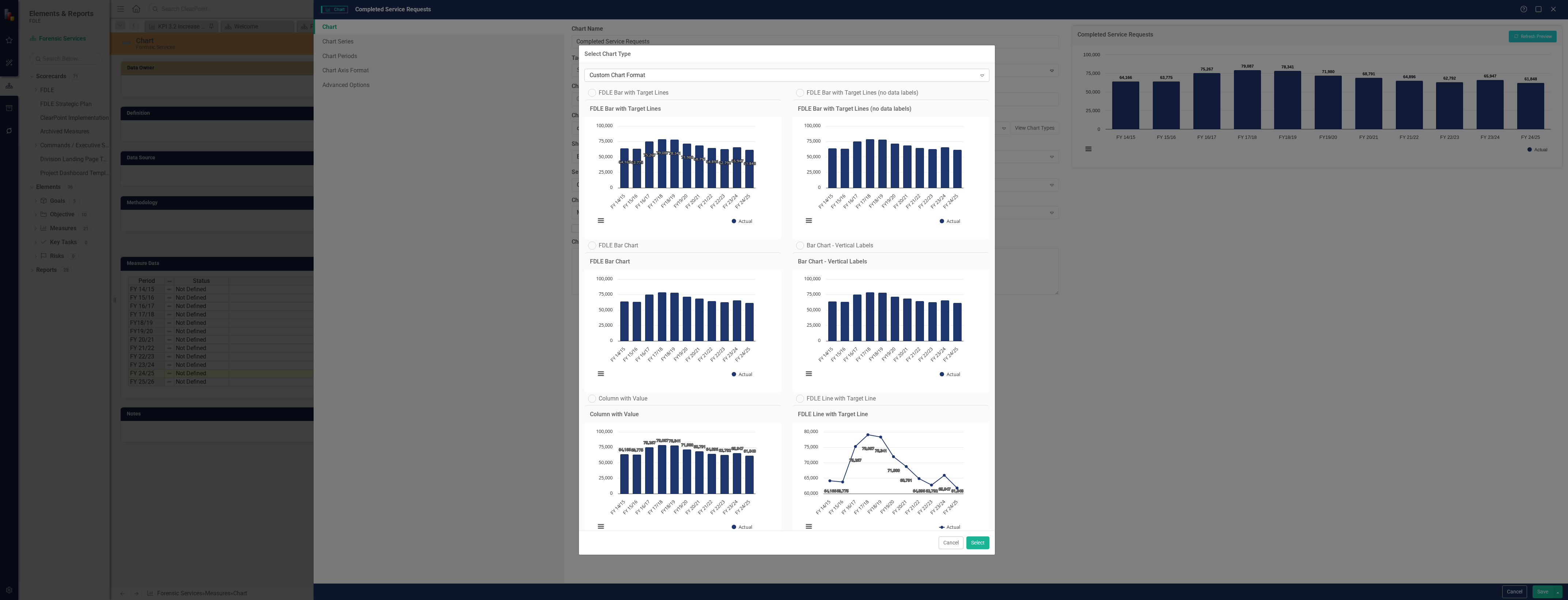
click at [784, 78] on div "Custom Chart Format" at bounding box center [783, 75] width 387 height 9
click at [985, 355] on div "Bar Chart - Vertical Labels Bar Chart - Vertical Labels Chart Bar chart with 11…" at bounding box center [891, 315] width 208 height 153
click at [690, 132] on rect "Interactive chart" at bounding box center [675, 177] width 167 height 110
click at [598, 89] on label "FDLE Bar with Target Lines" at bounding box center [628, 92] width 80 height 8
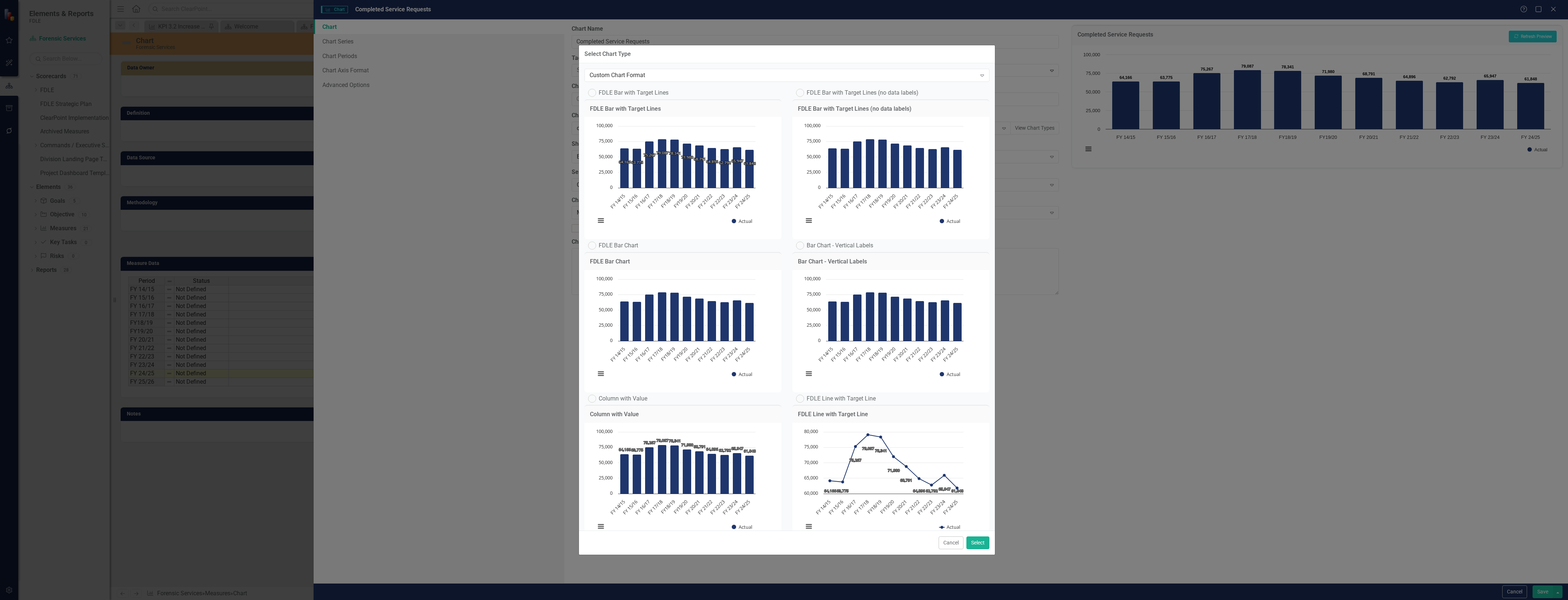
click at [593, 89] on input "FDLE Bar with Target Lines" at bounding box center [590, 91] width 5 height 5
radio input "true"
radio input "false"
click at [976, 538] on button "Select" at bounding box center [978, 542] width 23 height 13
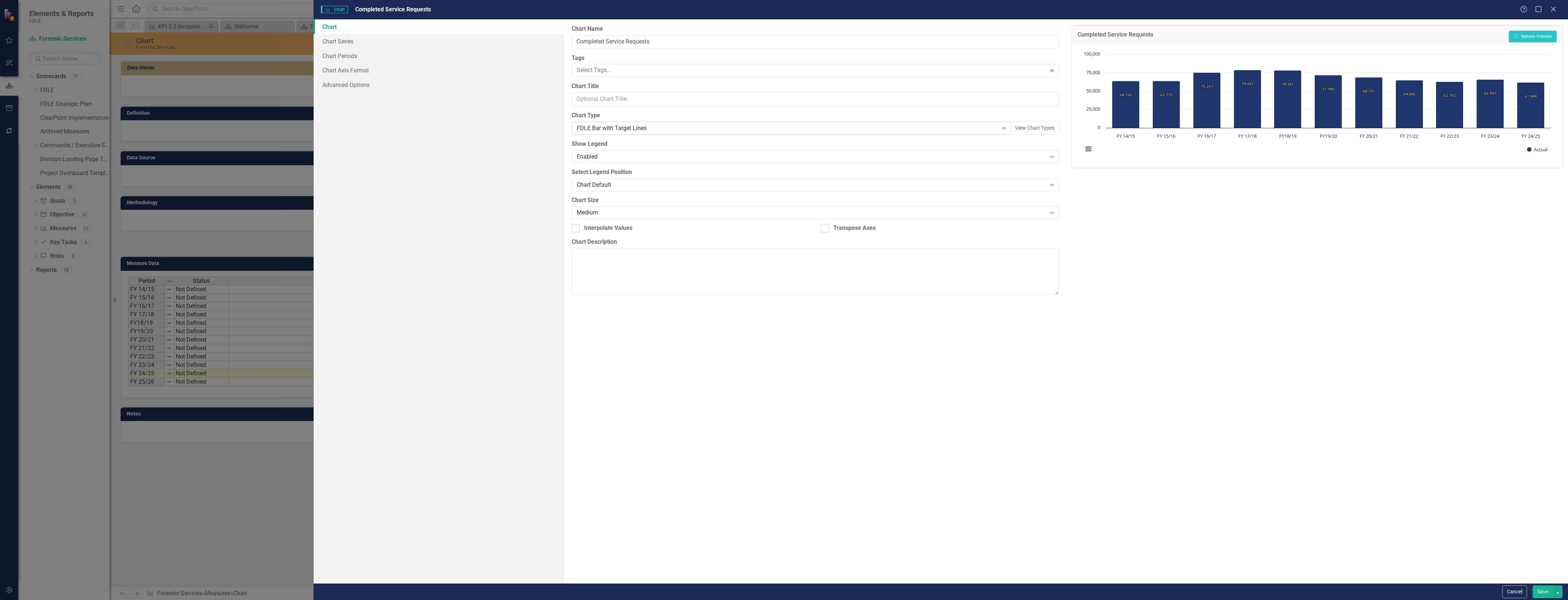
click at [704, 127] on div "FDLE Bar with Target Lines" at bounding box center [788, 128] width 421 height 9
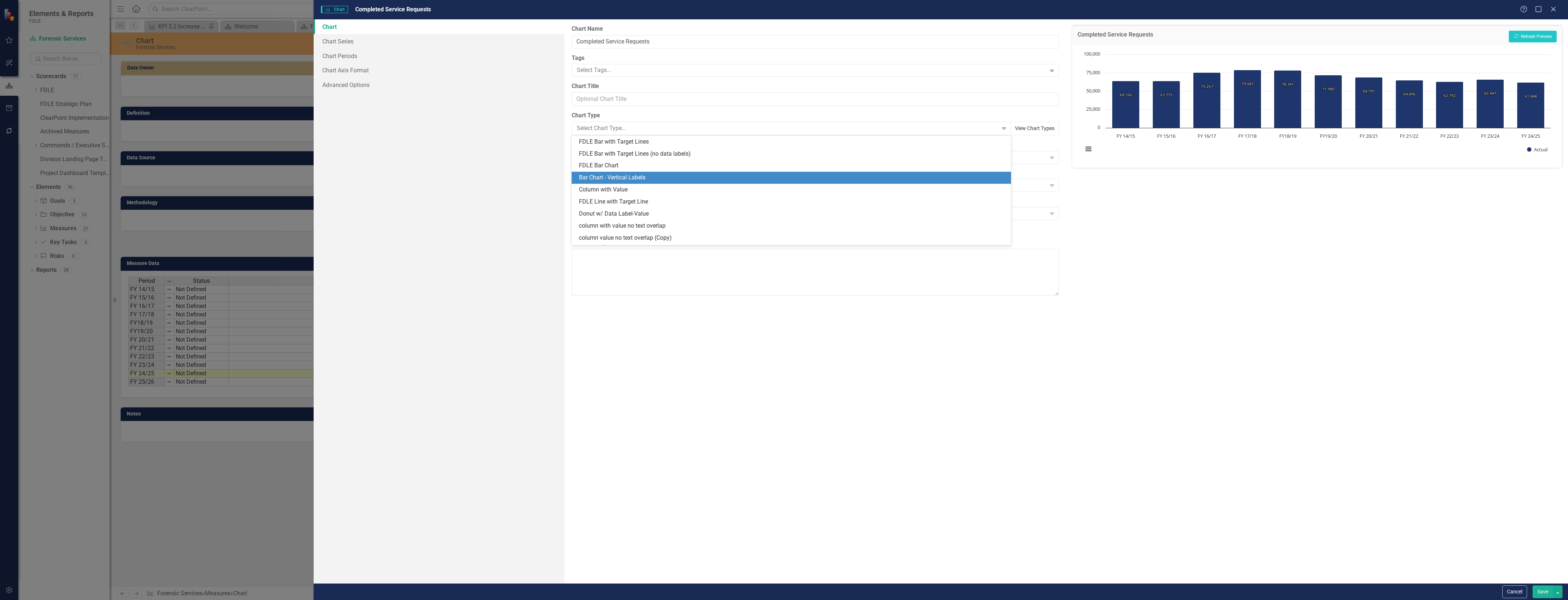
click at [1039, 127] on button "View Chart Types" at bounding box center [1035, 128] width 49 height 13
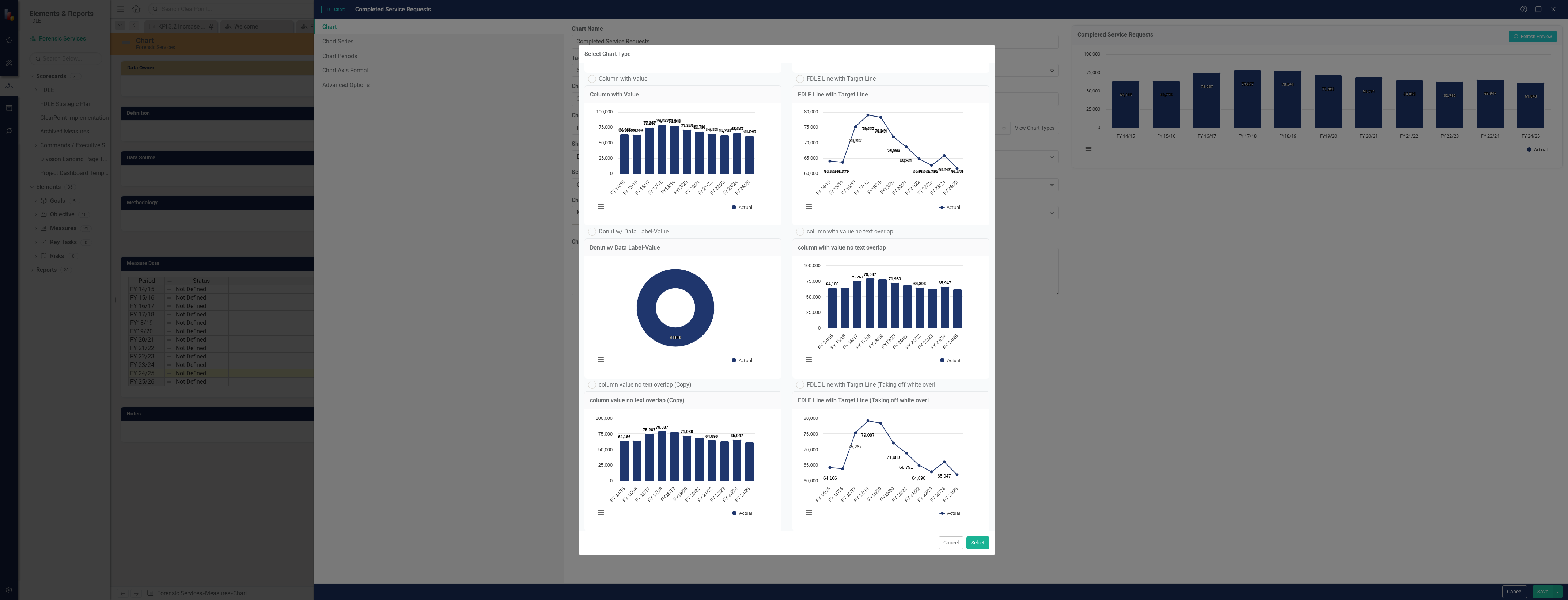
scroll to position [400, 0]
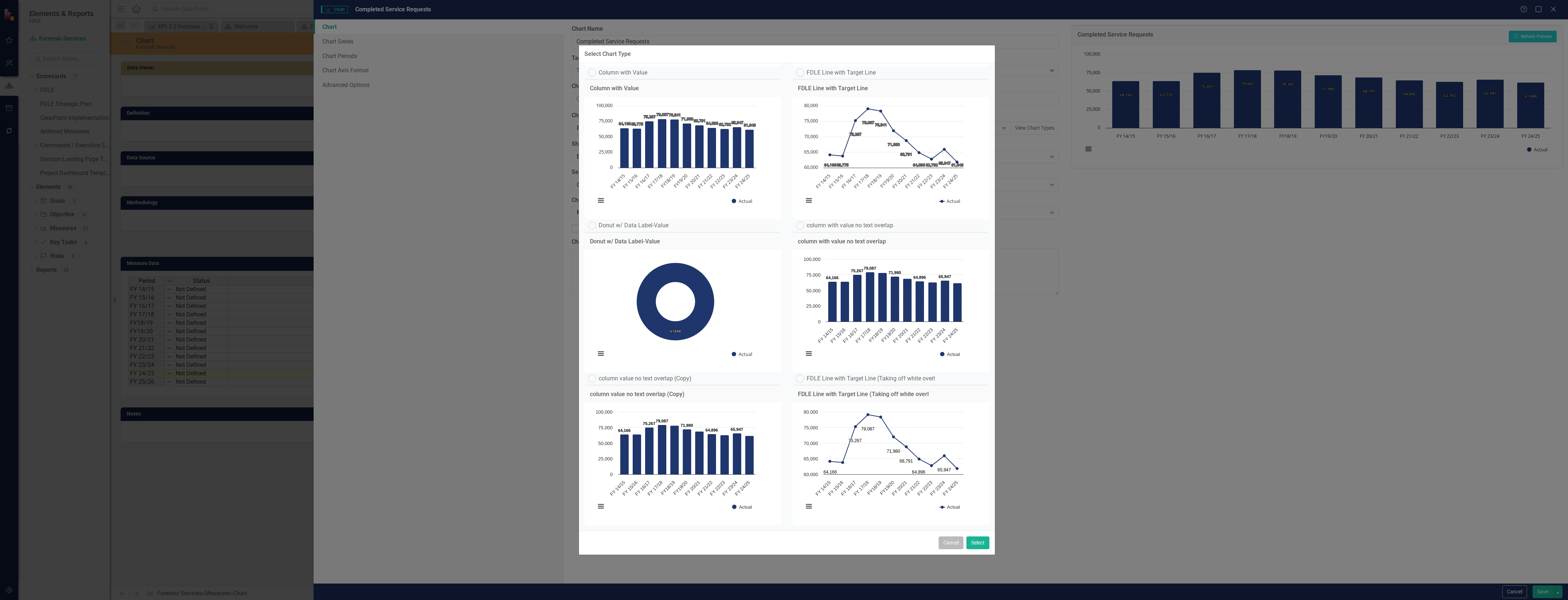
click at [943, 540] on button "Cancel" at bounding box center [951, 542] width 25 height 13
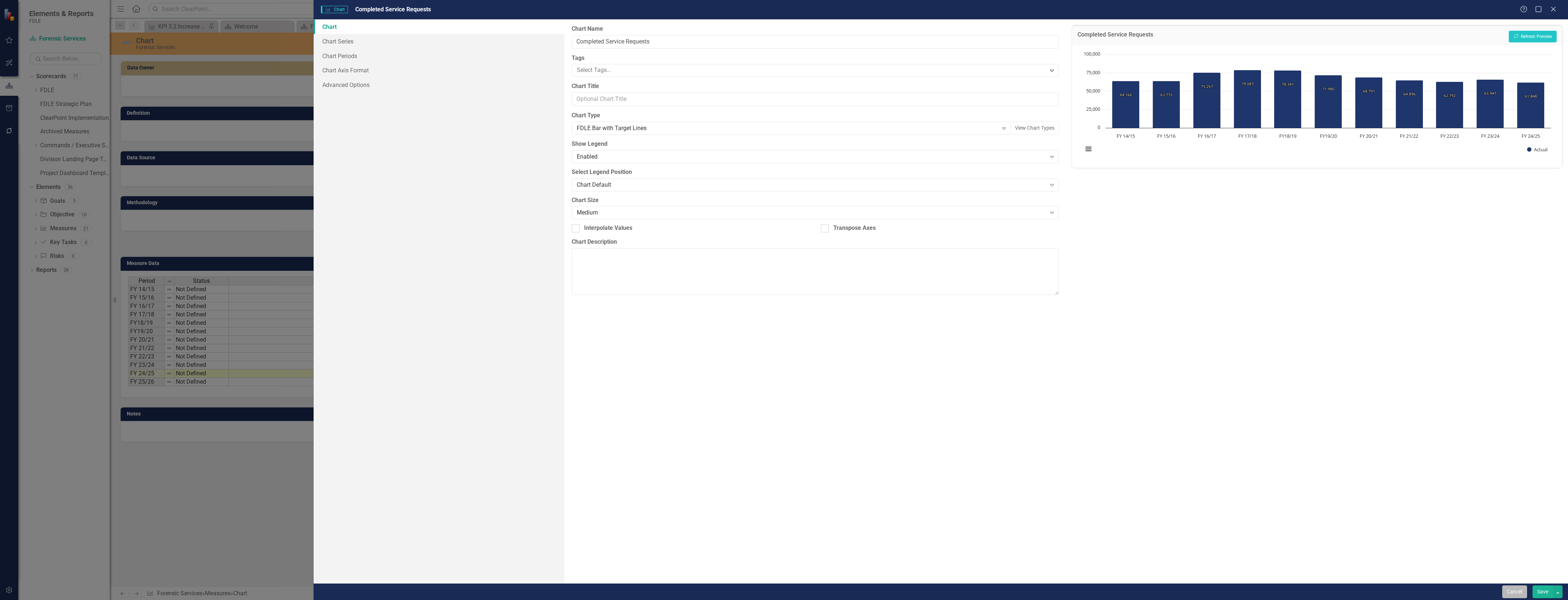
click at [1507, 594] on button "Cancel" at bounding box center [1514, 591] width 25 height 13
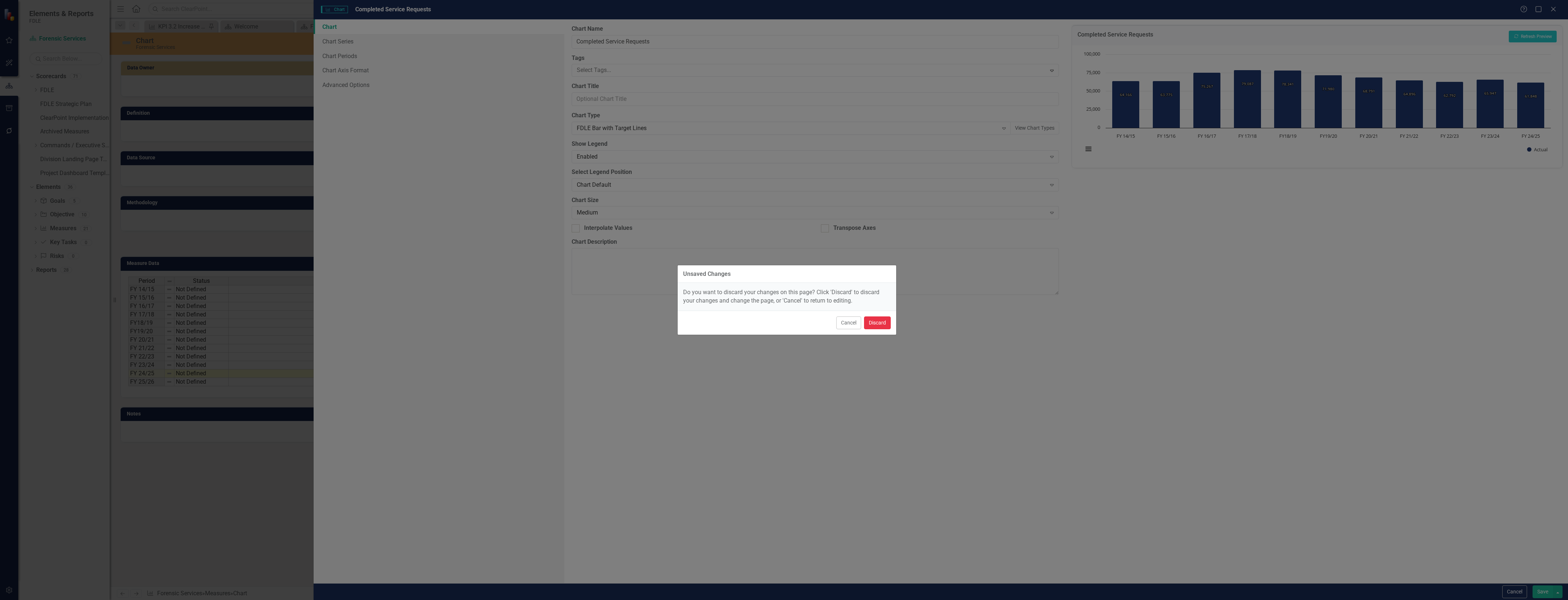
click at [890, 321] on button "Discard" at bounding box center [878, 323] width 27 height 13
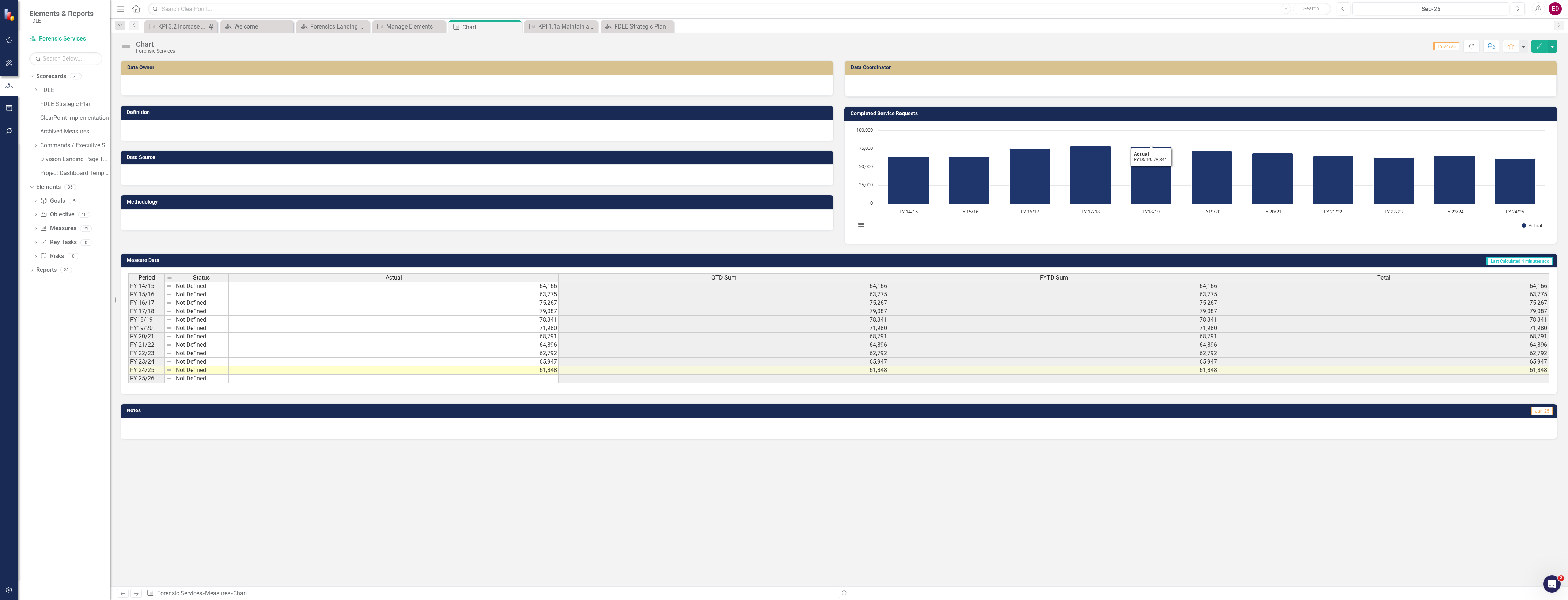
click at [1200, 238] on div "Chart Bar chart with 11 bars. Completed Service Requests (Chart Type: Column Ch…" at bounding box center [1200, 183] width 713 height 123
click at [1200, 239] on div "Chart Bar chart with 11 bars. Completed Service Requests (Chart Type: Column Ch…" at bounding box center [1200, 183] width 713 height 123
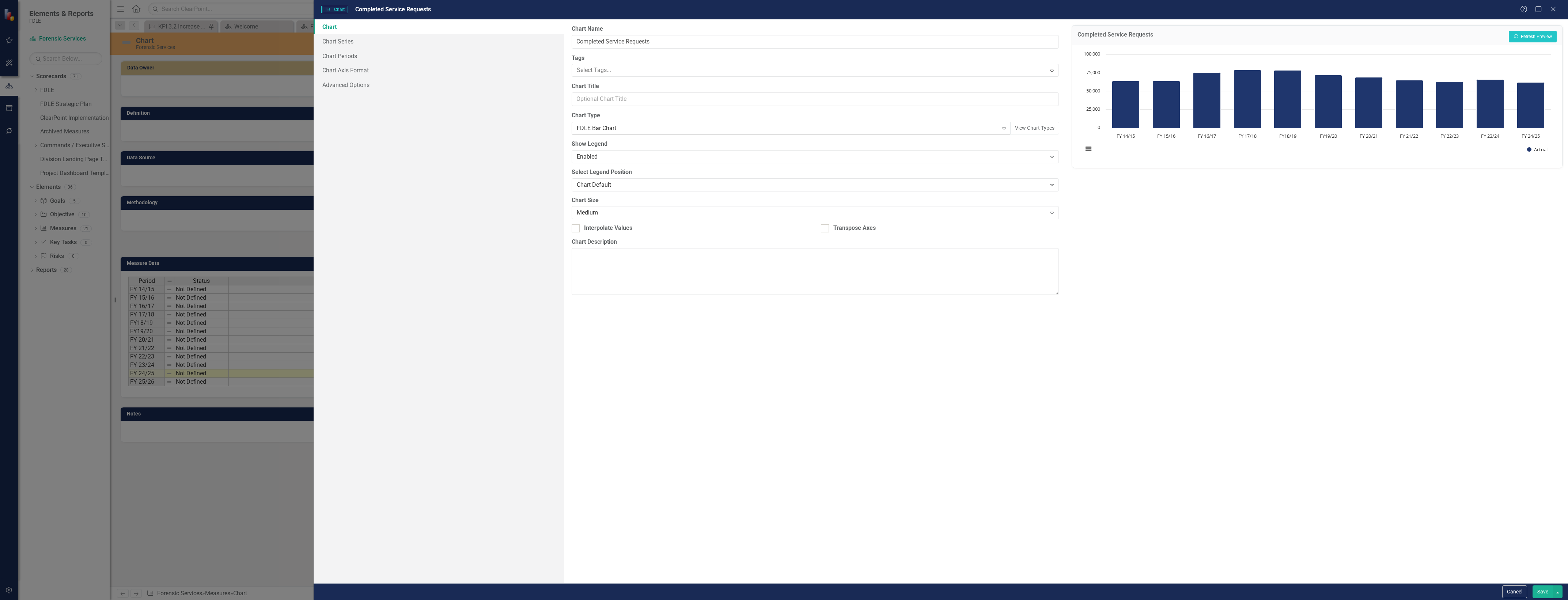
click at [684, 124] on div "FDLE Bar Chart" at bounding box center [788, 128] width 421 height 9
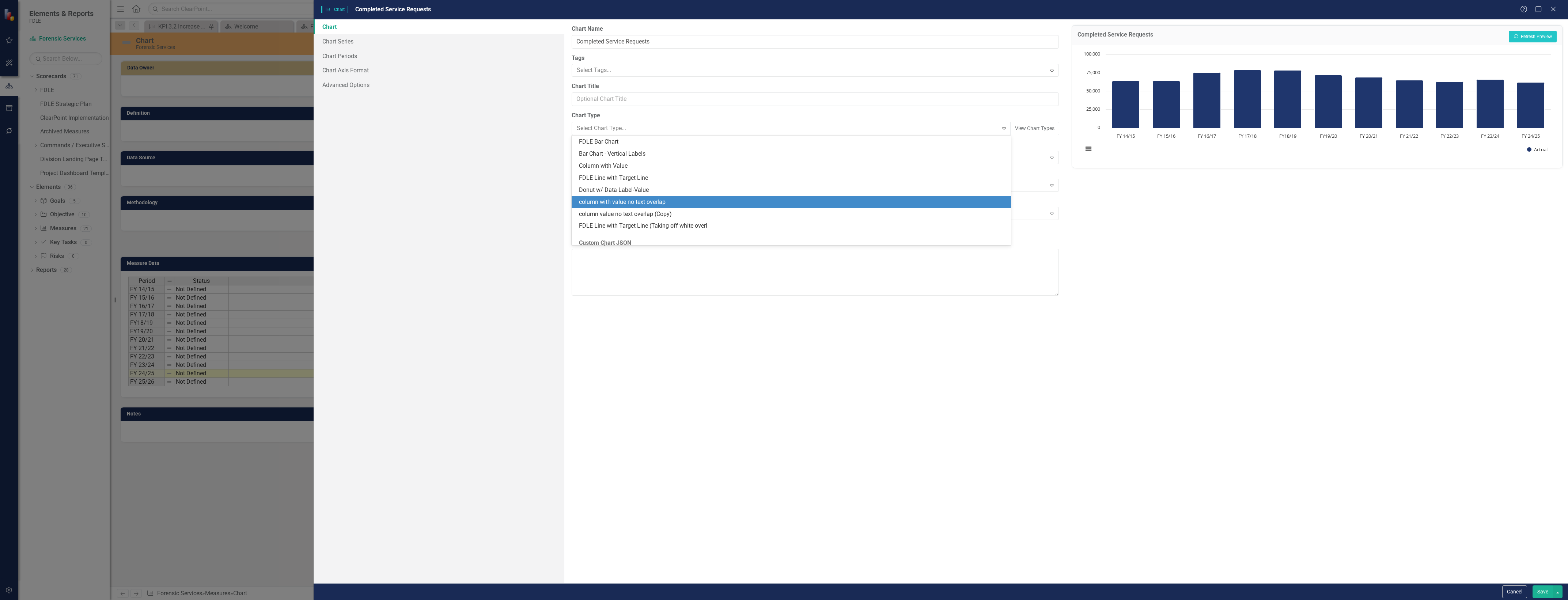
scroll to position [706, 0]
click at [702, 195] on div "column value no text overlap (Copy)" at bounding box center [793, 200] width 427 height 9
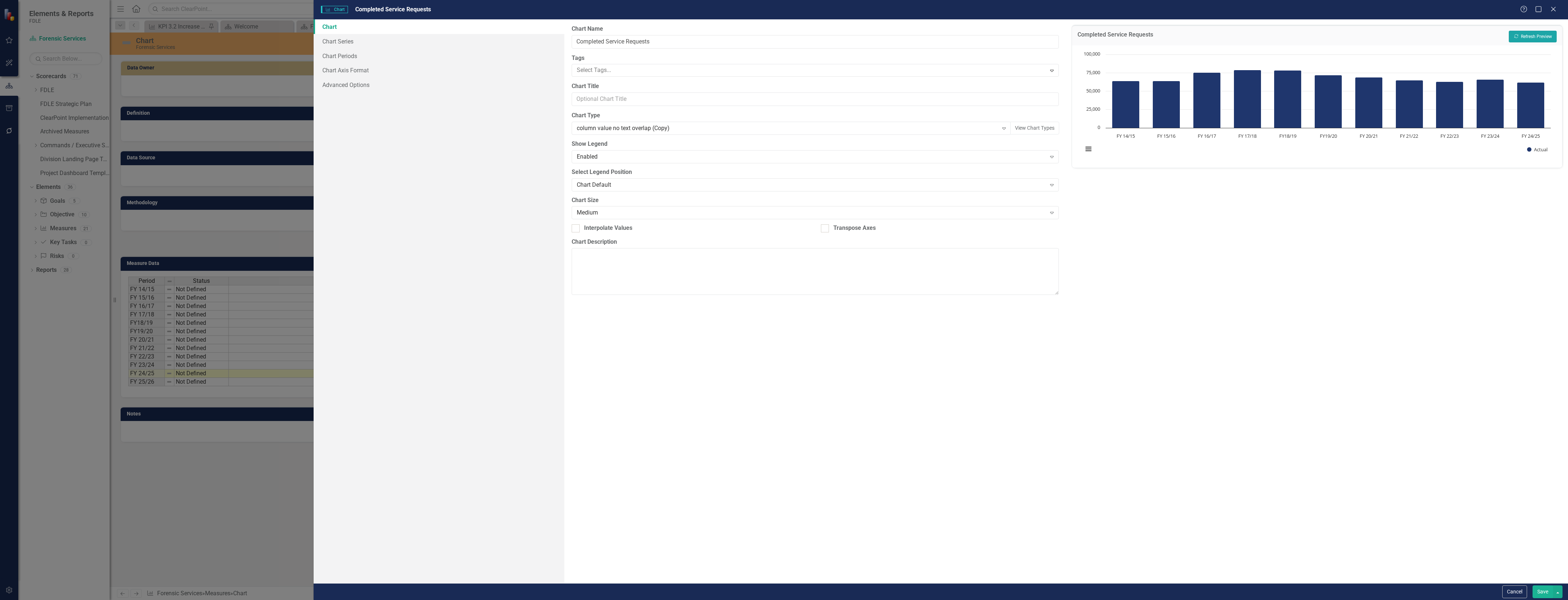
click at [1512, 35] on button "Recalculate Refresh Preview" at bounding box center [1533, 36] width 48 height 12
click at [1542, 591] on button "Save" at bounding box center [1543, 591] width 21 height 13
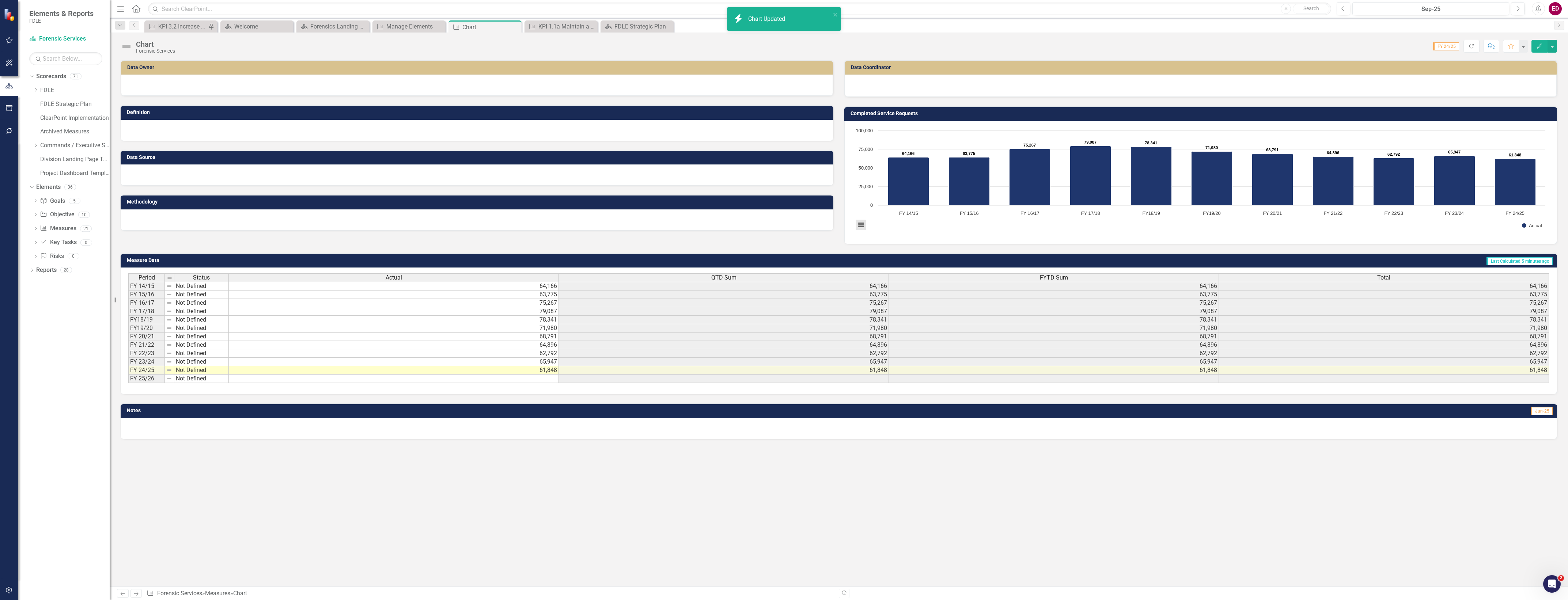
click at [858, 224] on button "View chart menu, Chart" at bounding box center [861, 225] width 10 height 10
click at [902, 195] on li "Download JPEG image" at bounding box center [891, 191] width 65 height 10
click at [1116, 587] on div "Previous Next Measure Forensic Services » Measures » Chart Revision History" at bounding box center [839, 593] width 1458 height 13
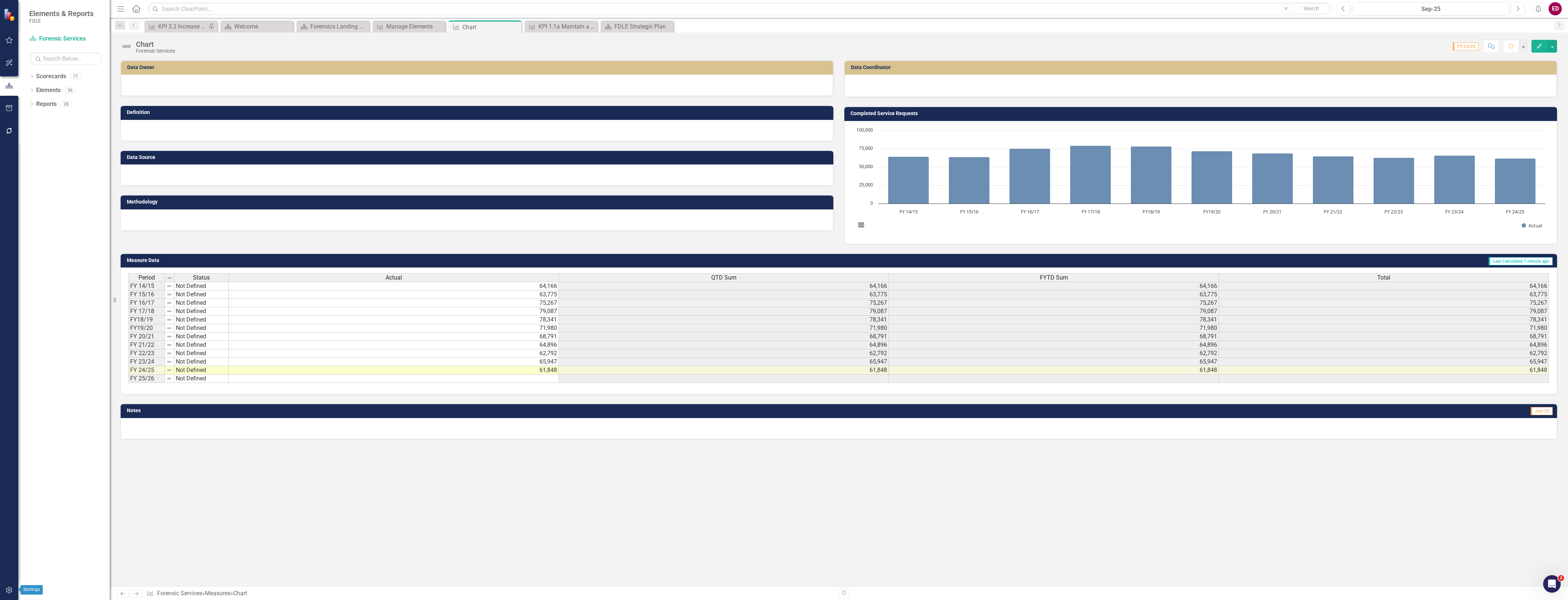
click at [12, 583] on button "button" at bounding box center [9, 590] width 16 height 15
click at [71, 169] on link "System Setup" at bounding box center [66, 169] width 73 height 9
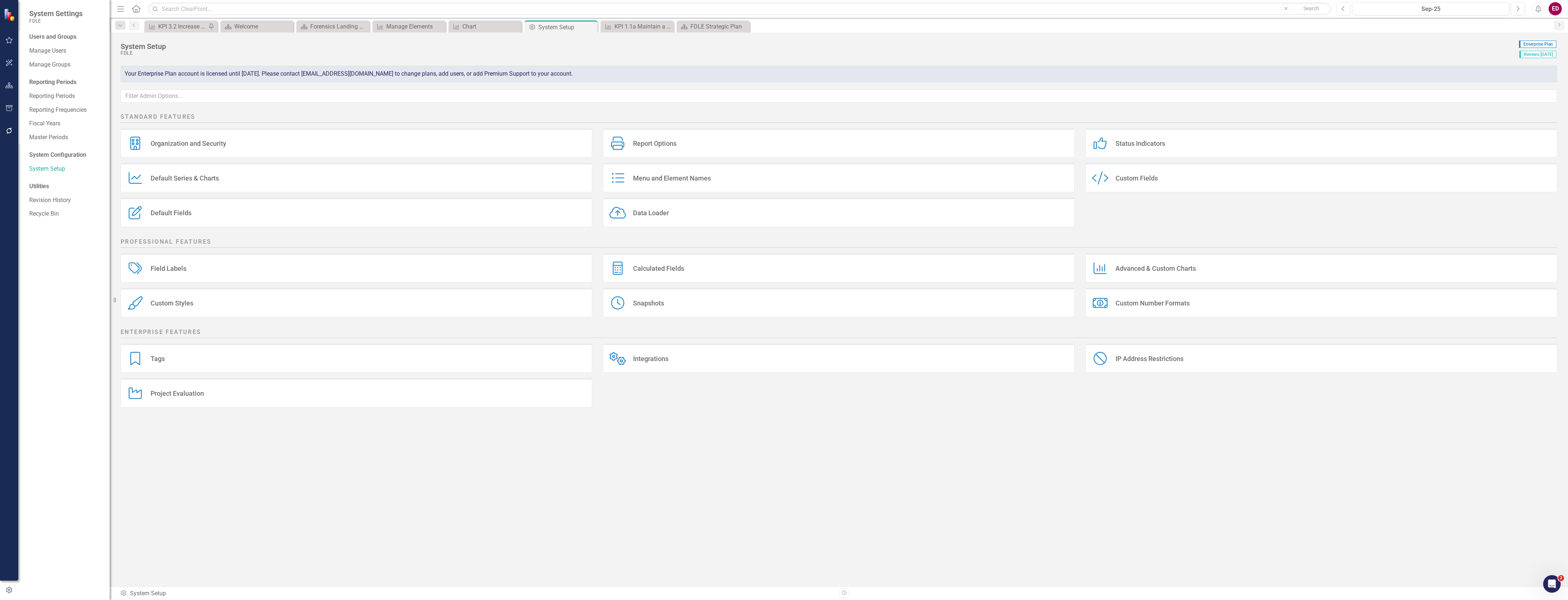
click at [332, 299] on div "Custom Styles Custom Styles" at bounding box center [356, 302] width 472 height 29
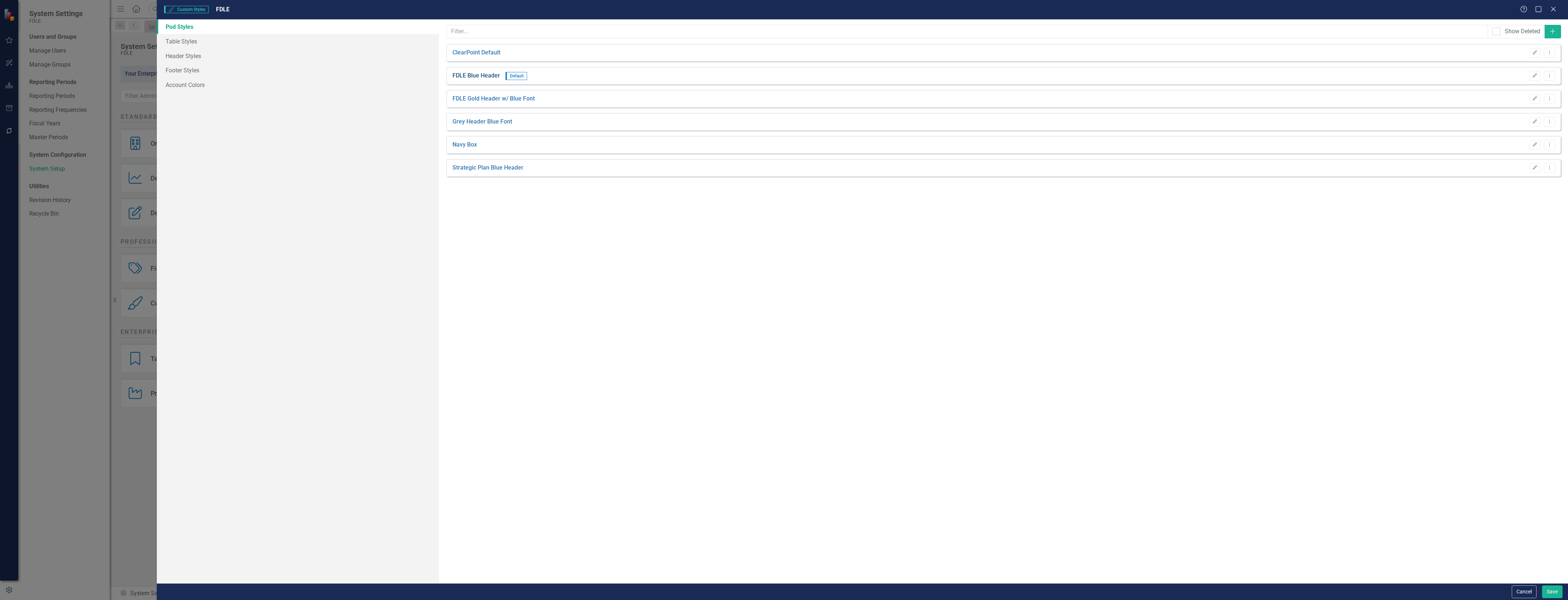
click at [497, 76] on link "FDLE Blue Header" at bounding box center [476, 76] width 47 height 9
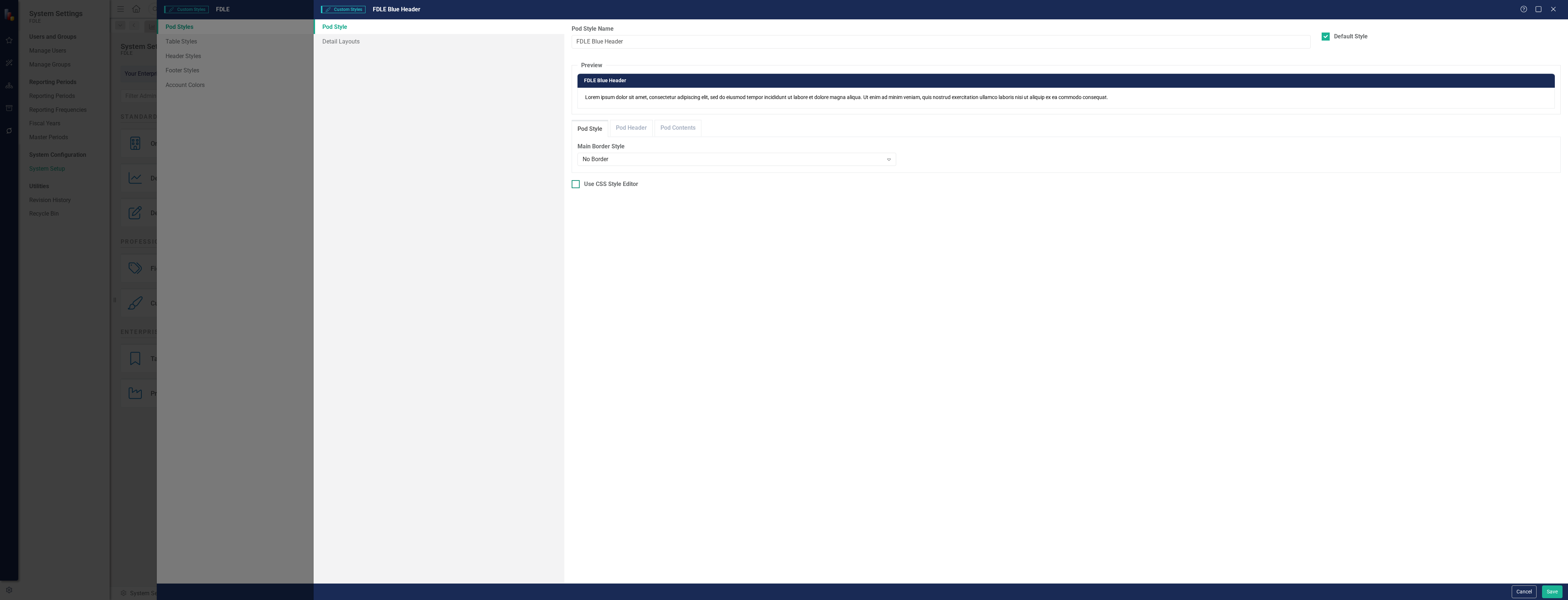
click at [622, 183] on div "Use CSS Style Editor" at bounding box center [611, 184] width 54 height 9
click at [576, 183] on input "Use CSS Style Editor" at bounding box center [574, 183] width 5 height 5
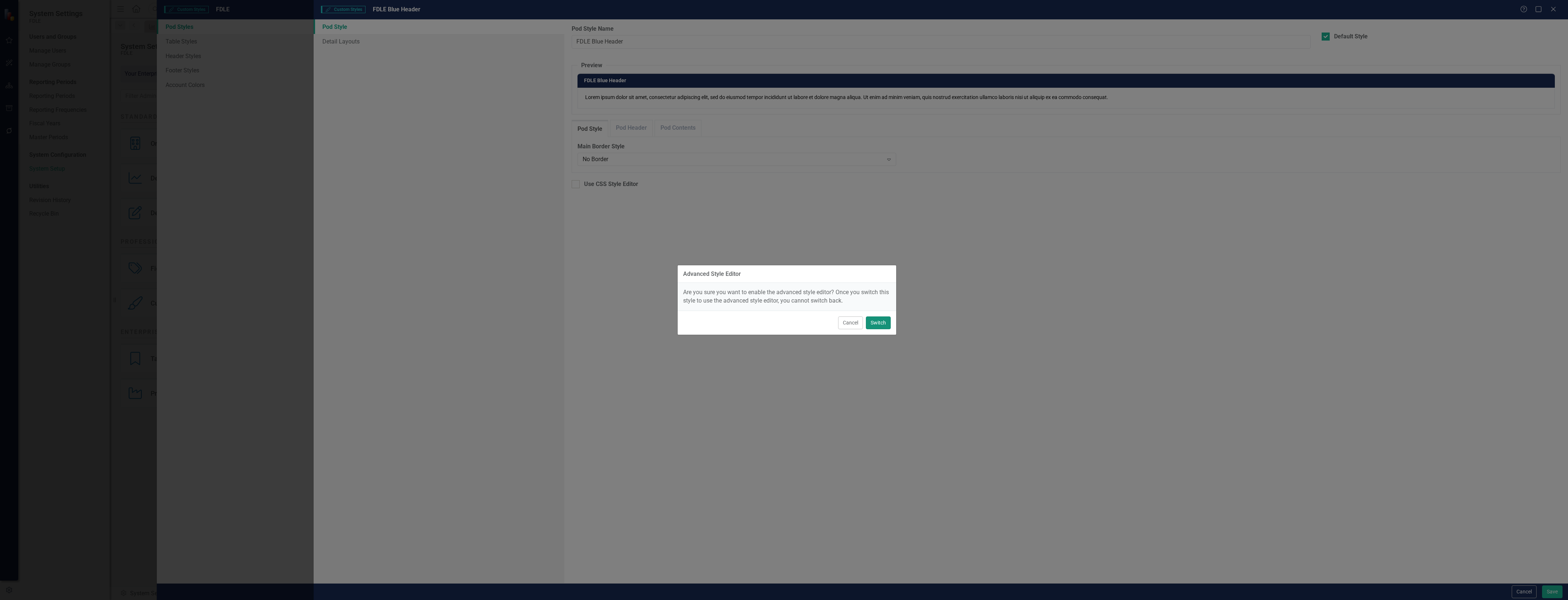
click at [875, 323] on button "Switch" at bounding box center [878, 323] width 25 height 13
checkbox input "true"
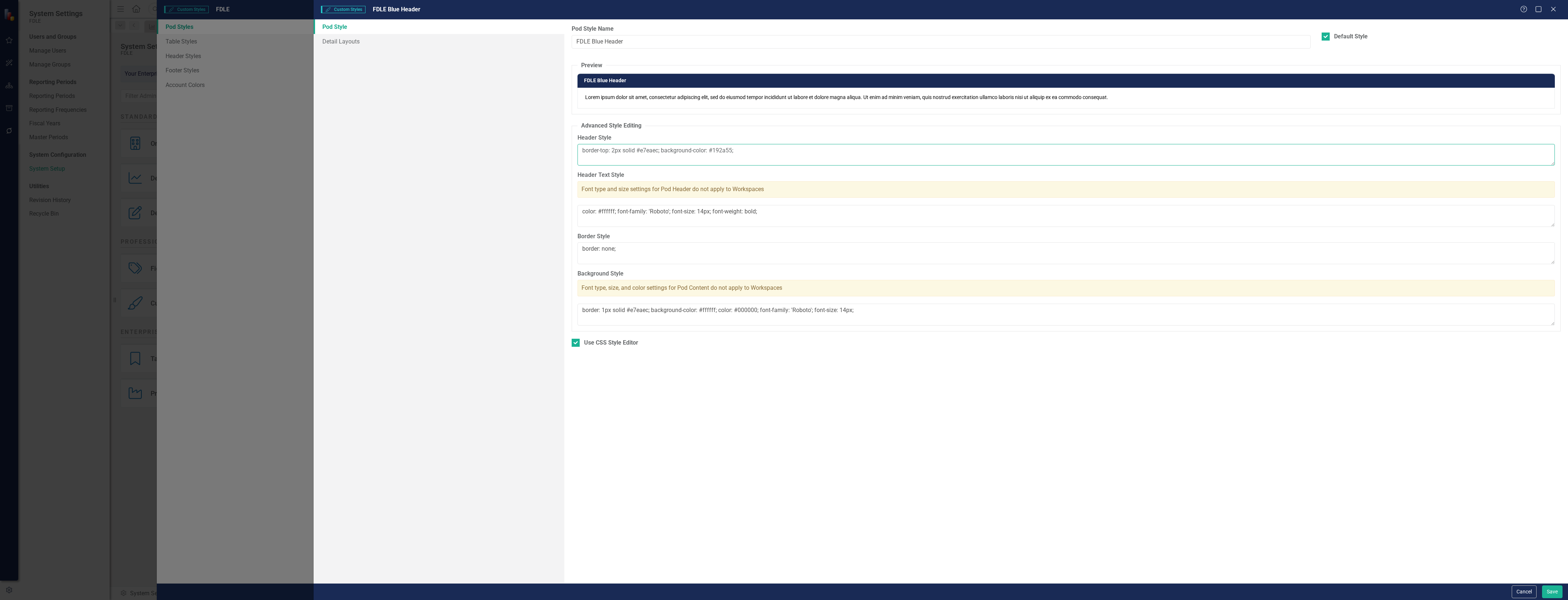
click at [643, 151] on textarea "border-top: 2px solid #e7eaec; background-color: #192a55;" at bounding box center [1066, 155] width 978 height 22
drag, startPoint x: 643, startPoint y: 151, endPoint x: 609, endPoint y: 168, distance: 38.0
click at [609, 168] on fieldset "Advanced Style Editing Header Style border-top: 2px solid #e7eaec; background-c…" at bounding box center [1066, 226] width 989 height 210
click at [732, 151] on textarea "border-top: 2px solid #e7eaec; background-color: #192a55;" at bounding box center [1066, 155] width 978 height 22
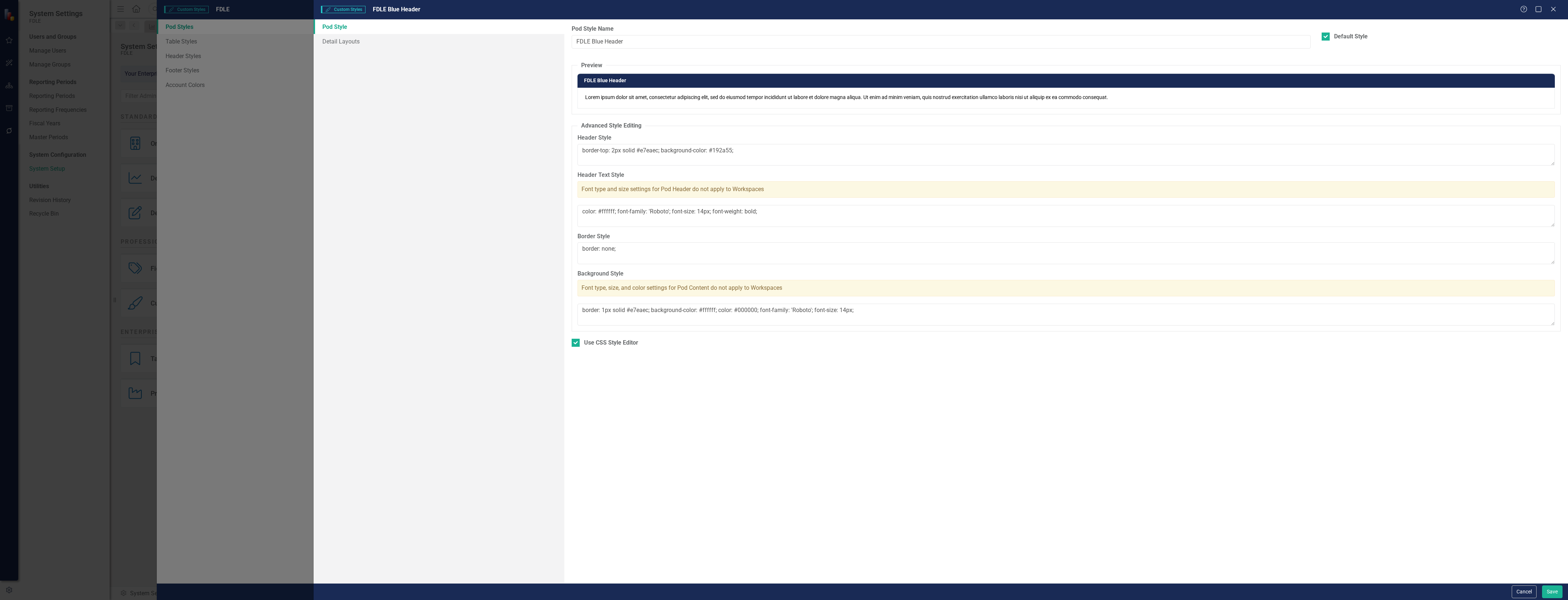
drag, startPoint x: 1227, startPoint y: 546, endPoint x: 1238, endPoint y: 546, distance: 11.0
click at [1227, 546] on div "Pod Styles can be used to customize the look and feel of Detail Layouts in Clea…" at bounding box center [1066, 301] width 1004 height 564
click at [1518, 588] on button "Cancel" at bounding box center [1524, 591] width 25 height 13
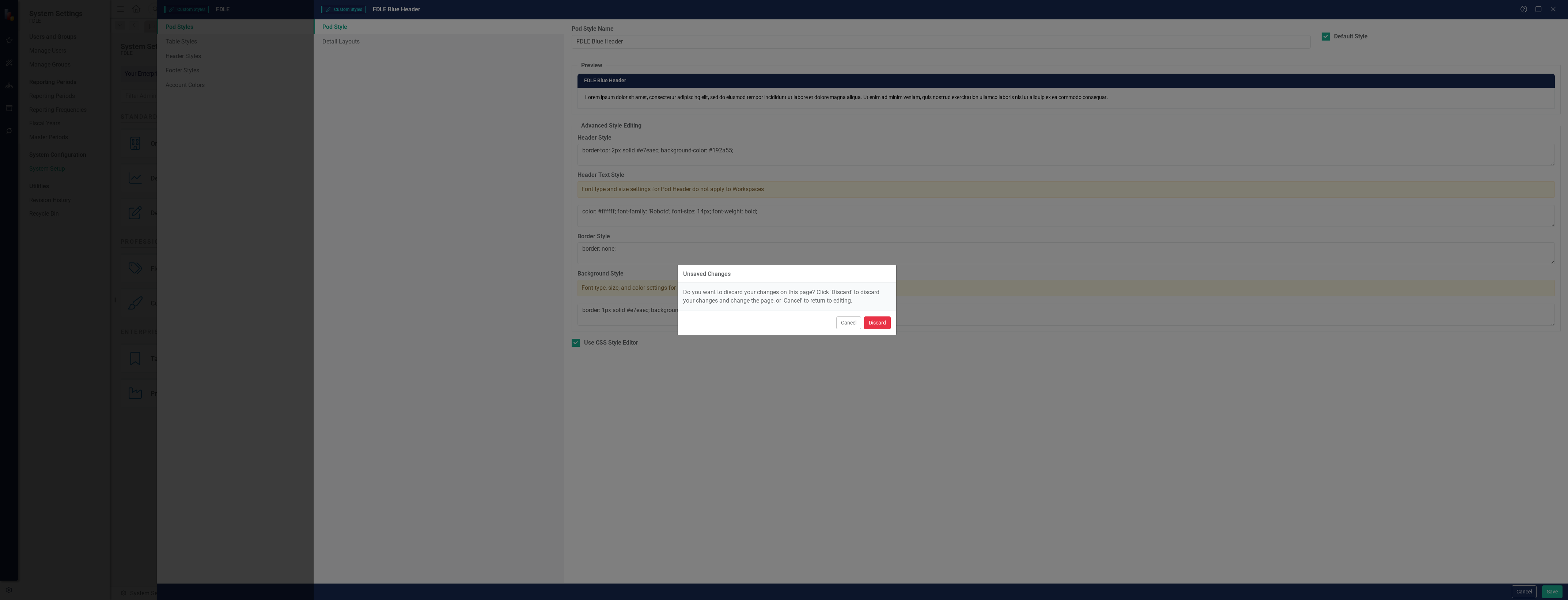
click at [883, 326] on button "Discard" at bounding box center [878, 323] width 27 height 13
